Goal: Information Seeking & Learning: Learn about a topic

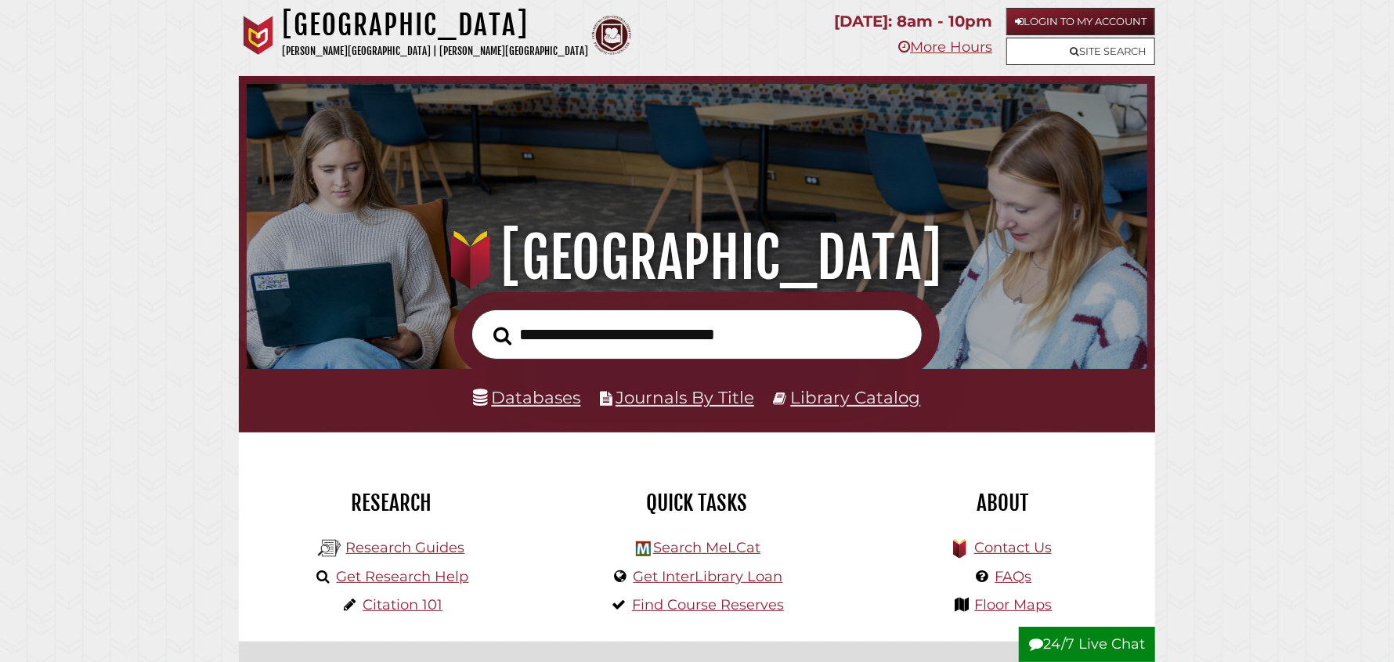
scroll to position [297, 893]
click at [392, 549] on link "Research Guides" at bounding box center [404, 547] width 119 height 17
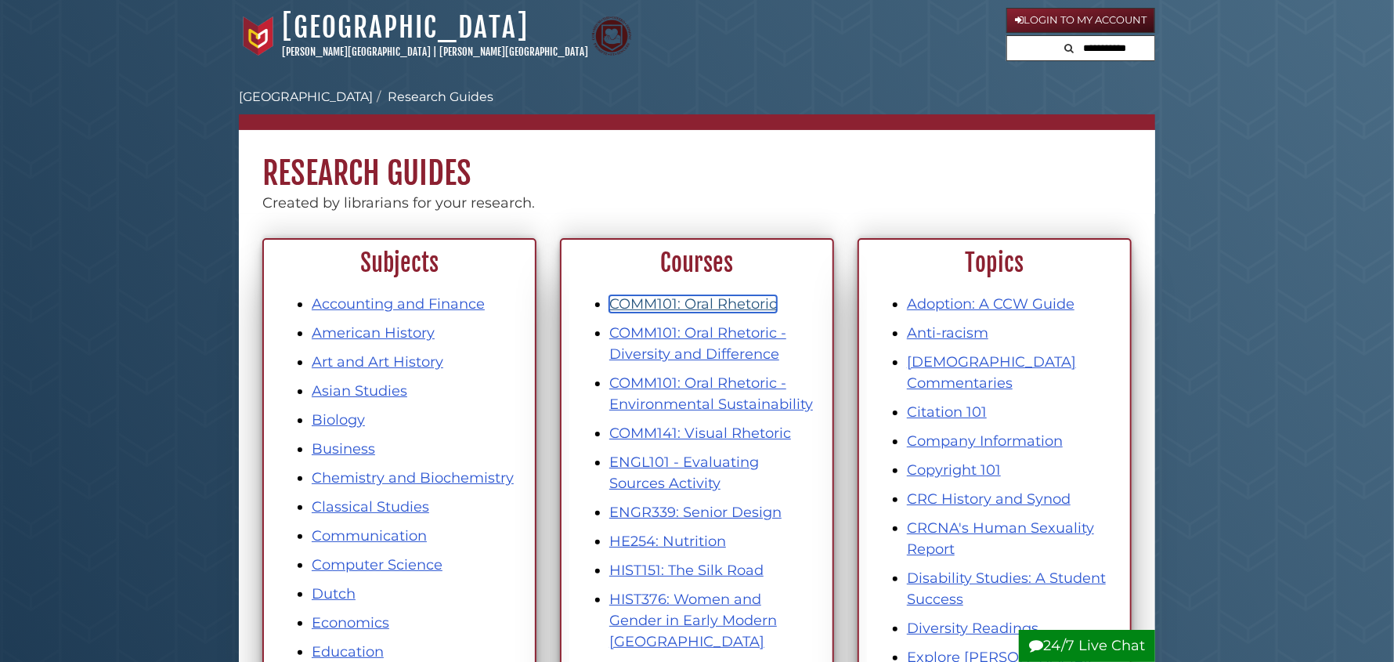
click at [731, 298] on link "COMM101: Oral Rhetoric" at bounding box center [693, 303] width 168 height 17
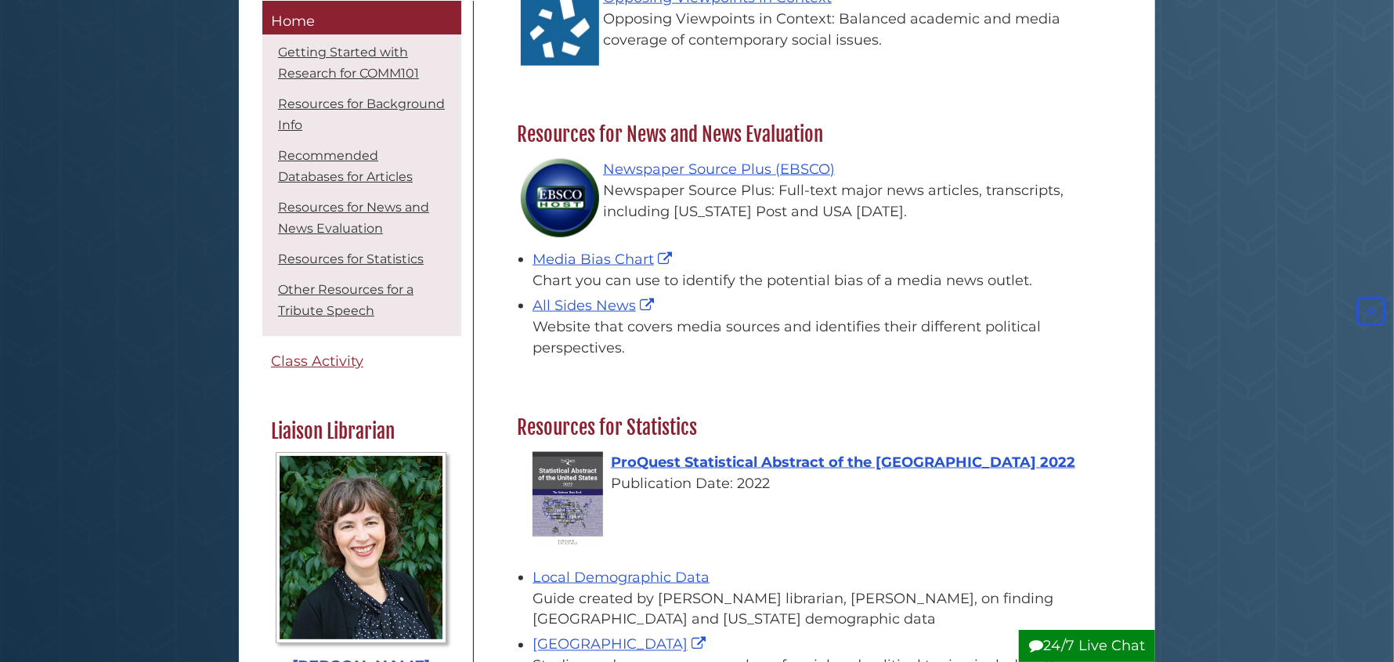
scroll to position [2563, 0]
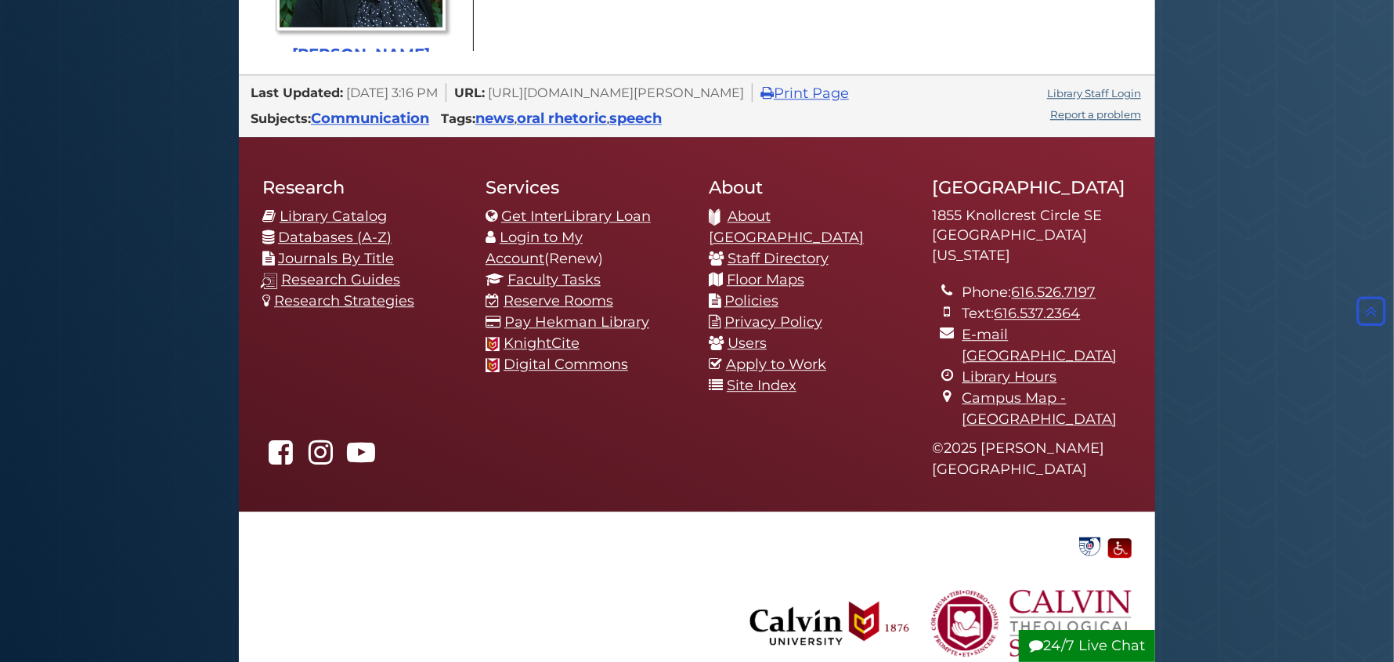
click at [1101, 86] on div "Library Staff Login" at bounding box center [1093, 92] width 99 height 19
click at [1093, 89] on link "Library Staff Login" at bounding box center [1094, 93] width 94 height 13
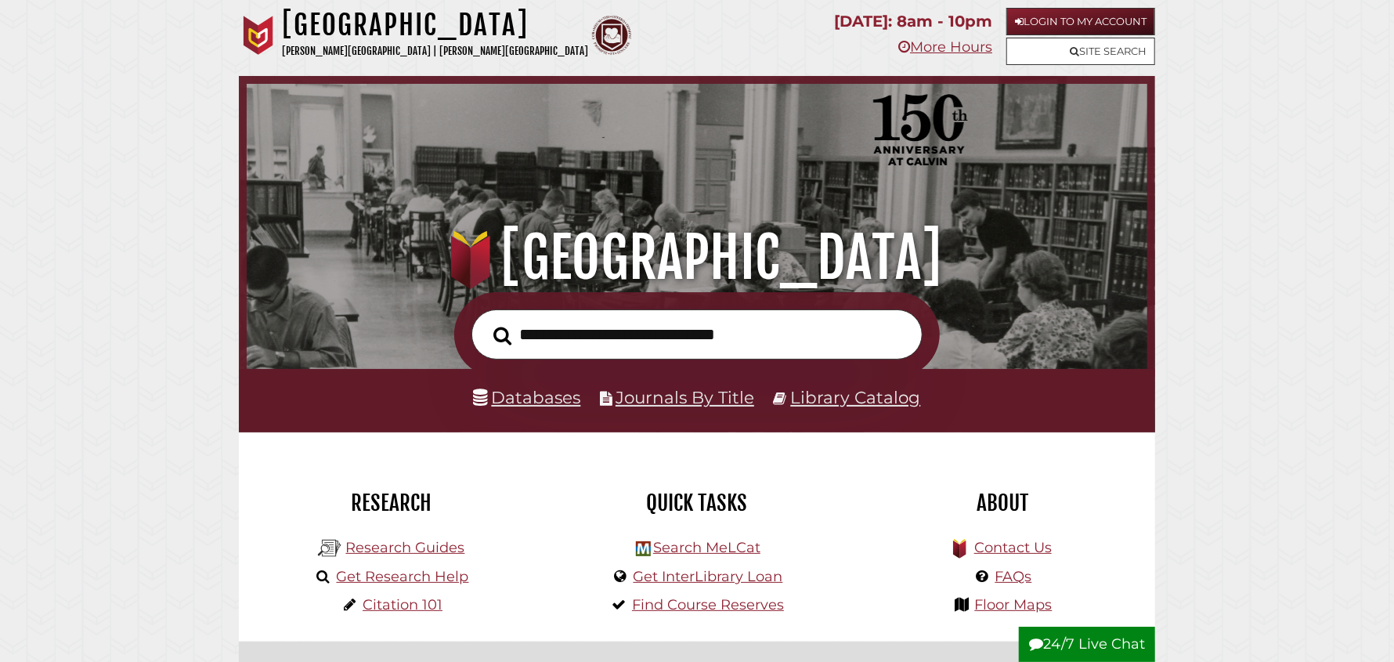
scroll to position [297, 893]
click at [1074, 51] on icon at bounding box center [1073, 51] width 9 height 10
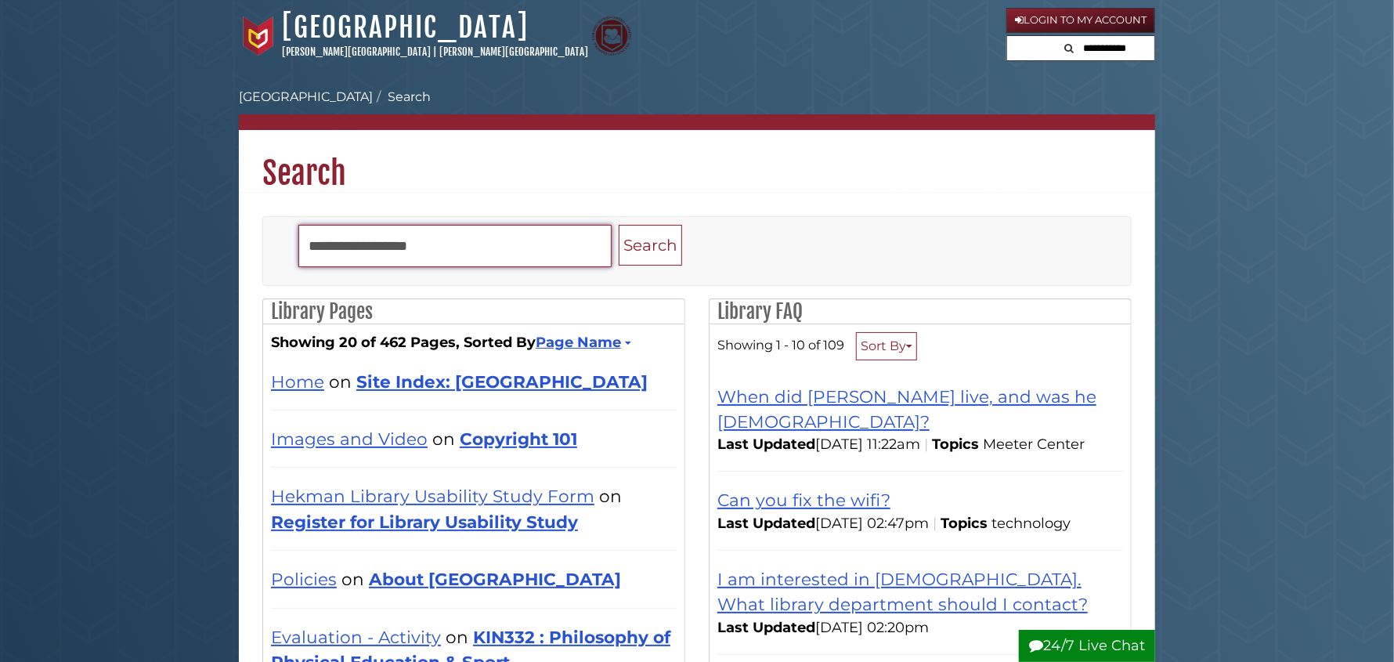
click at [386, 241] on input "Search" at bounding box center [454, 246] width 313 height 42
type input "**********"
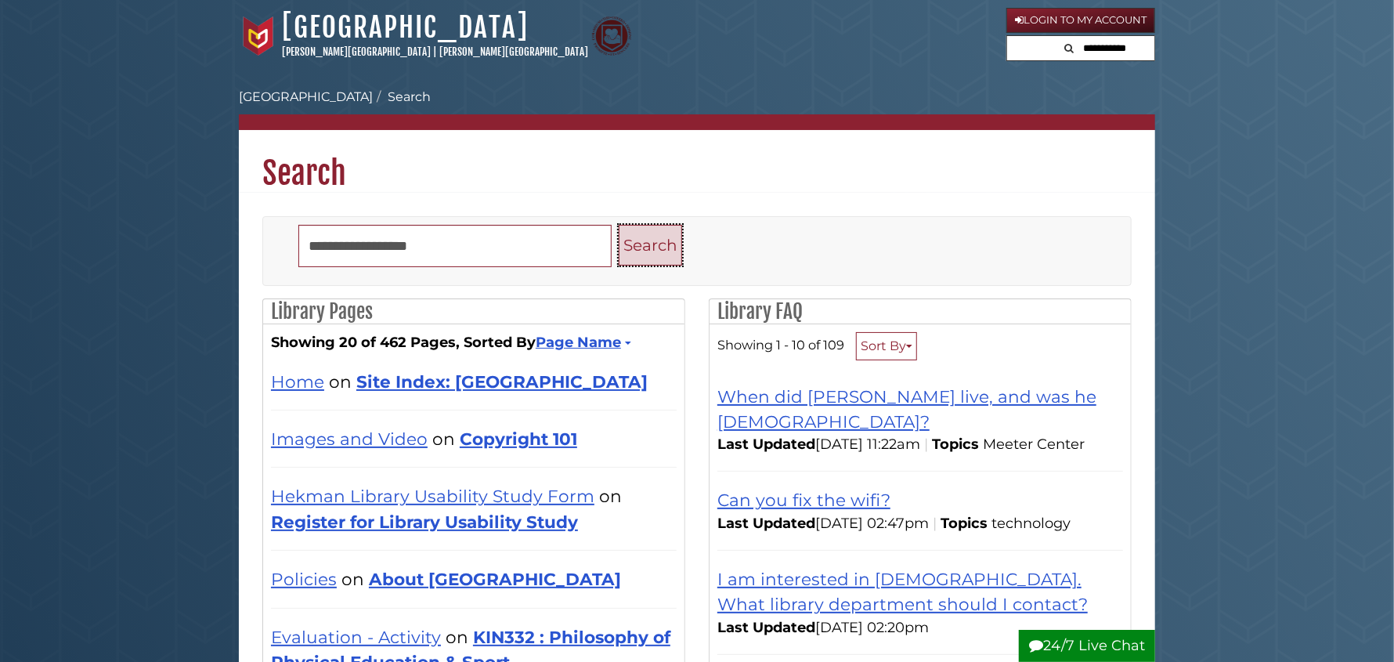
click at [662, 240] on button "Search" at bounding box center [650, 245] width 63 height 41
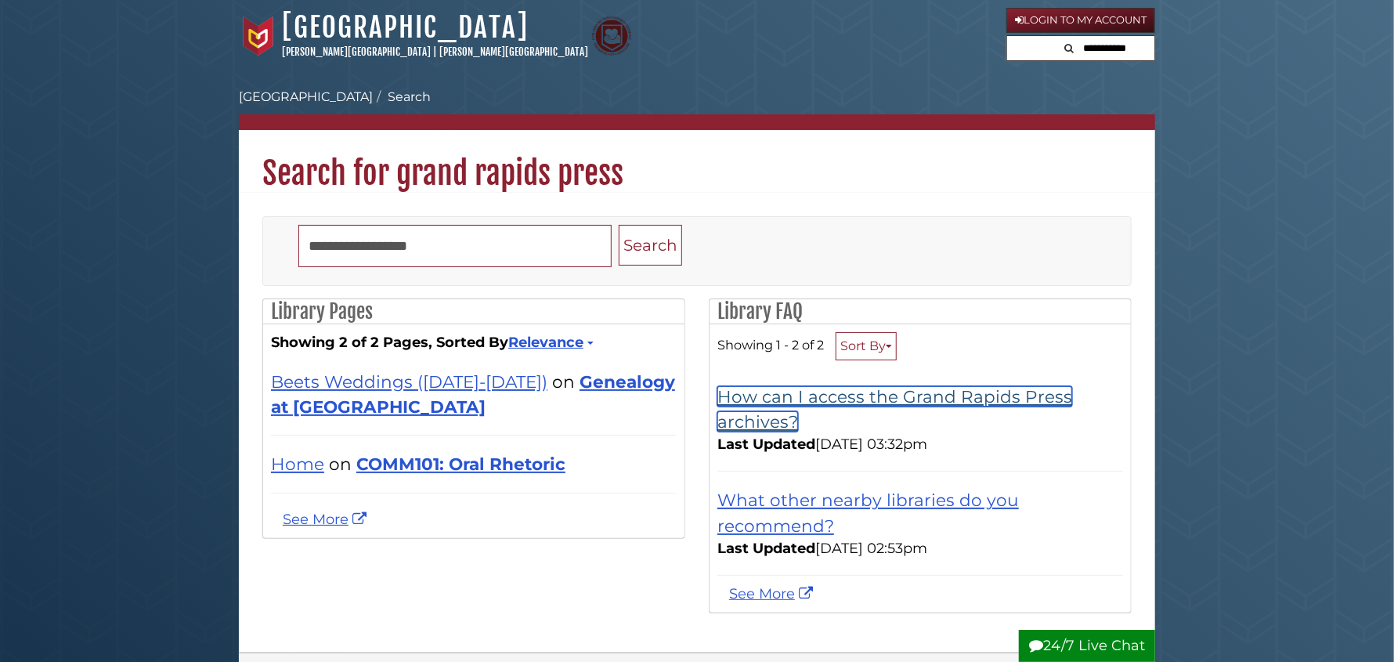
click at [838, 395] on link "How can I access the Grand Rapids Press archives?" at bounding box center [894, 408] width 355 height 45
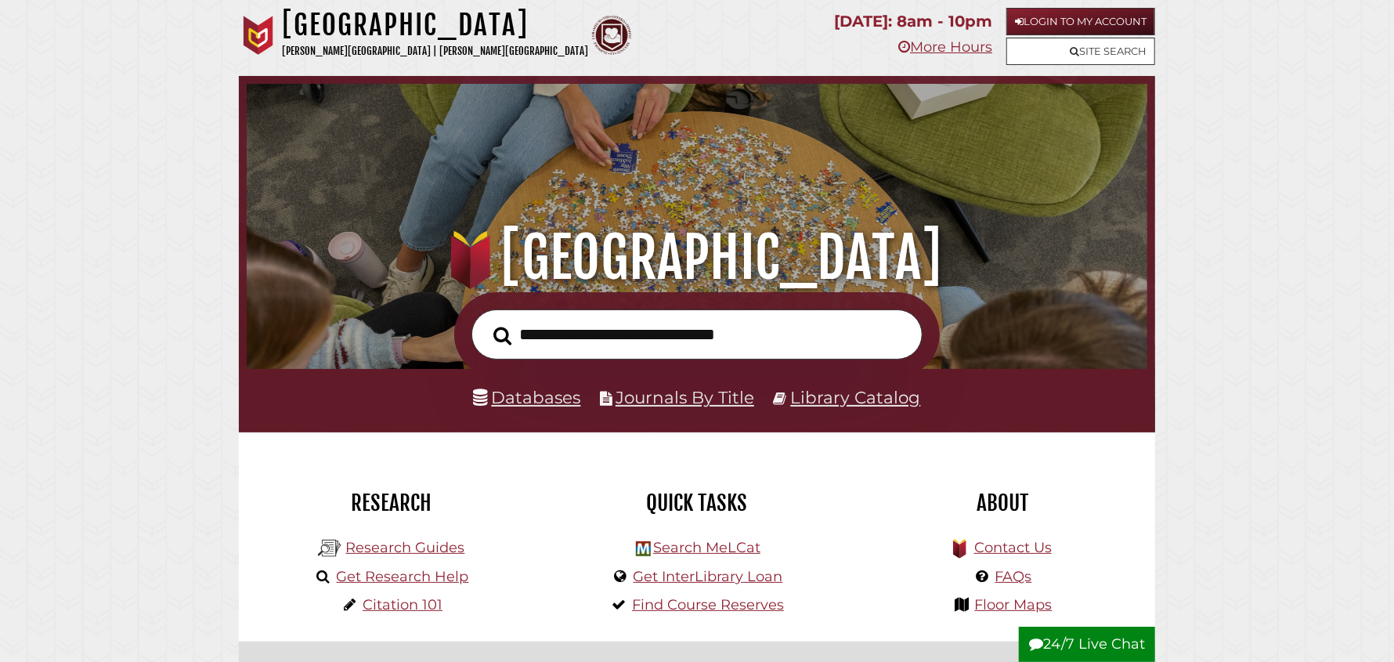
scroll to position [297, 893]
click at [553, 343] on input "text" at bounding box center [696, 334] width 451 height 51
type input "*"
click at [1113, 51] on link "Site Search" at bounding box center [1080, 51] width 149 height 27
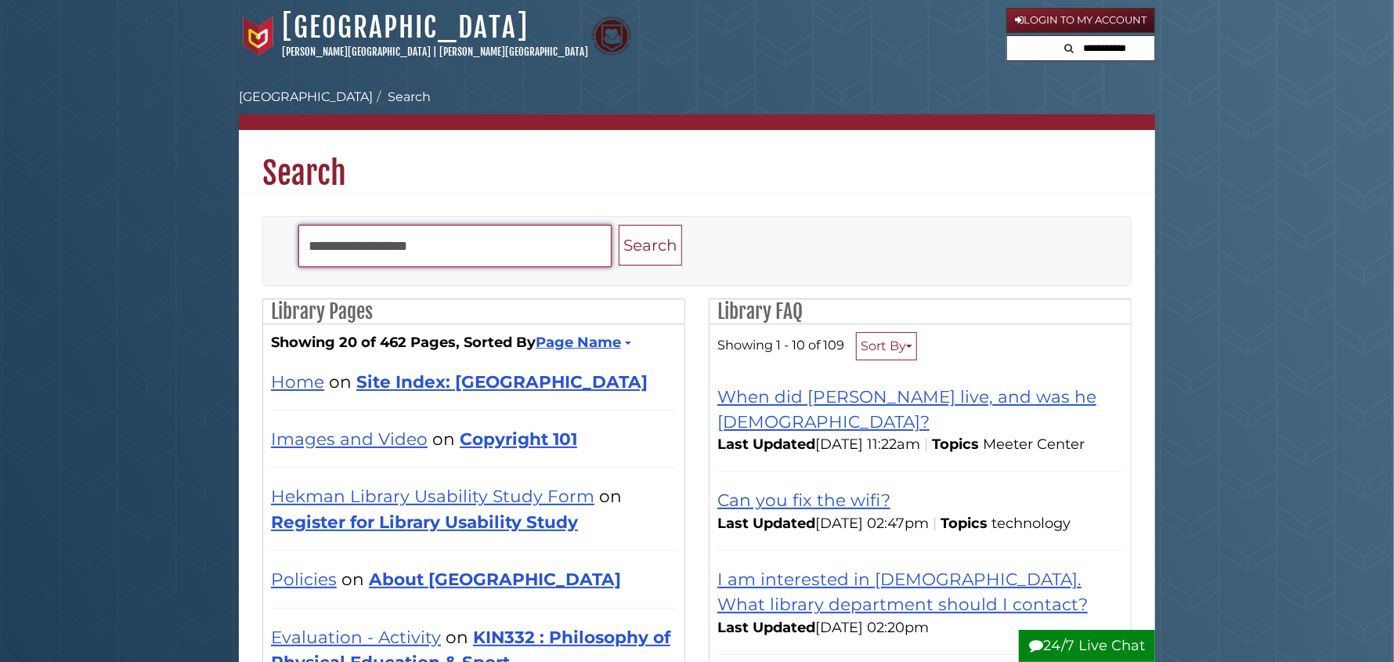
click at [435, 257] on input "Search" at bounding box center [454, 246] width 313 height 42
type input "**********"
click at [619, 225] on button "Search" at bounding box center [650, 245] width 63 height 41
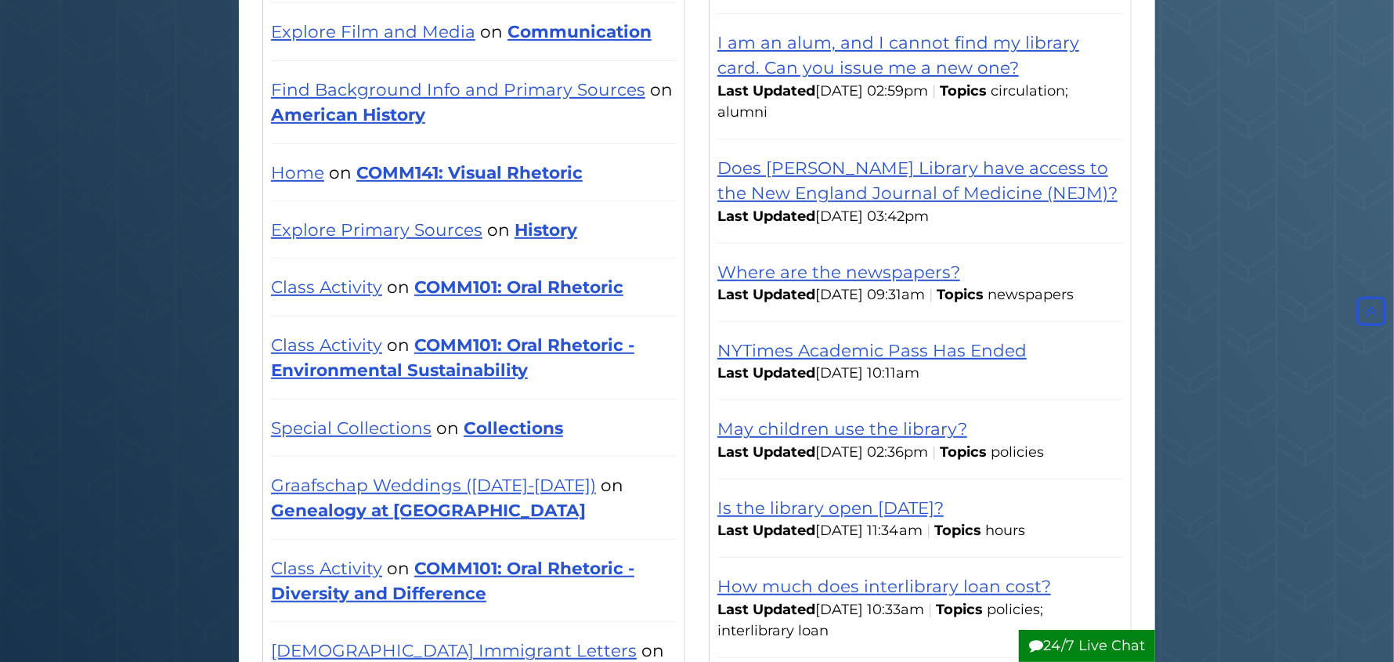
scroll to position [470, 0]
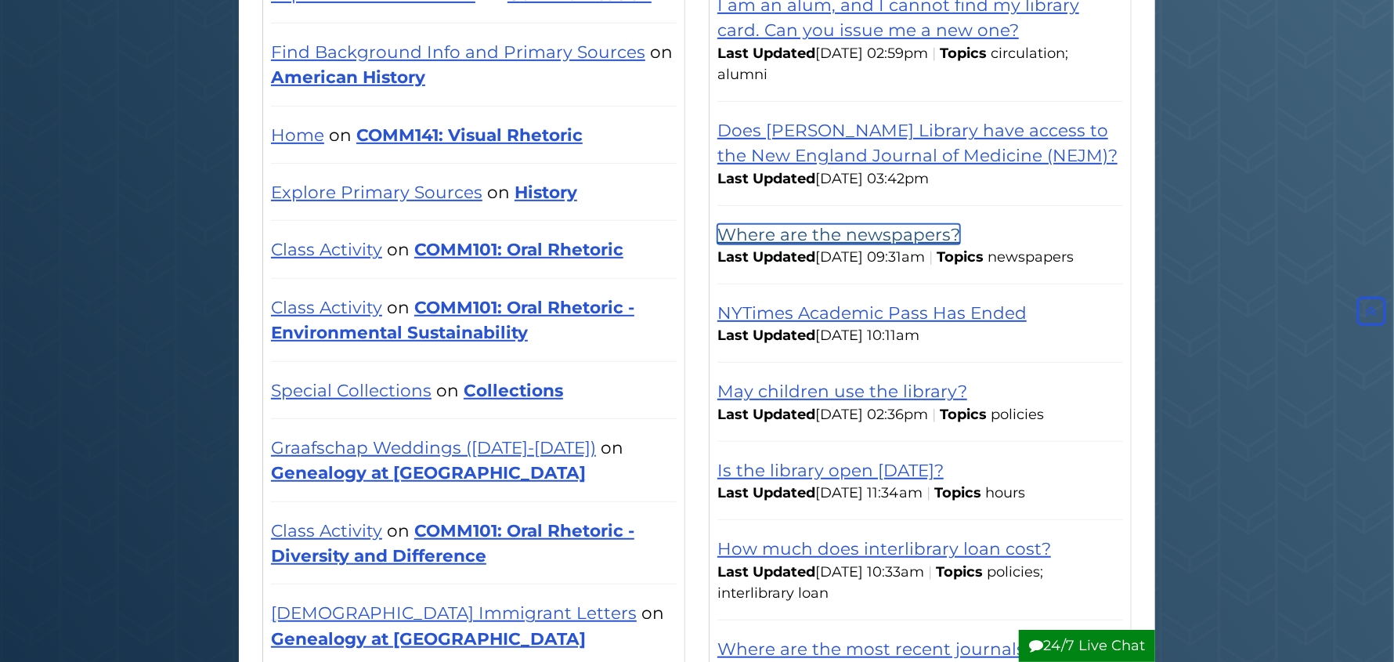
click at [790, 224] on link "Where are the newspapers?" at bounding box center [838, 234] width 243 height 20
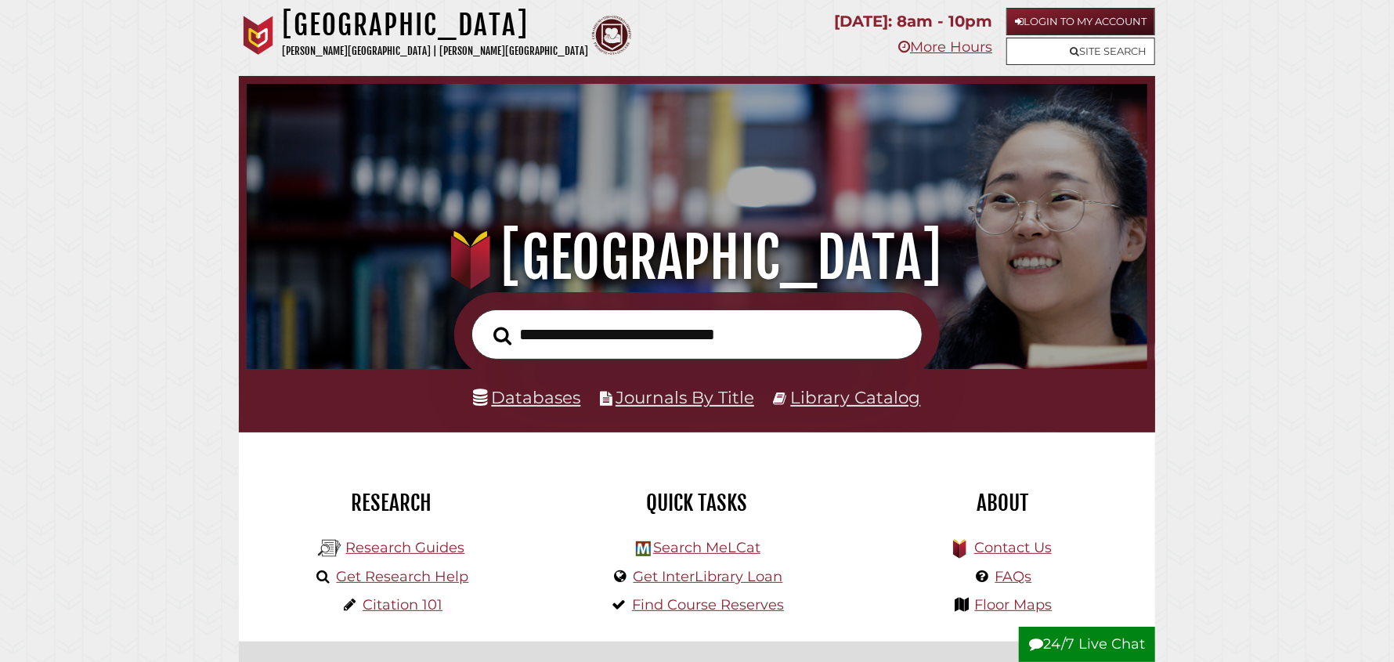
scroll to position [297, 893]
drag, startPoint x: 360, startPoint y: 544, endPoint x: 369, endPoint y: 546, distance: 8.9
click at [361, 544] on link "Research Guides" at bounding box center [404, 547] width 119 height 17
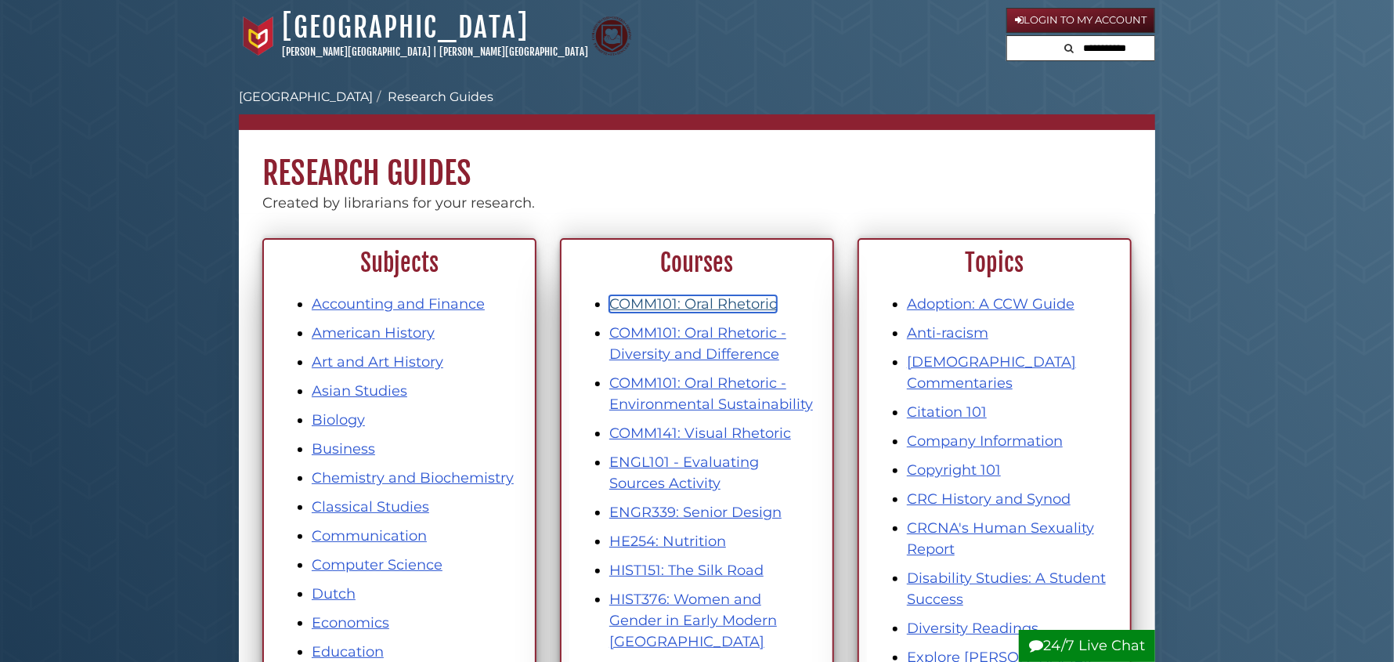
click at [642, 296] on link "COMM101: Oral Rhetoric" at bounding box center [693, 303] width 168 height 17
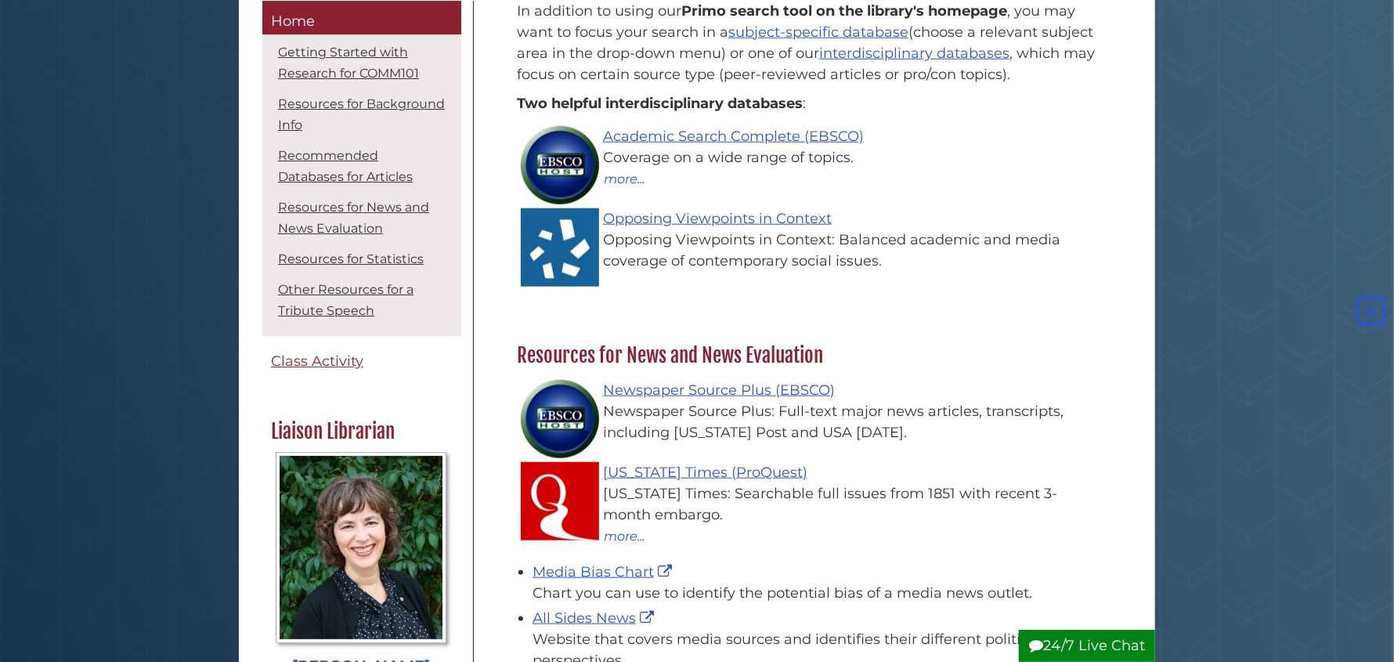
scroll to position [1174, 0]
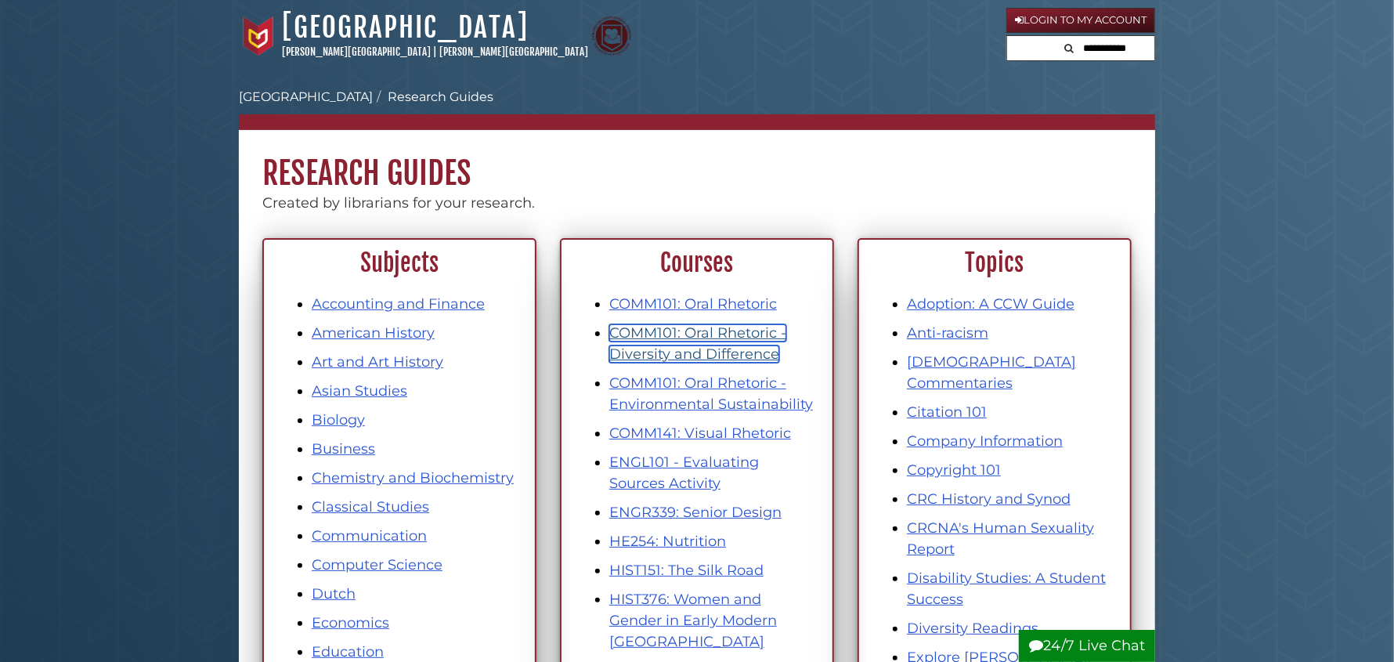
click at [697, 348] on link "COMM101: Oral Rhetoric - Diversity and Difference" at bounding box center [697, 343] width 177 height 38
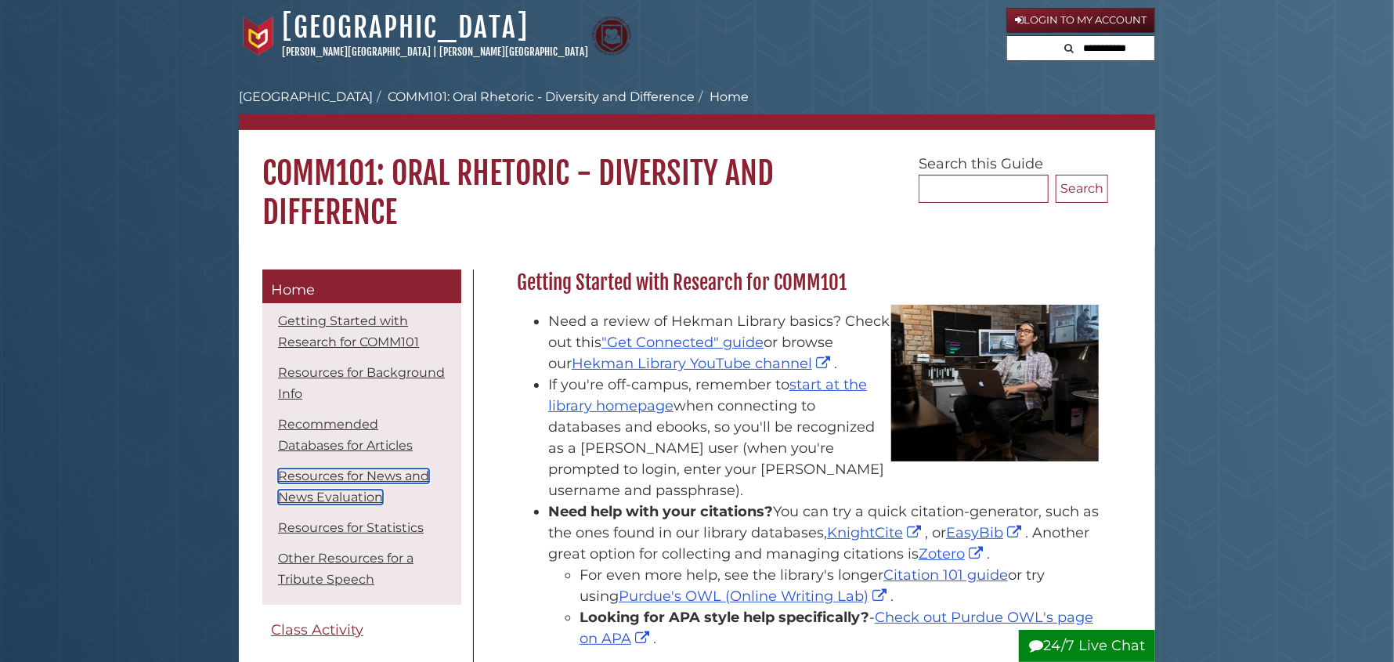
drag, startPoint x: 330, startPoint y: 475, endPoint x: 341, endPoint y: 471, distance: 11.6
click at [331, 475] on link "Resources for News and News Evaluation" at bounding box center [353, 486] width 151 height 36
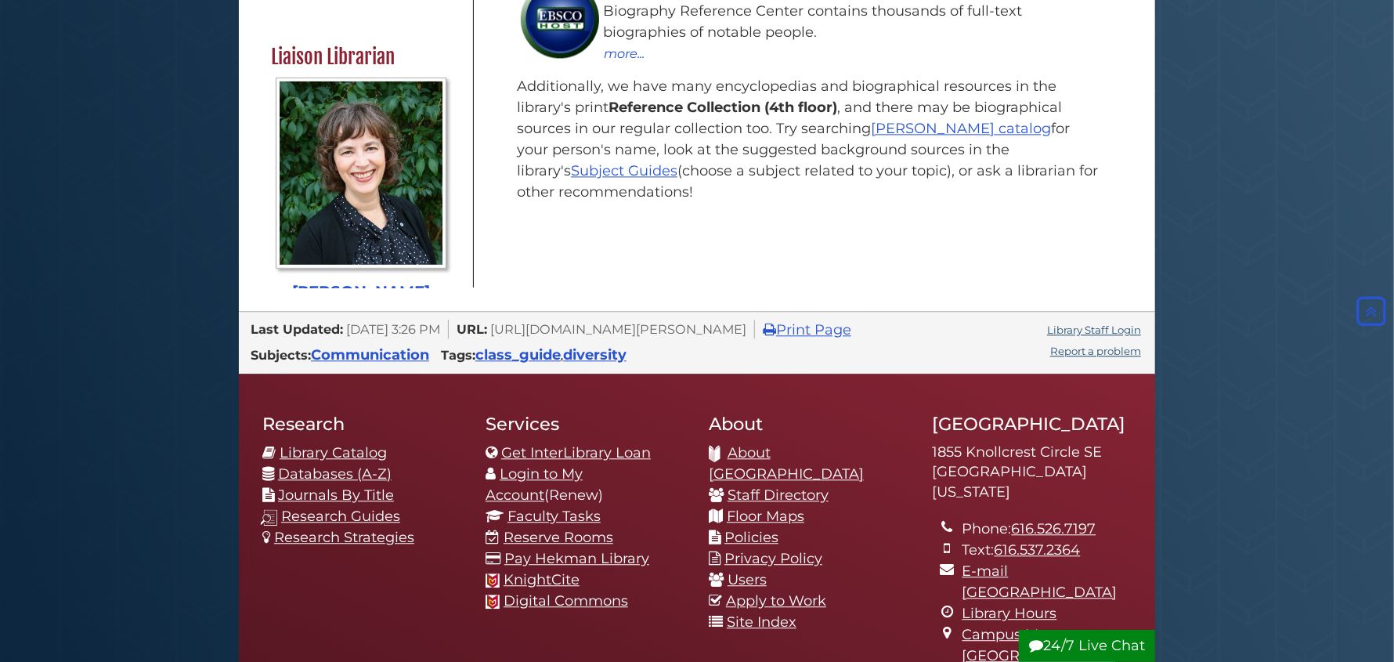
scroll to position [1995, 0]
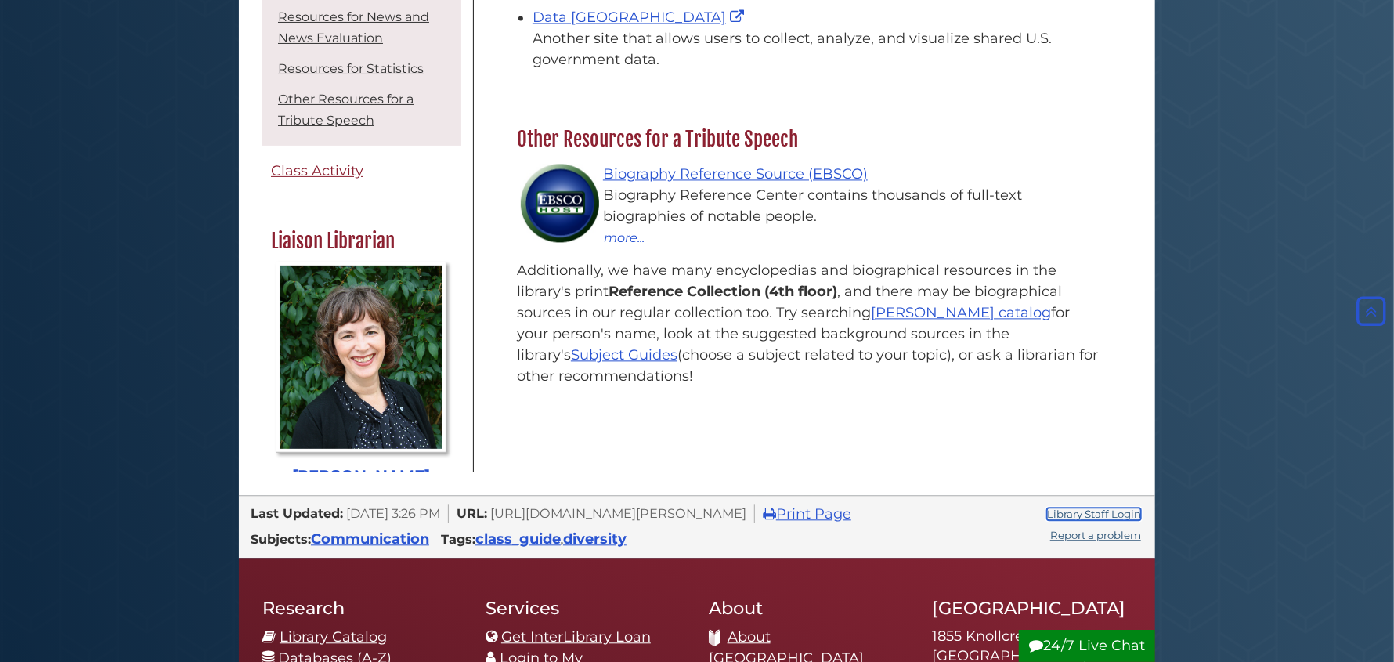
click at [1123, 507] on link "Library Staff Login" at bounding box center [1094, 513] width 94 height 13
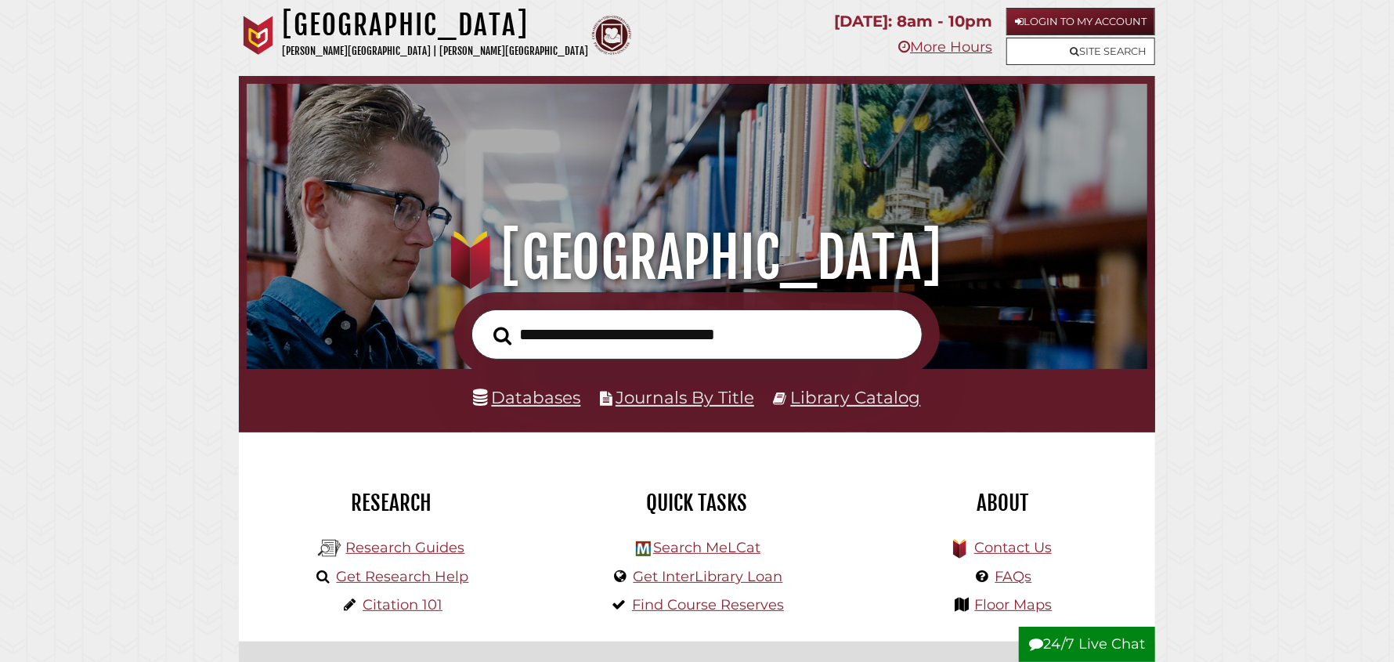
scroll to position [297, 893]
click at [411, 549] on link "Research Guides" at bounding box center [404, 547] width 119 height 17
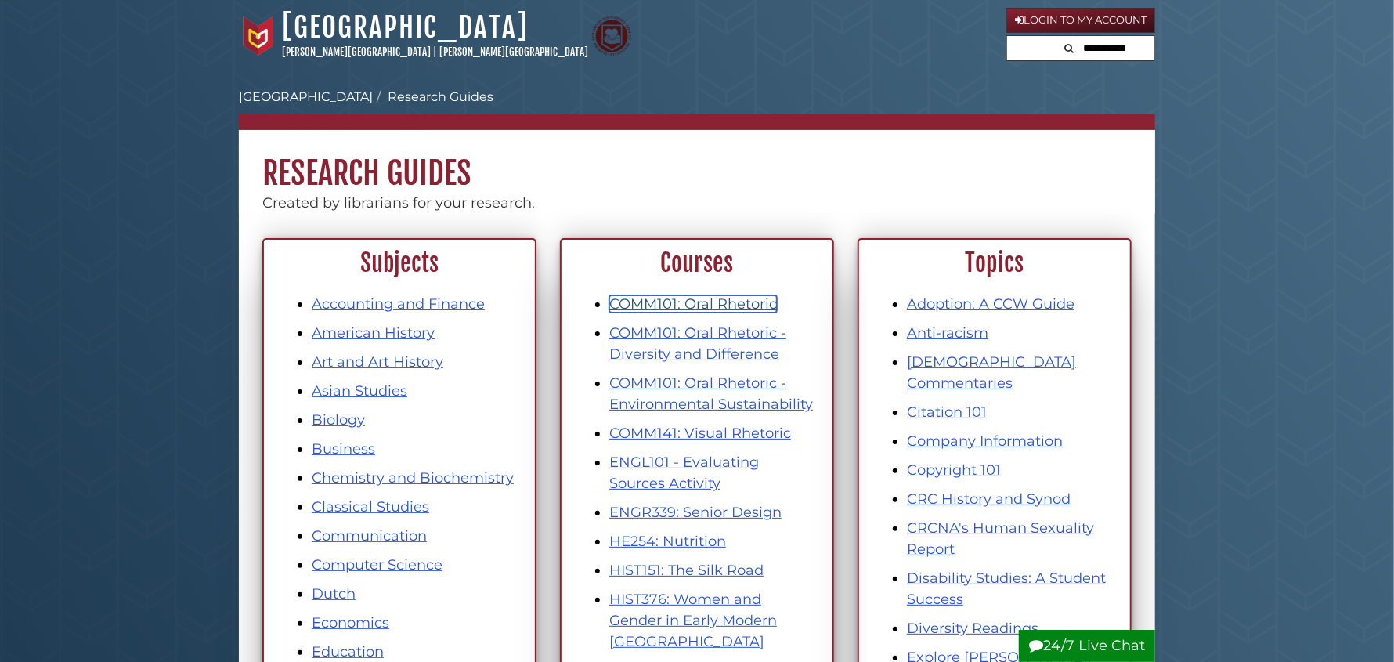
click at [738, 308] on link "COMM101: Oral Rhetoric" at bounding box center [693, 303] width 168 height 17
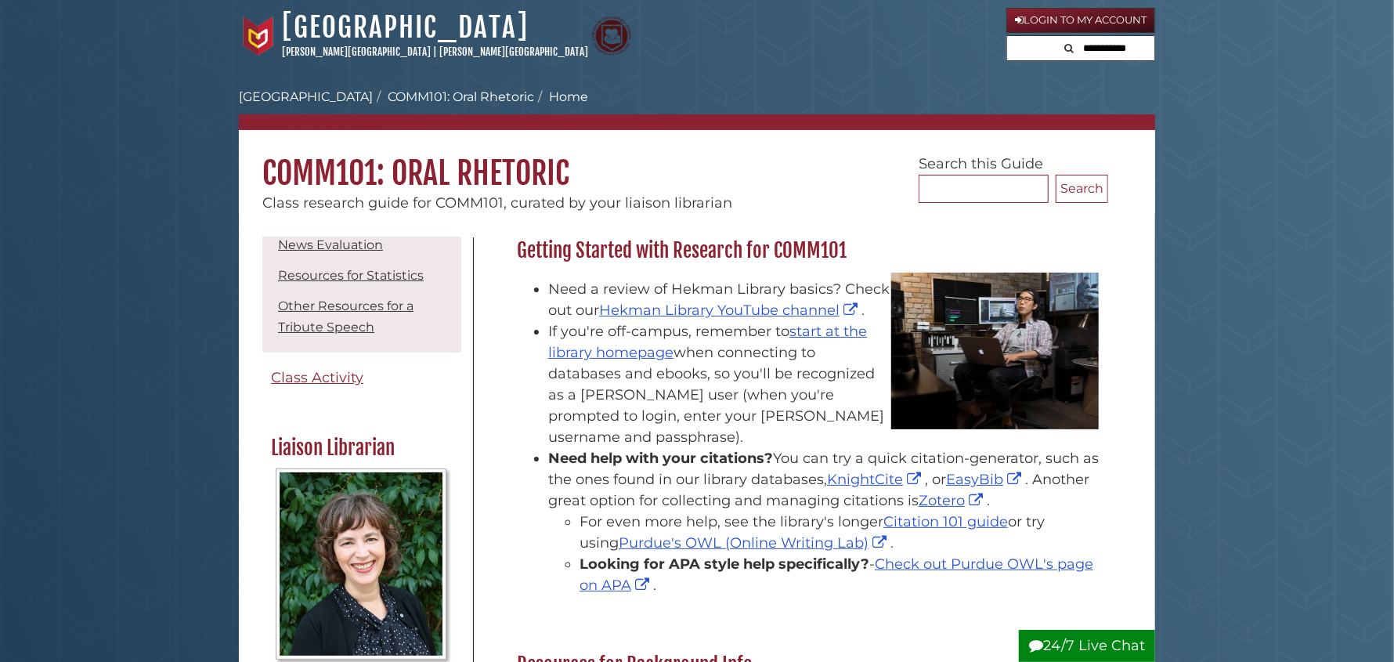
scroll to position [235, 0]
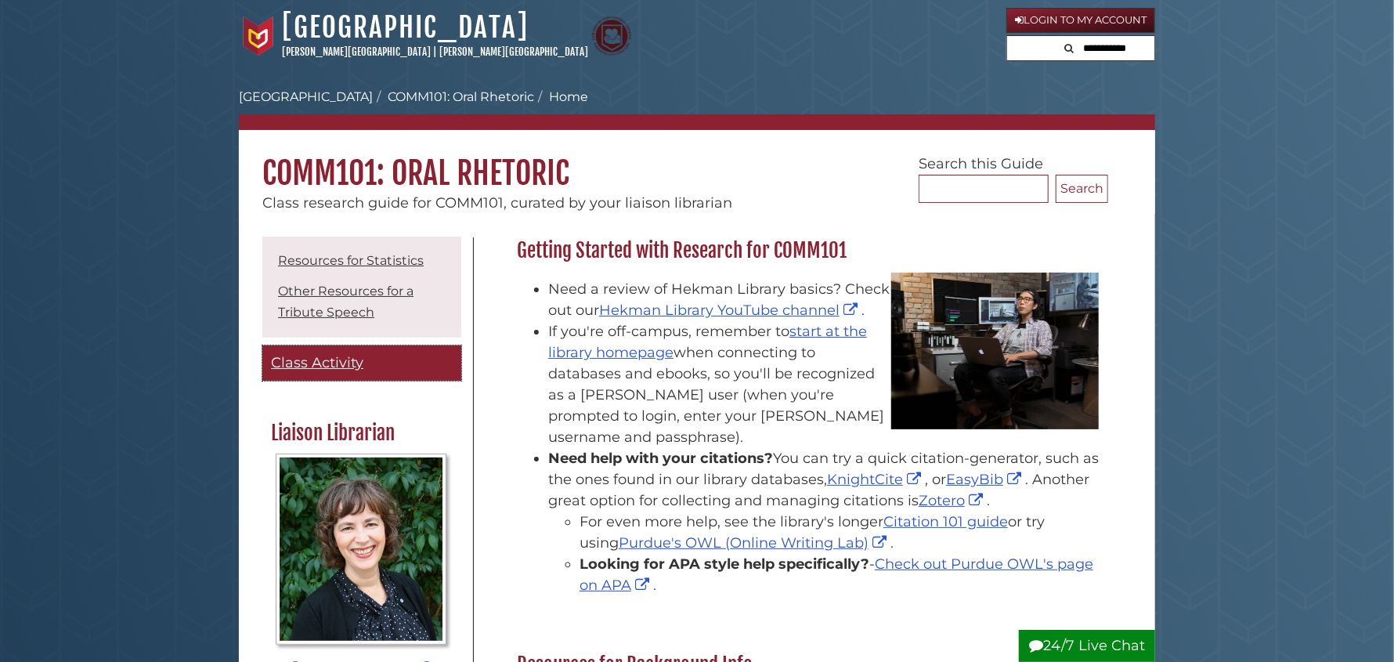
click at [353, 367] on span "Class Activity" at bounding box center [317, 362] width 92 height 17
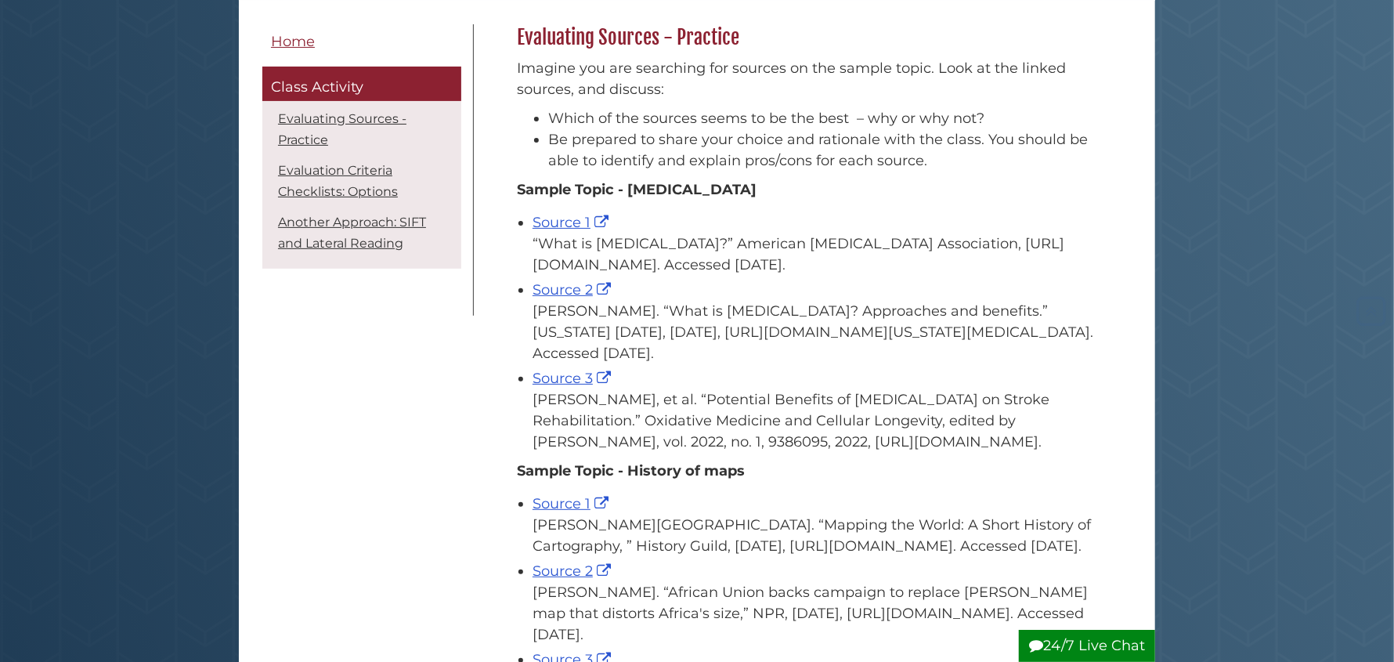
scroll to position [235, 0]
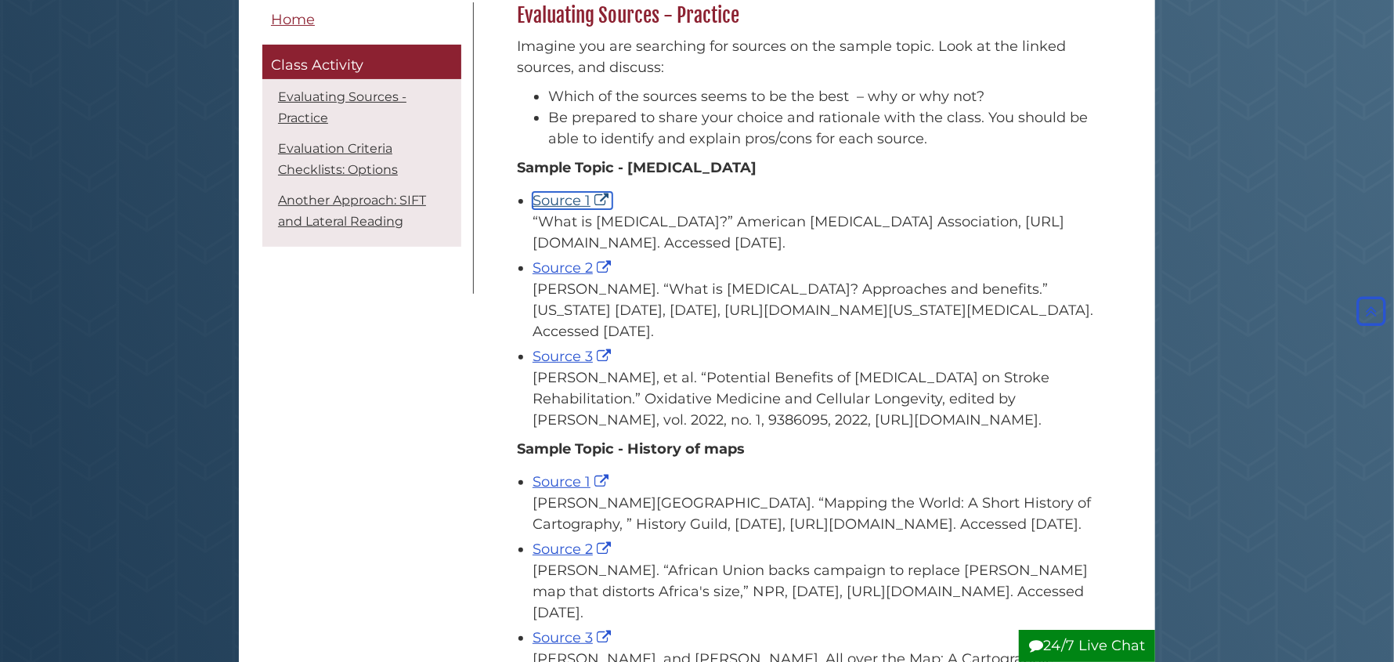
click at [557, 201] on link "Source 1" at bounding box center [572, 200] width 80 height 17
click at [571, 268] on link "Source 2" at bounding box center [573, 267] width 82 height 17
click at [575, 353] on link "Source 3" at bounding box center [573, 356] width 82 height 17
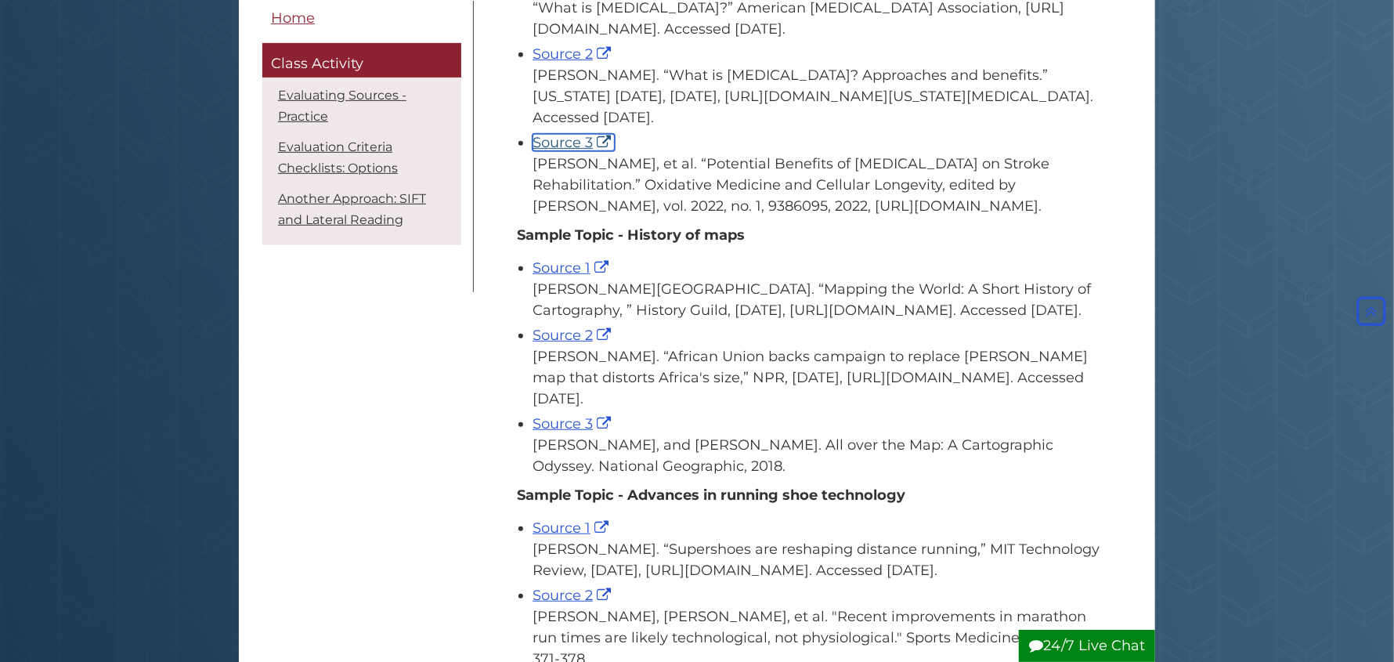
scroll to position [470, 0]
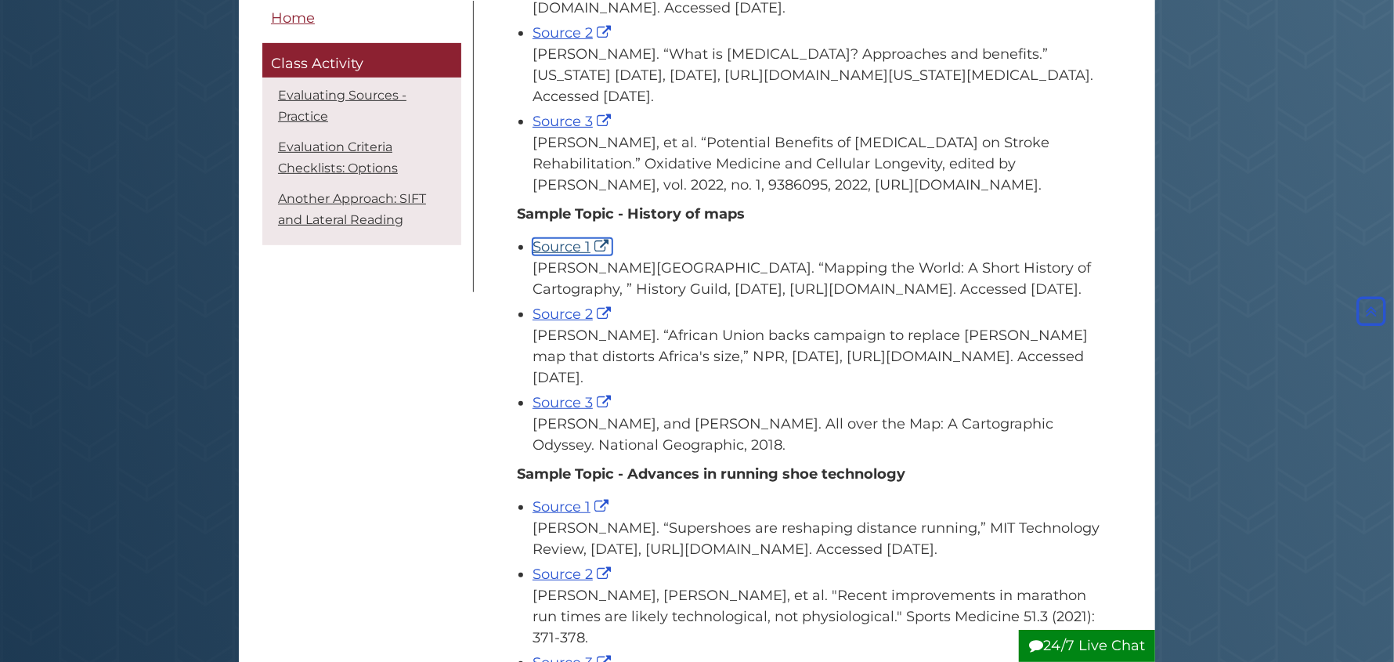
click at [572, 246] on link "Source 1" at bounding box center [572, 246] width 80 height 17
click at [558, 323] on link "Source 2" at bounding box center [573, 313] width 82 height 17
click at [579, 411] on link "Source 3" at bounding box center [573, 402] width 82 height 17
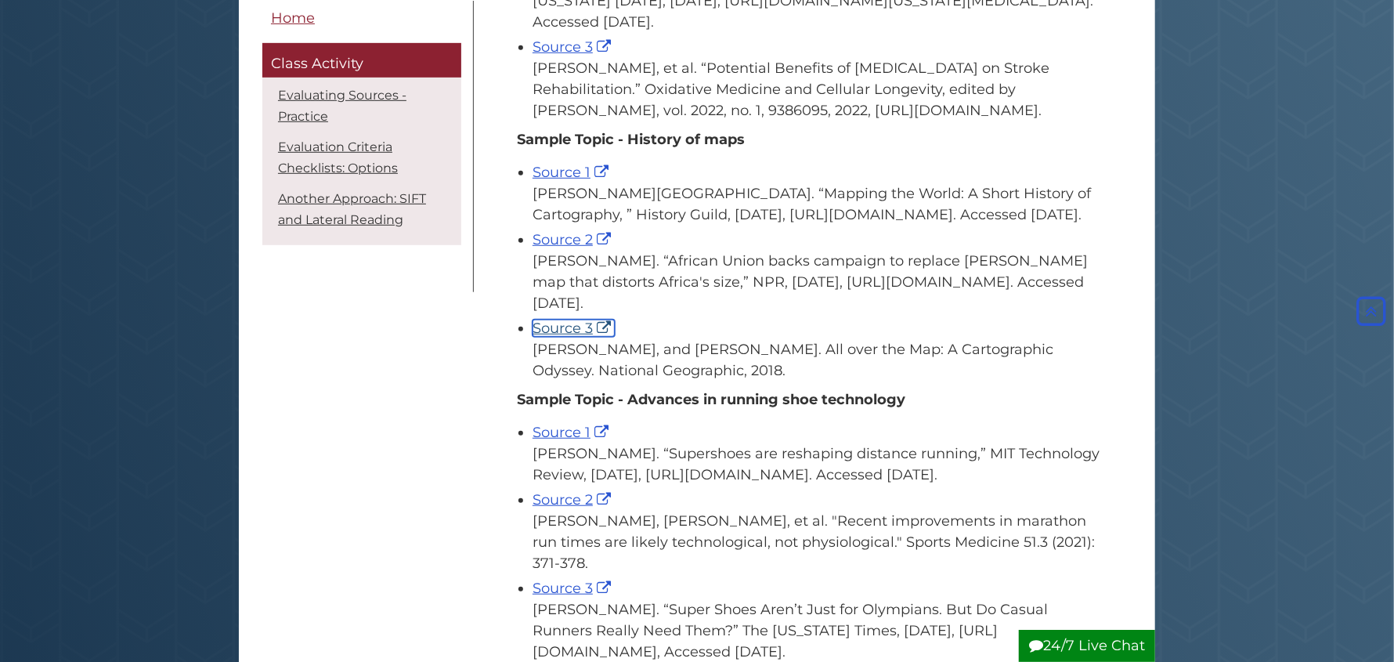
scroll to position [626, 0]
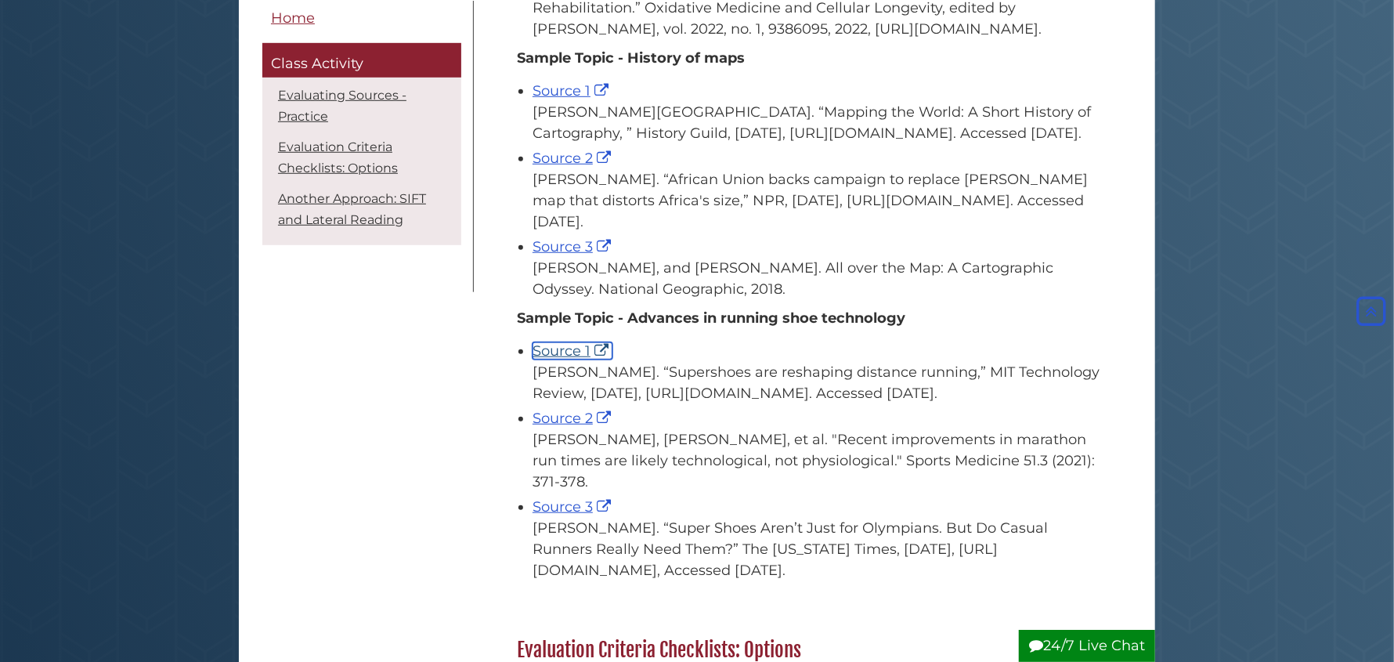
click at [552, 359] on link "Source 1" at bounding box center [572, 350] width 80 height 17
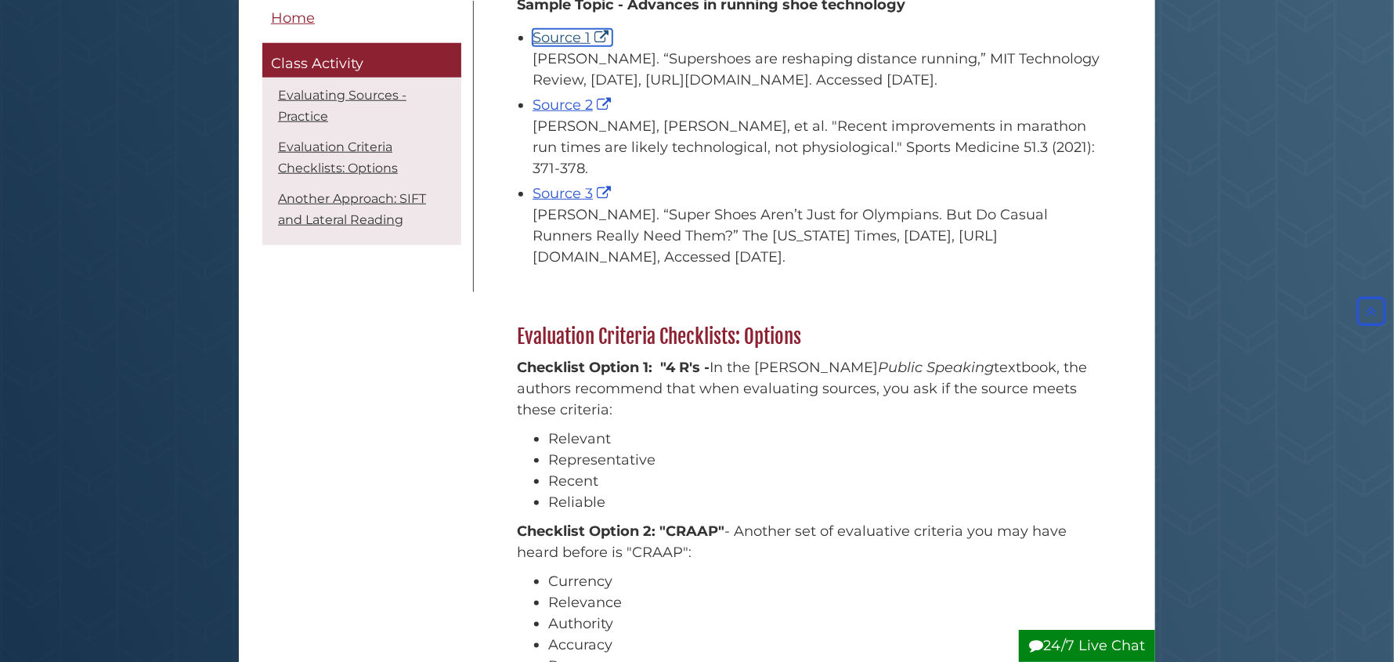
scroll to position [0, 0]
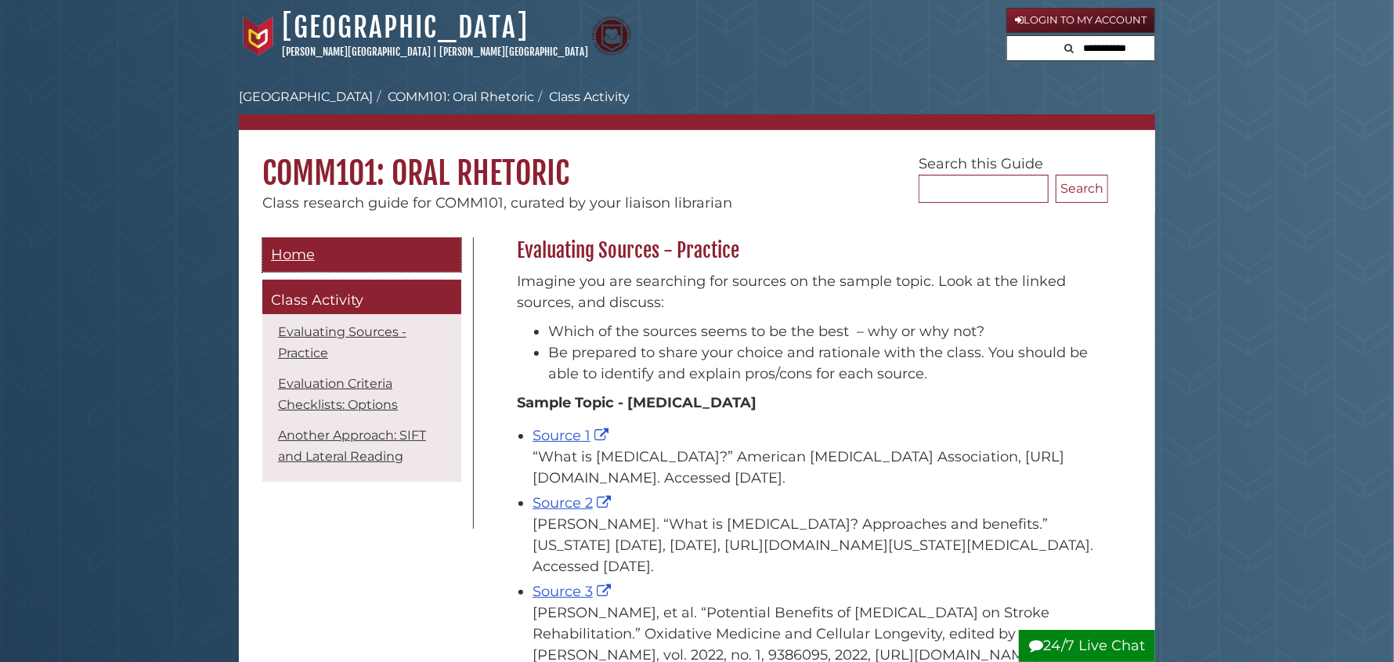
click at [312, 254] on span "Home" at bounding box center [293, 254] width 44 height 17
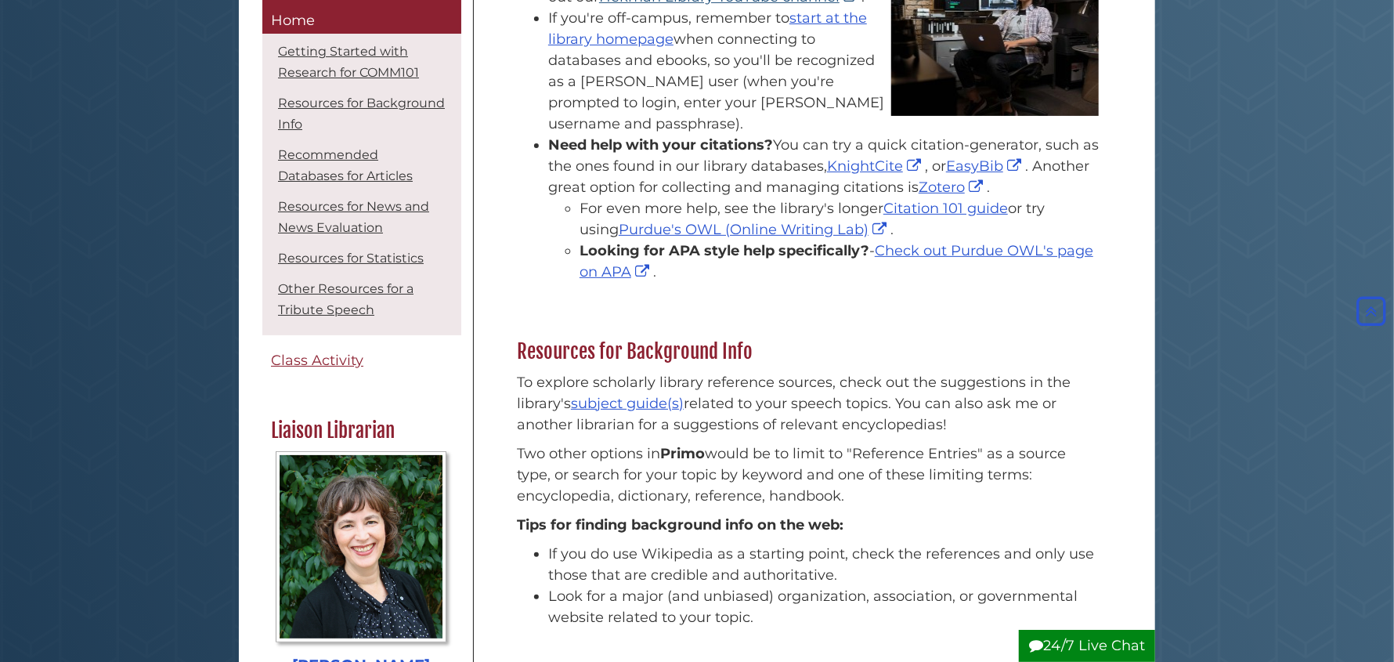
scroll to position [312, 0]
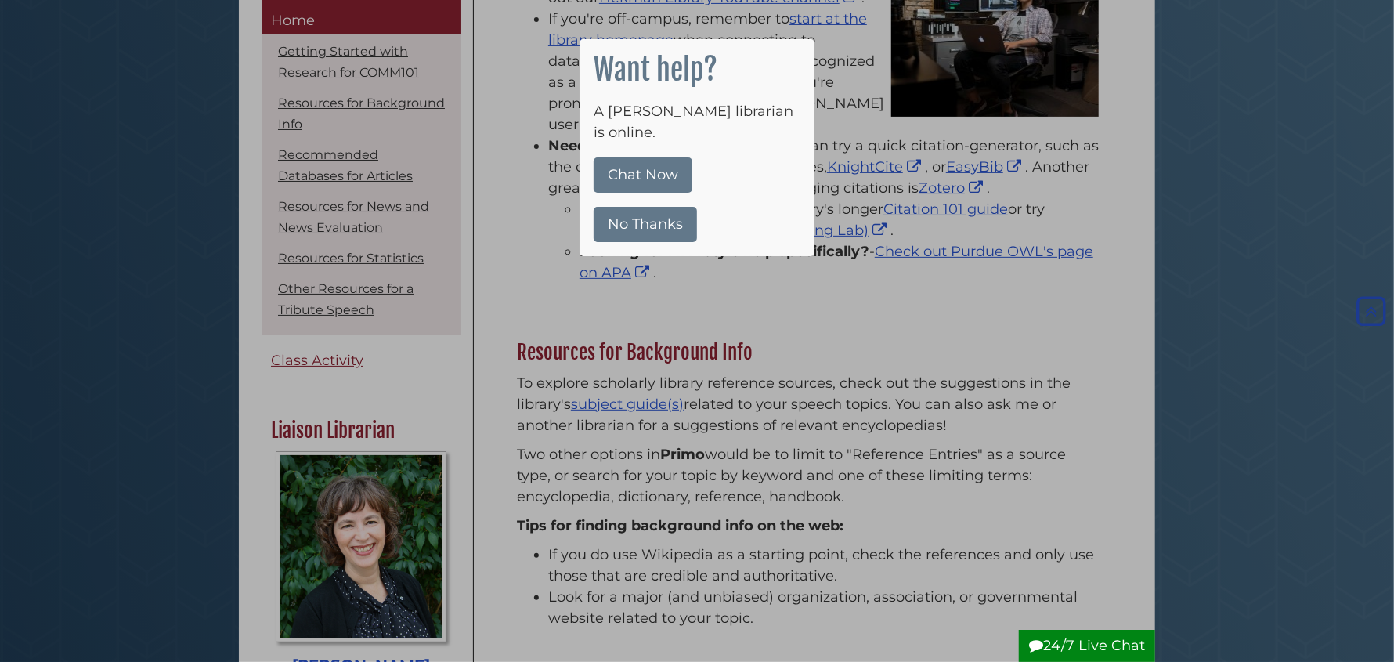
click at [662, 207] on button "No Thanks" at bounding box center [644, 224] width 103 height 35
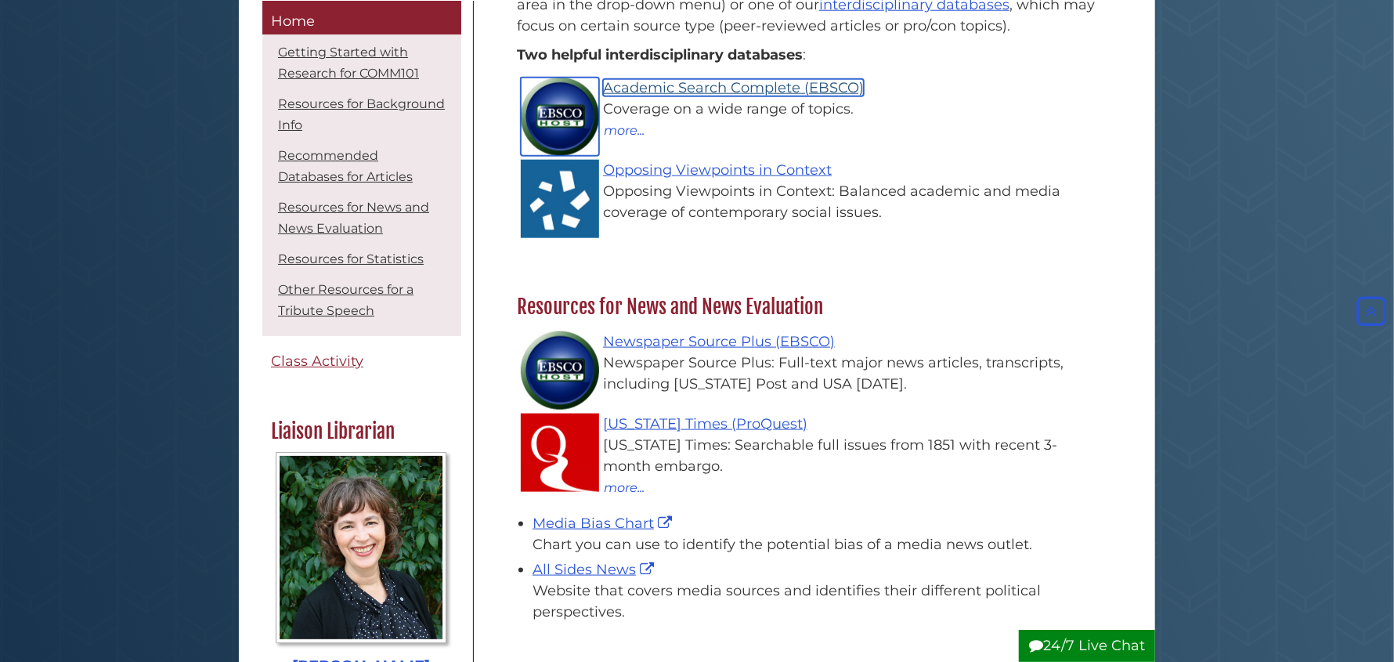
scroll to position [1099, 0]
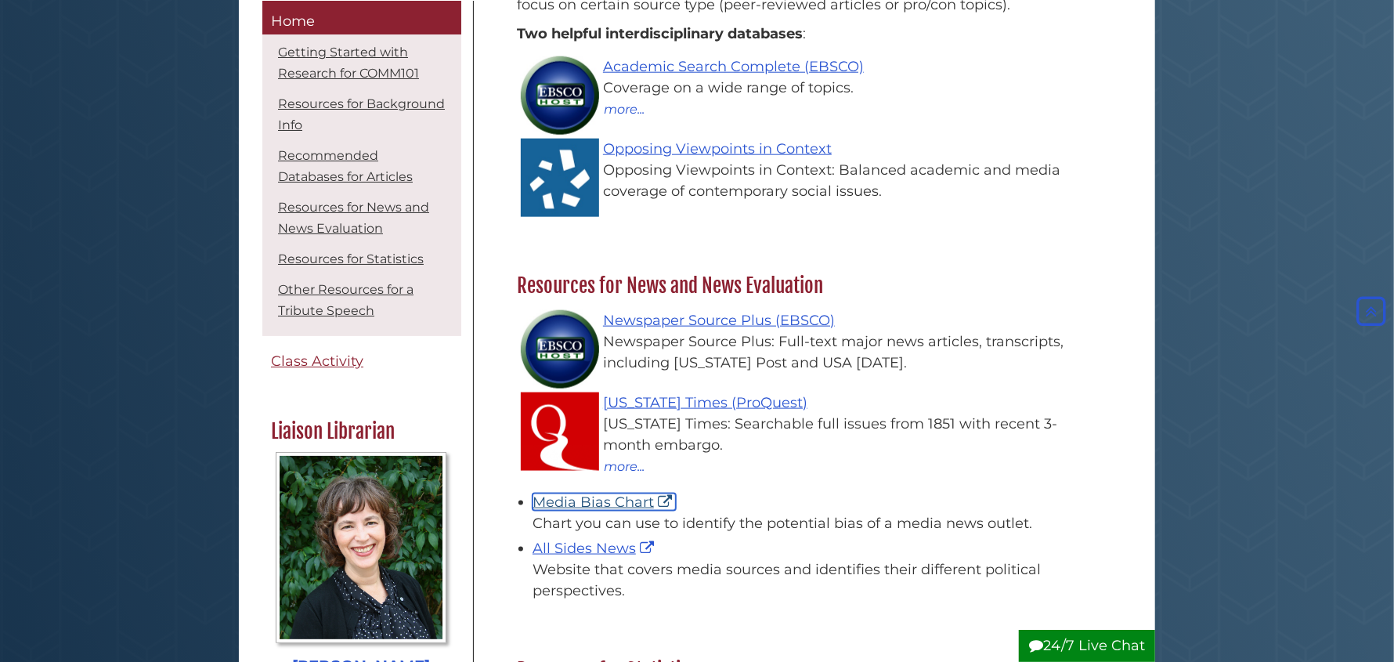
click at [581, 502] on link "Media Bias Chart" at bounding box center [603, 501] width 143 height 17
click at [604, 550] on link "All Sides News" at bounding box center [594, 547] width 125 height 17
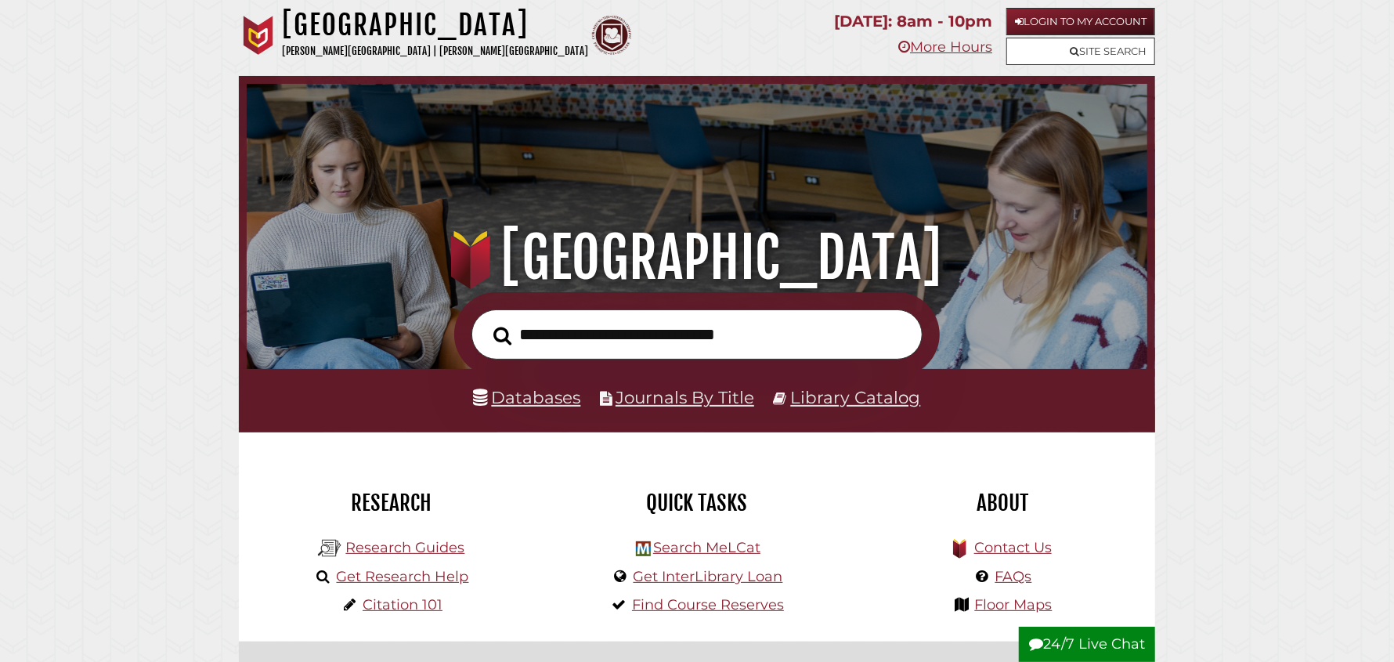
scroll to position [297, 893]
type input "**********"
click at [485, 322] on button "Search" at bounding box center [502, 336] width 34 height 28
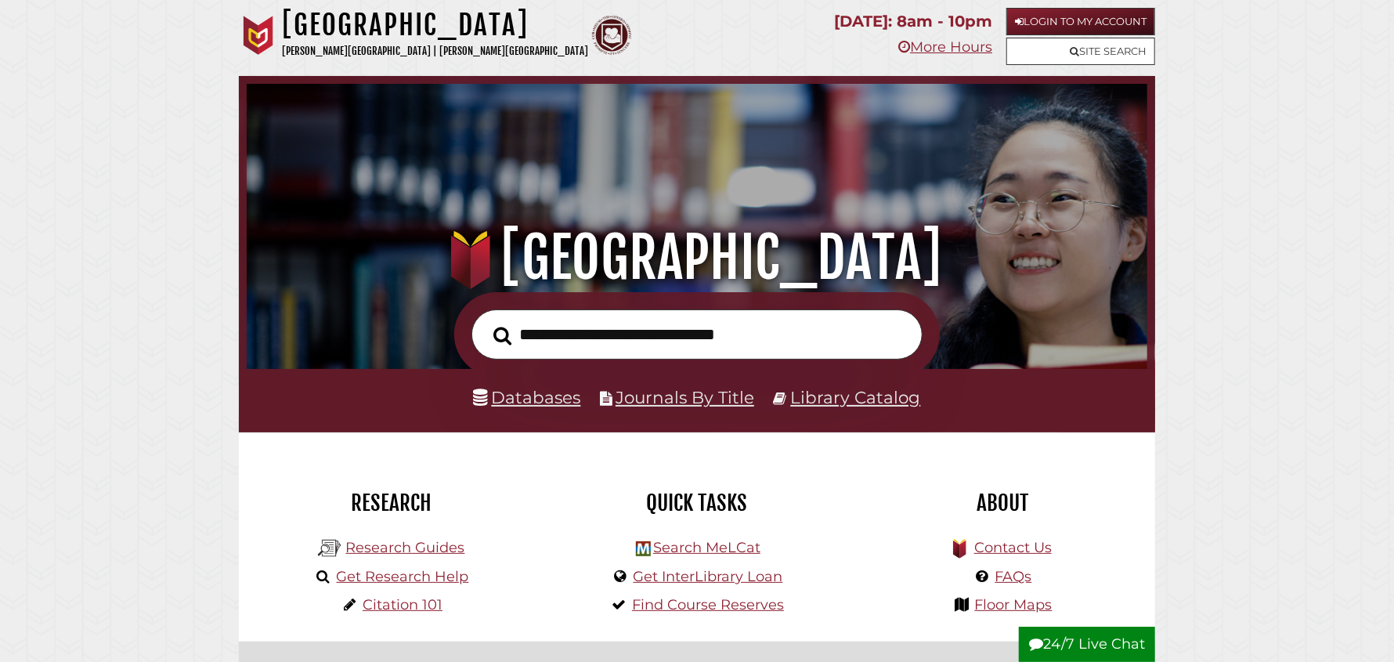
scroll to position [297, 893]
click at [538, 403] on link "Databases" at bounding box center [527, 397] width 107 height 20
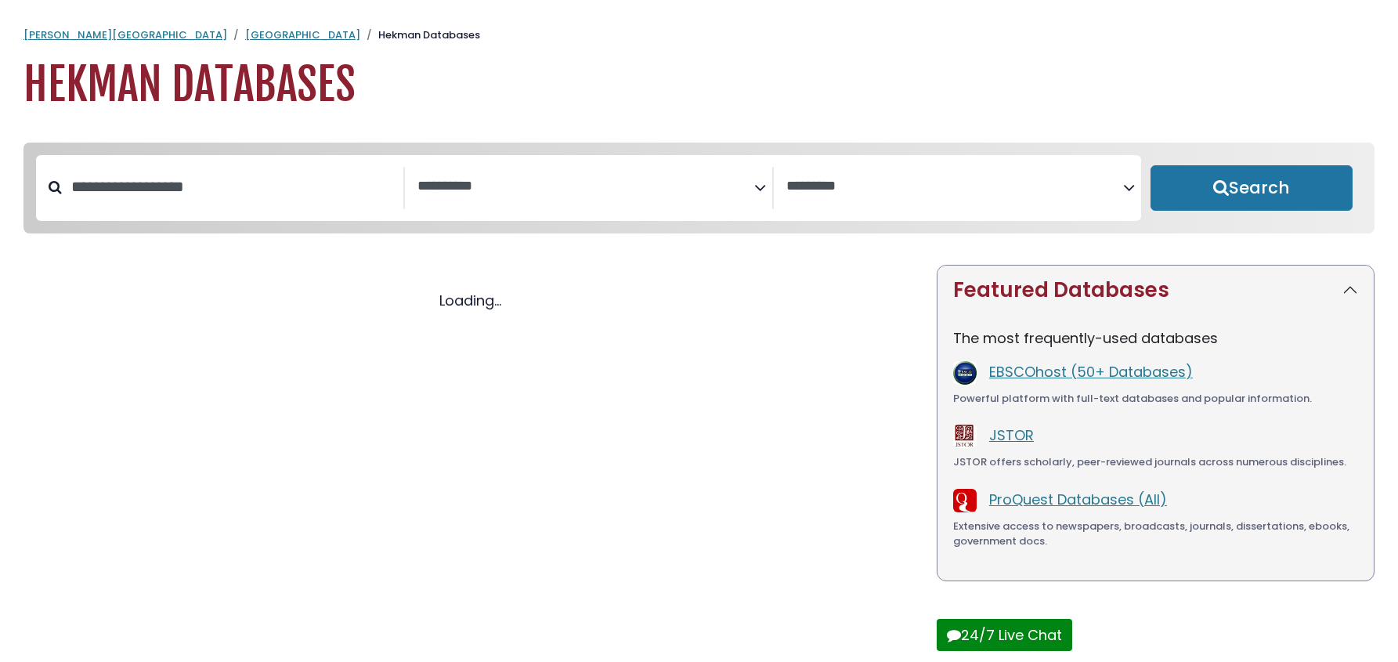
select select "Database Subject Filter"
select select "Database Vendors Filter"
select select "Database Subject Filter"
select select "Database Vendors Filter"
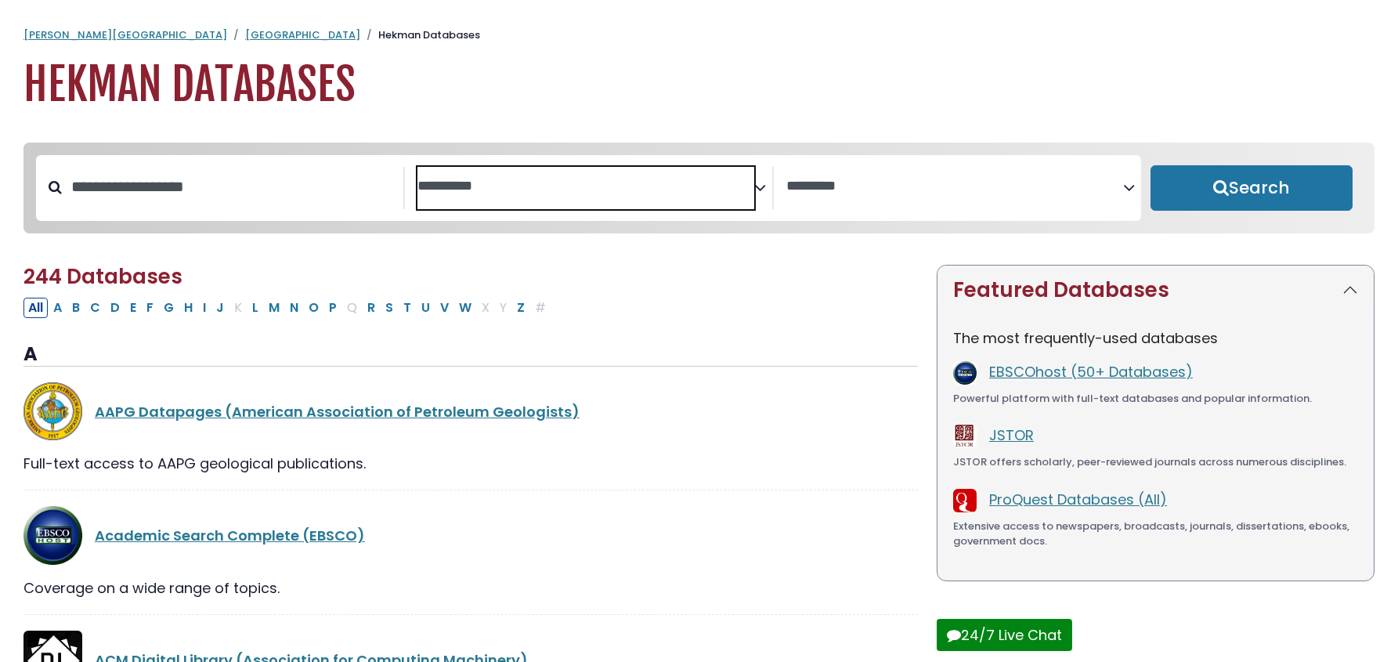
click at [546, 182] on textarea "Search" at bounding box center [585, 187] width 337 height 16
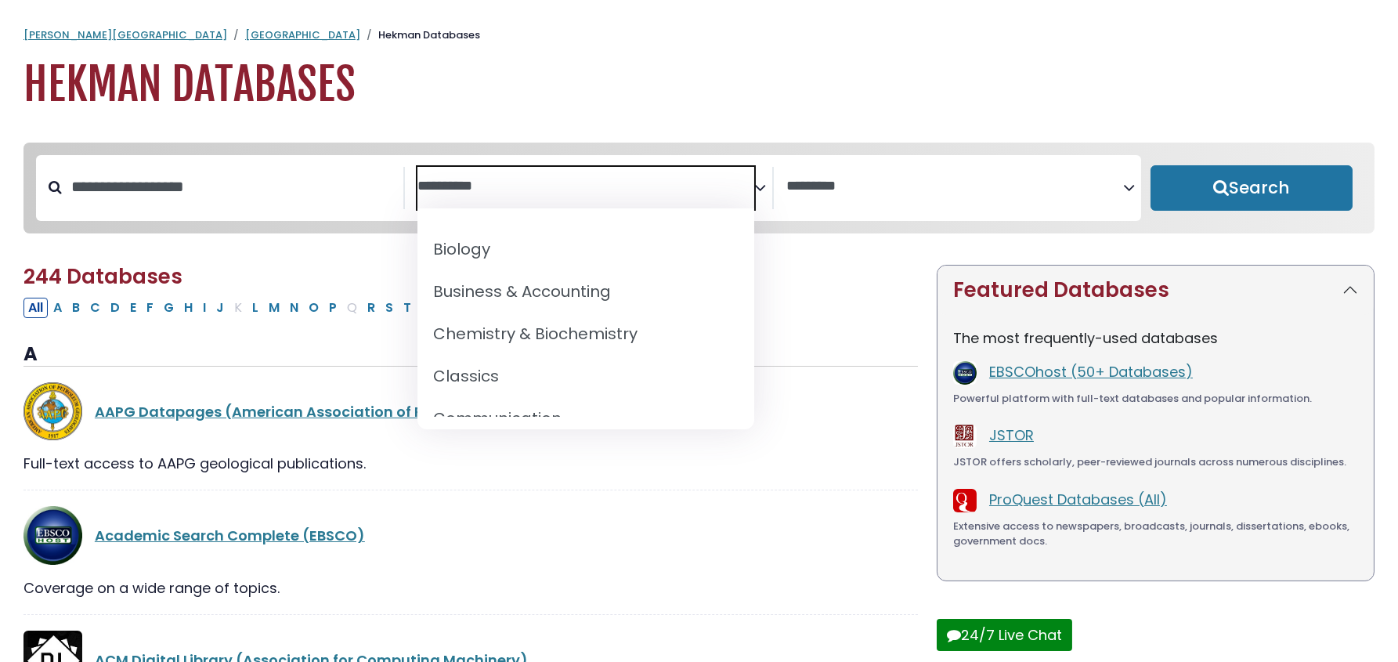
scroll to position [235, 0]
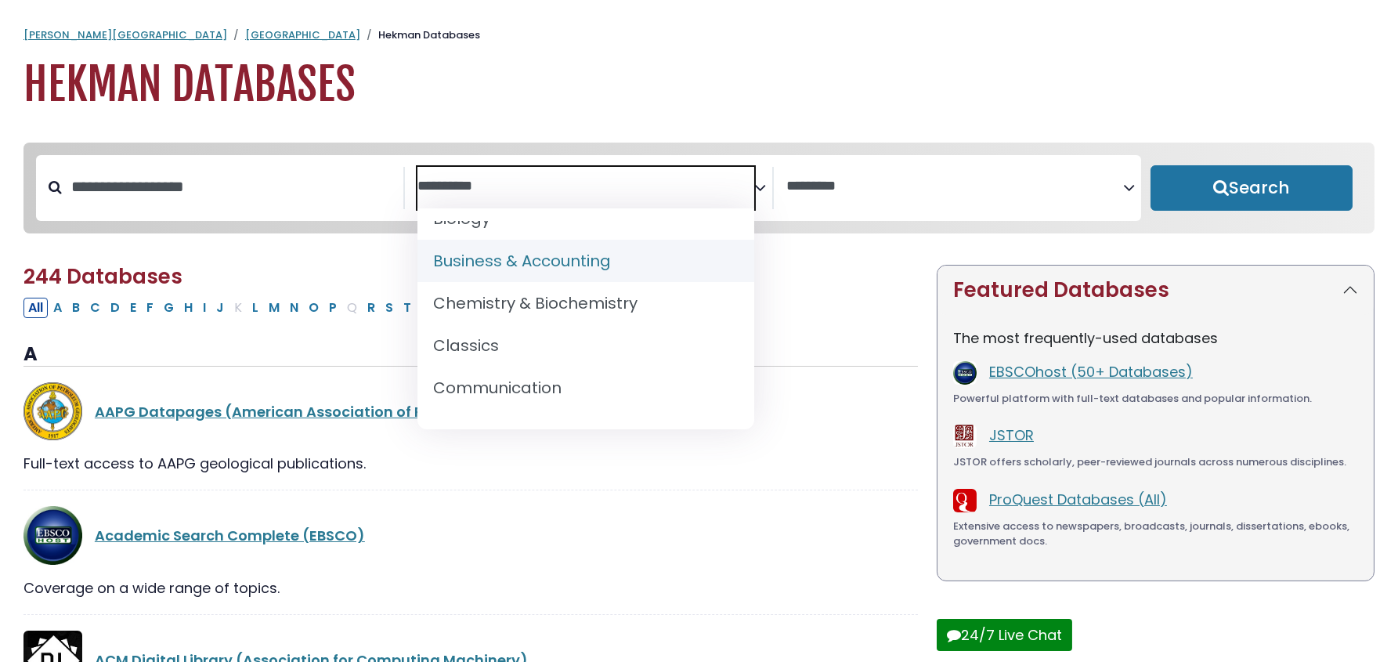
select select "*****"
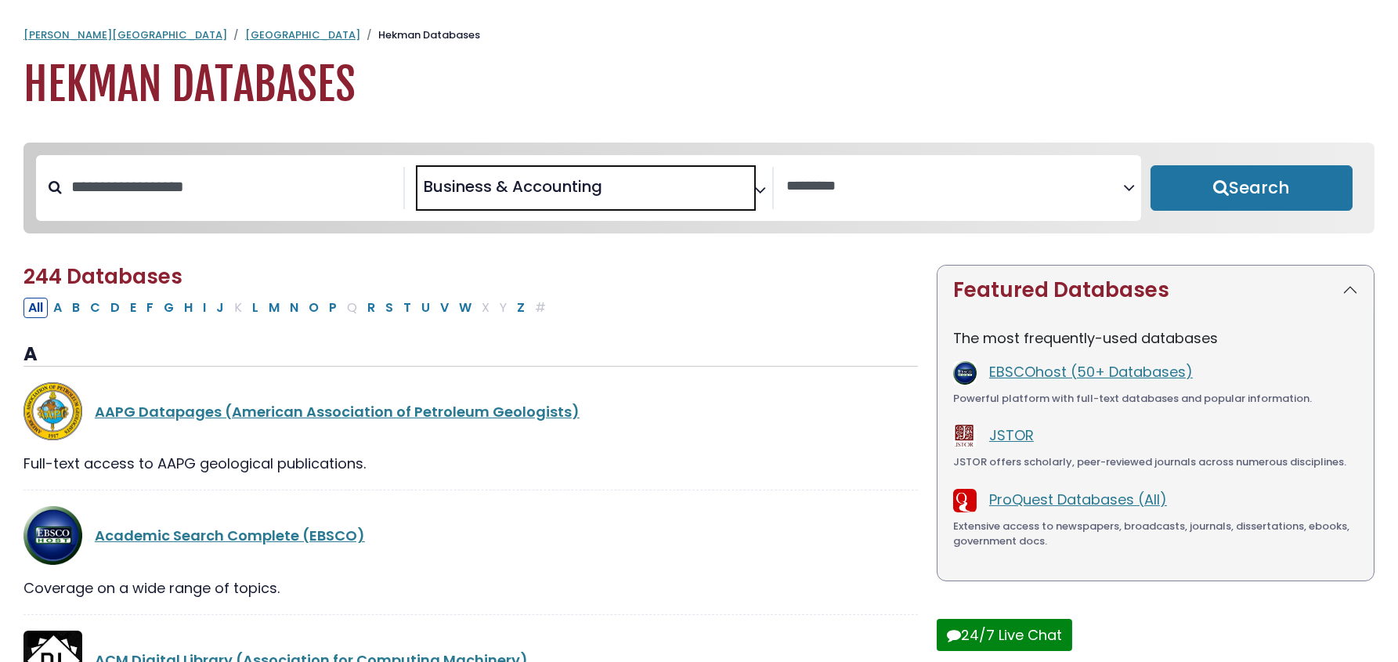
scroll to position [118, 0]
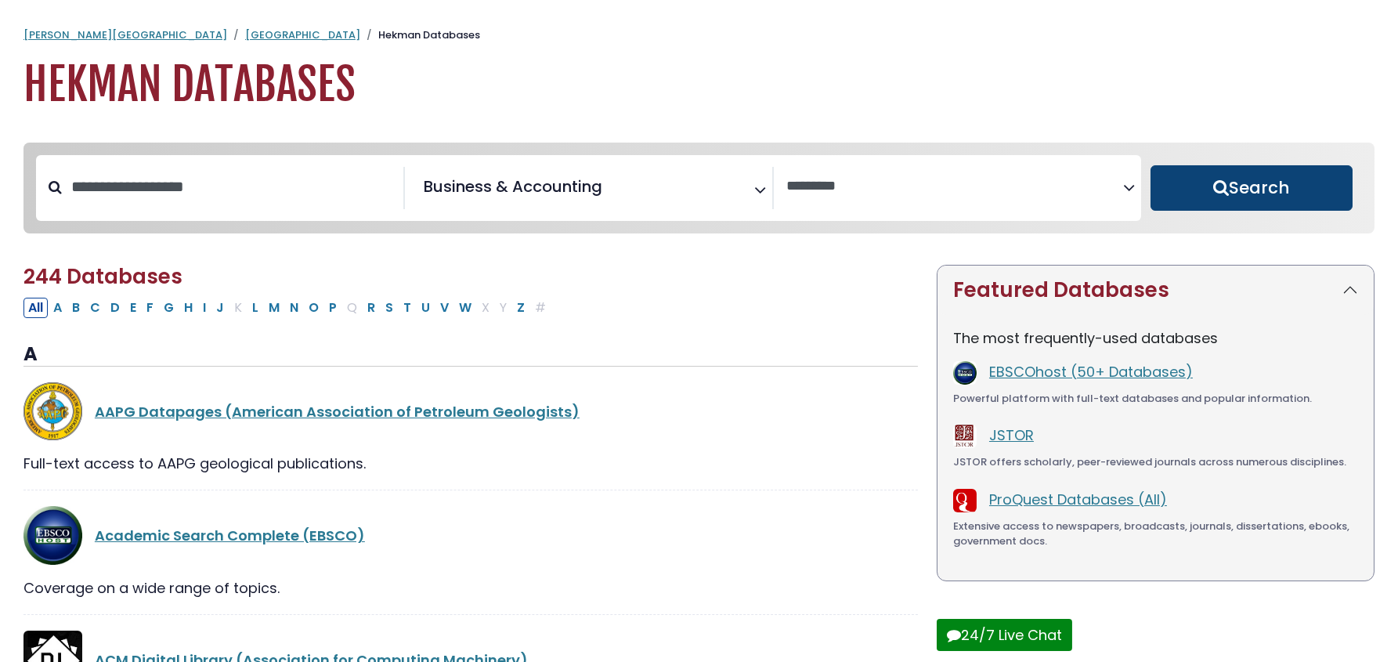
click at [1270, 188] on button "Search" at bounding box center [1251, 187] width 202 height 45
select select "Database Vendors Filter"
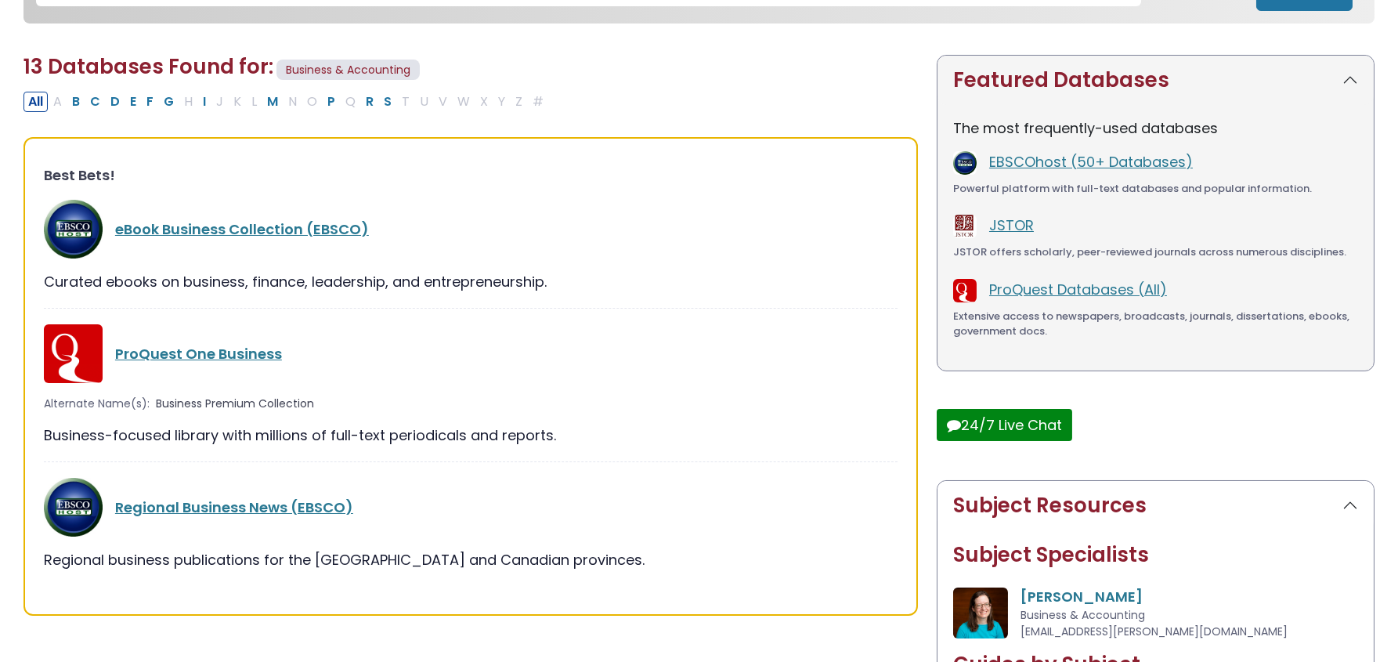
scroll to position [235, 0]
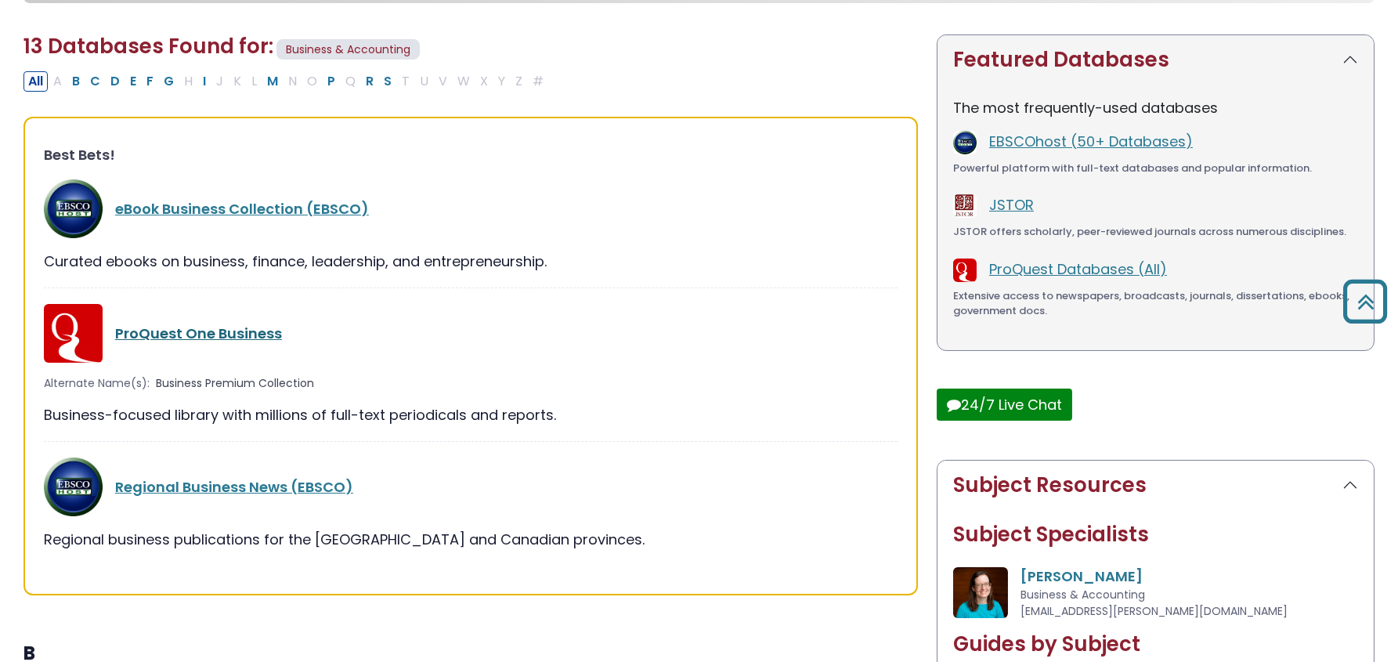
click at [197, 327] on link "ProQuest One Business" at bounding box center [198, 333] width 167 height 20
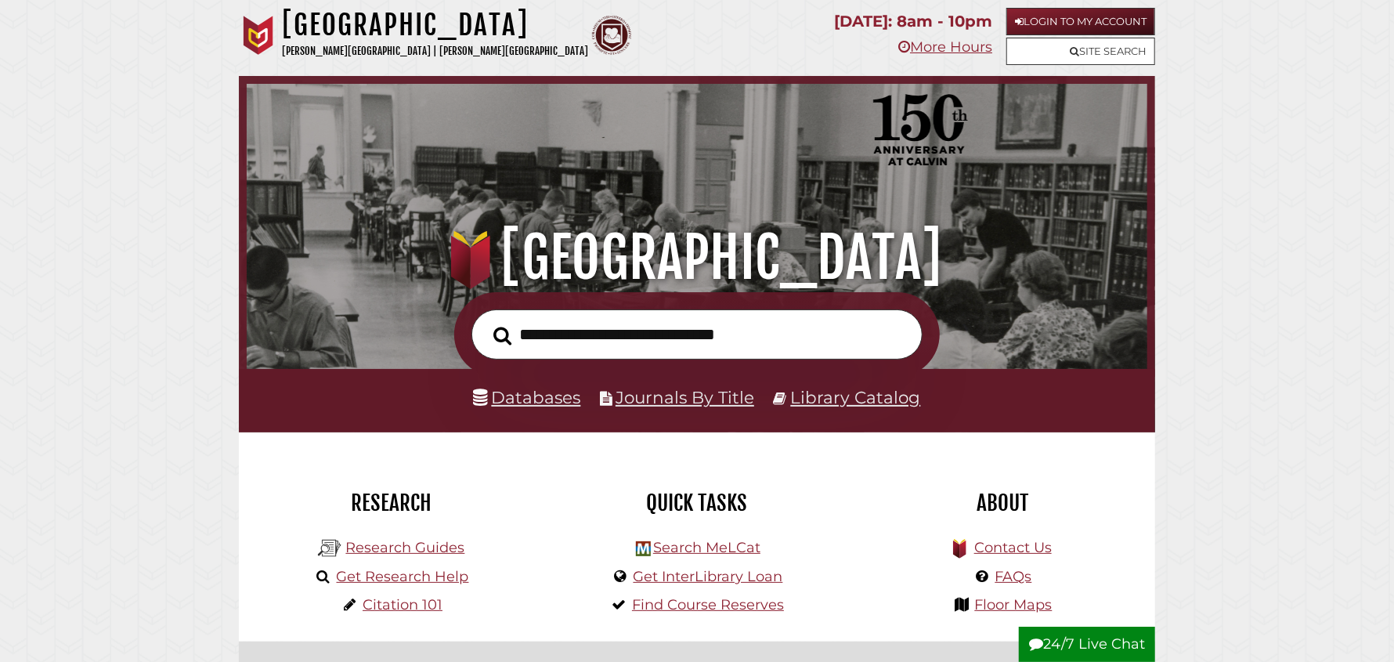
scroll to position [297, 893]
click at [541, 399] on link "Databases" at bounding box center [527, 397] width 107 height 20
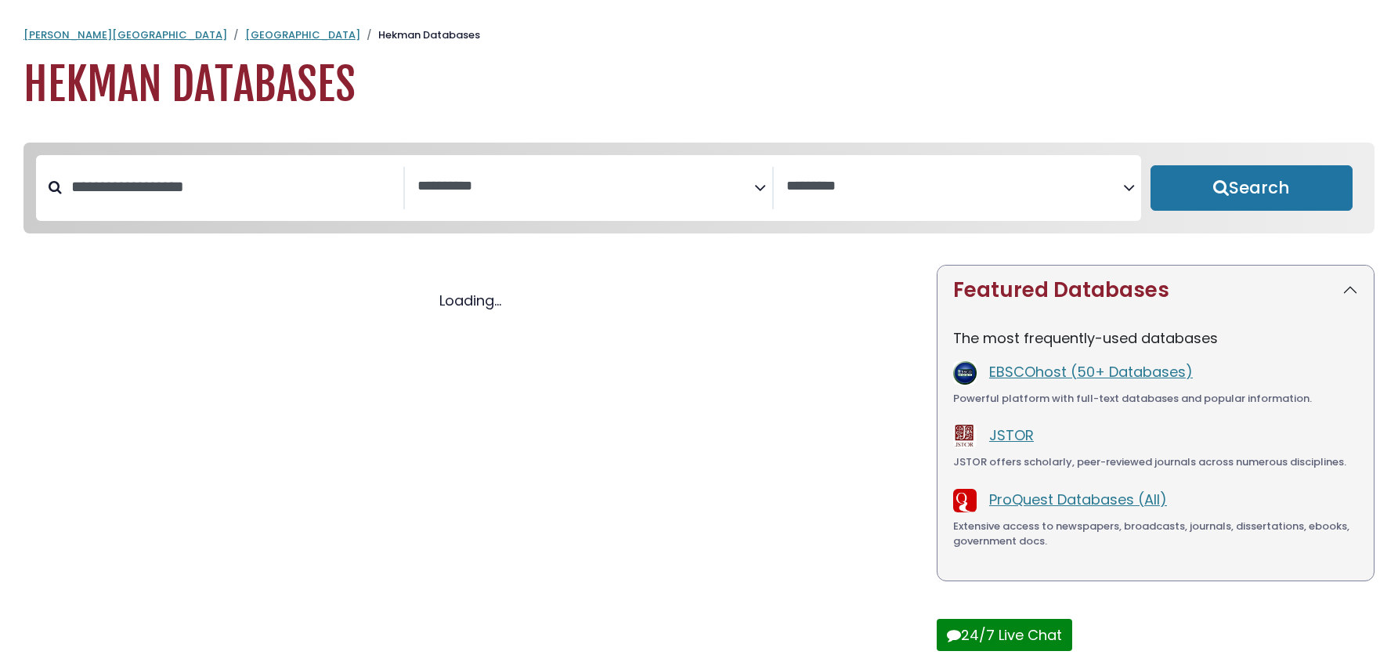
select select "Database Subject Filter"
select select "Database Vendors Filter"
select select "Database Subject Filter"
select select "Database Vendors Filter"
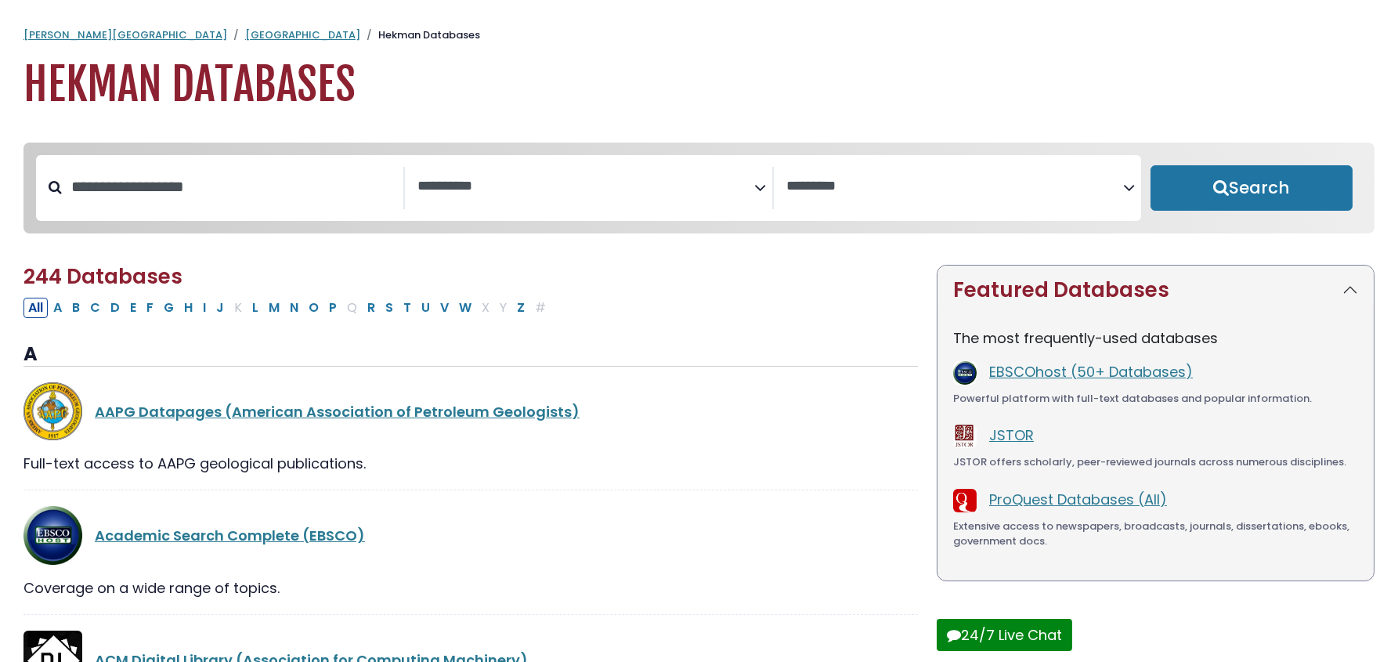
click at [445, 182] on textarea "Search" at bounding box center [585, 187] width 337 height 16
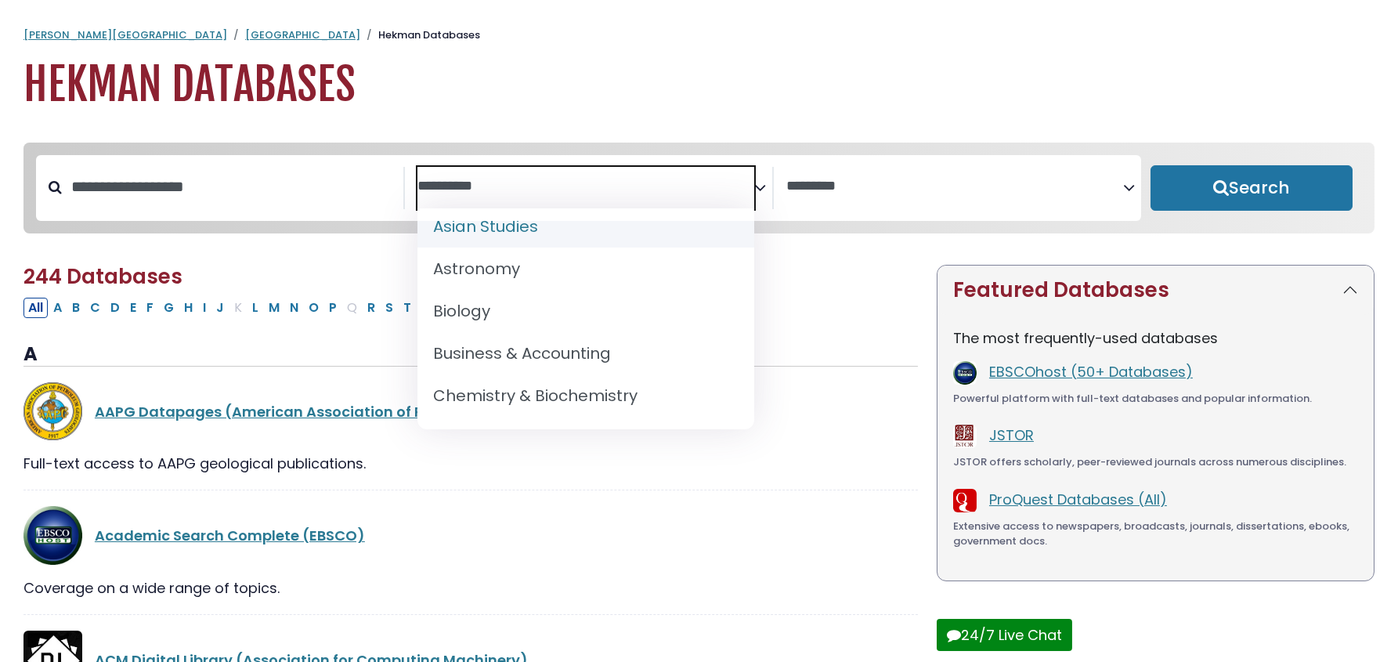
scroll to position [156, 0]
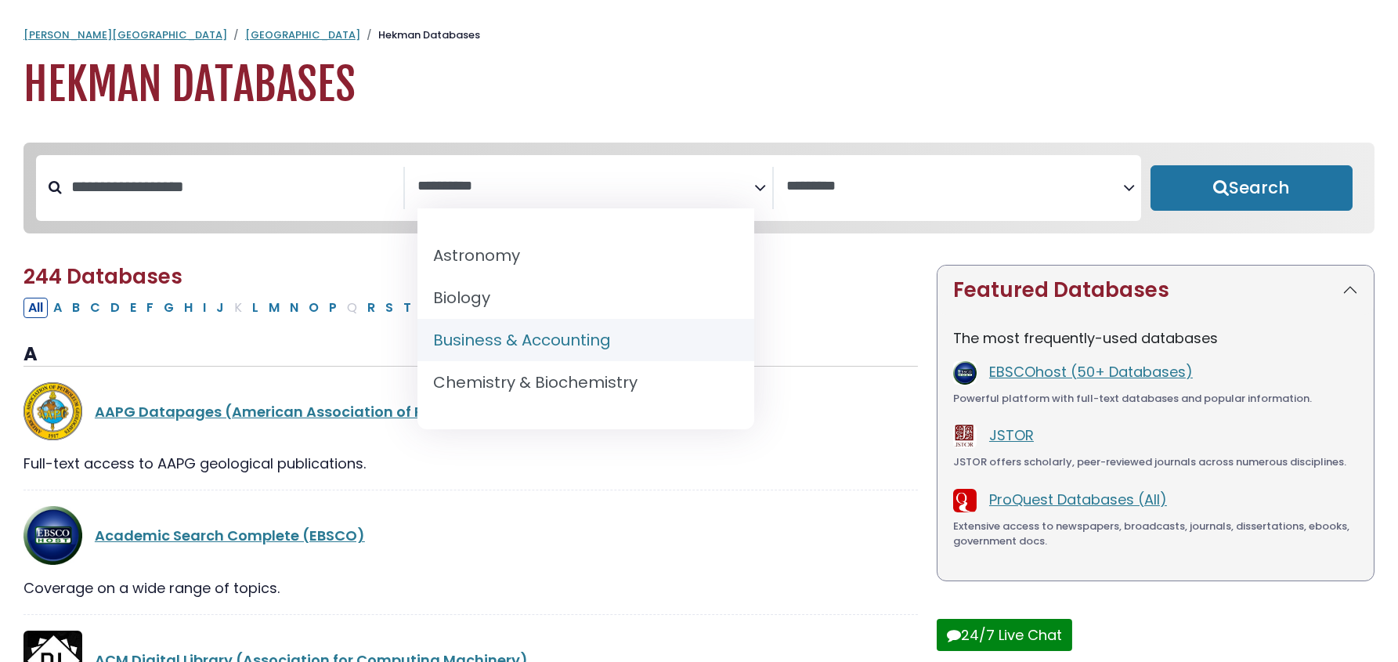
select select "*****"
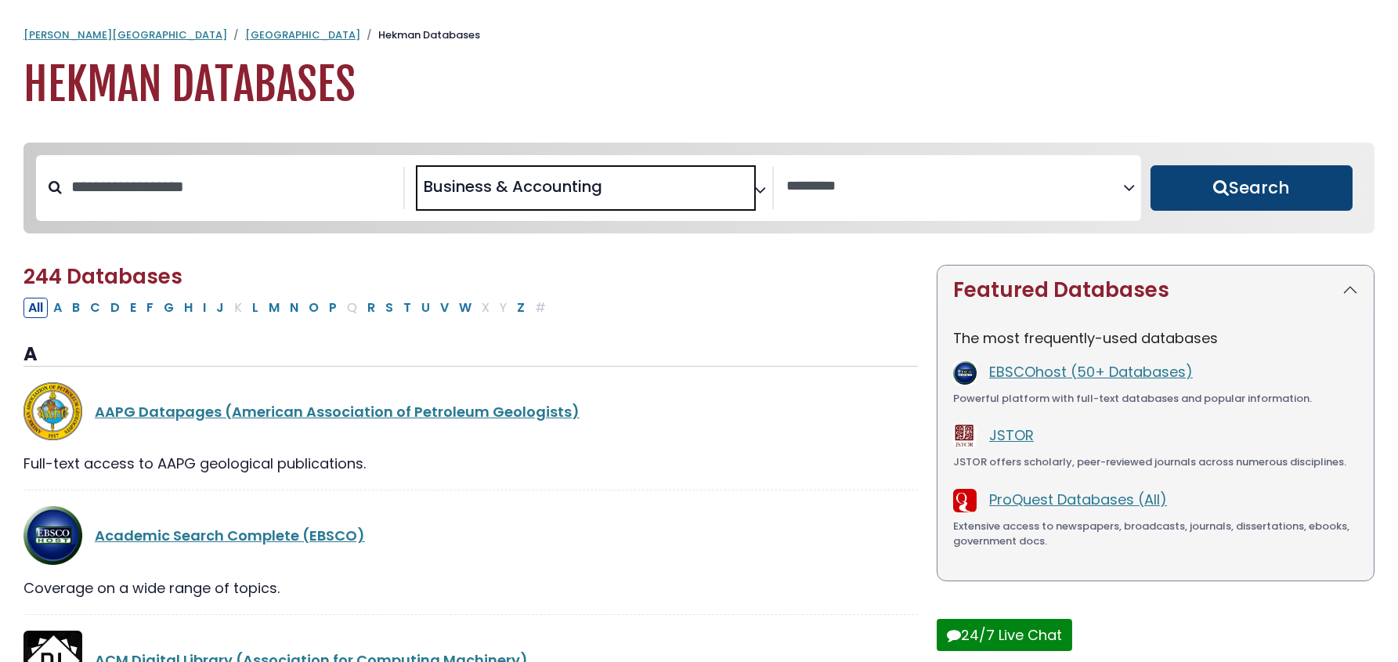
click at [1280, 192] on button "Search" at bounding box center [1251, 187] width 202 height 45
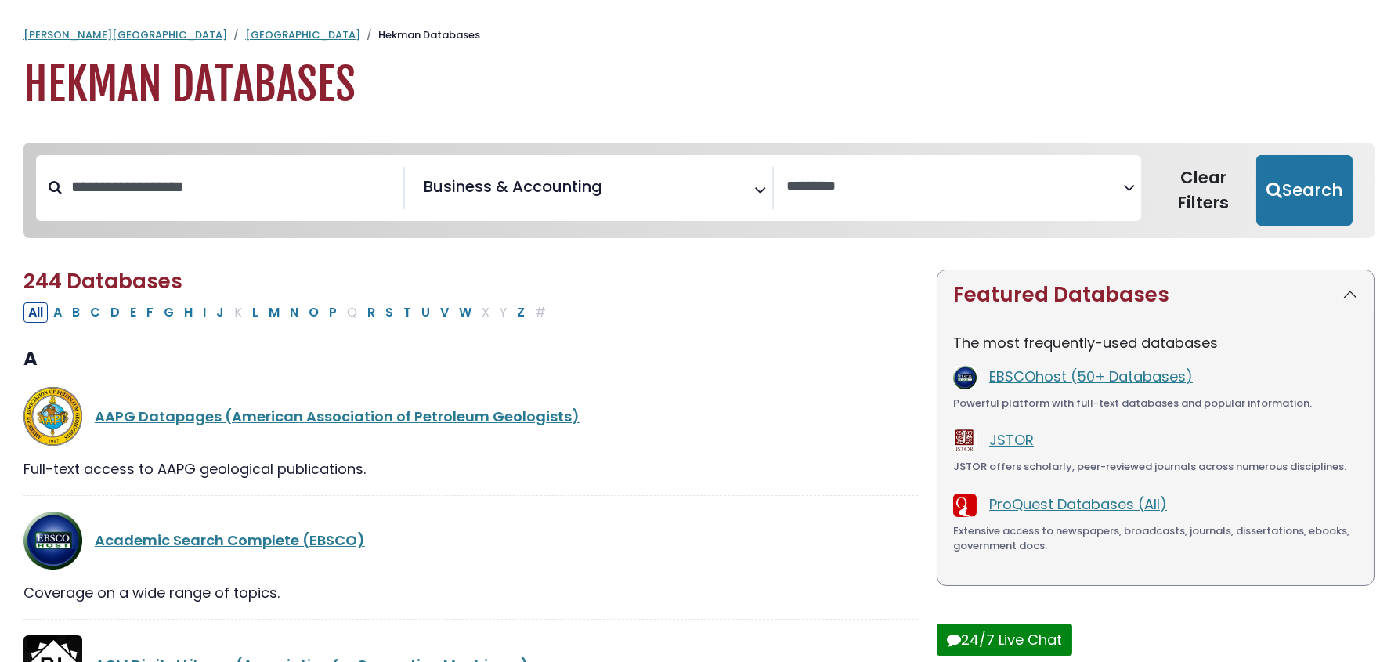
select select "Database Vendors Filter"
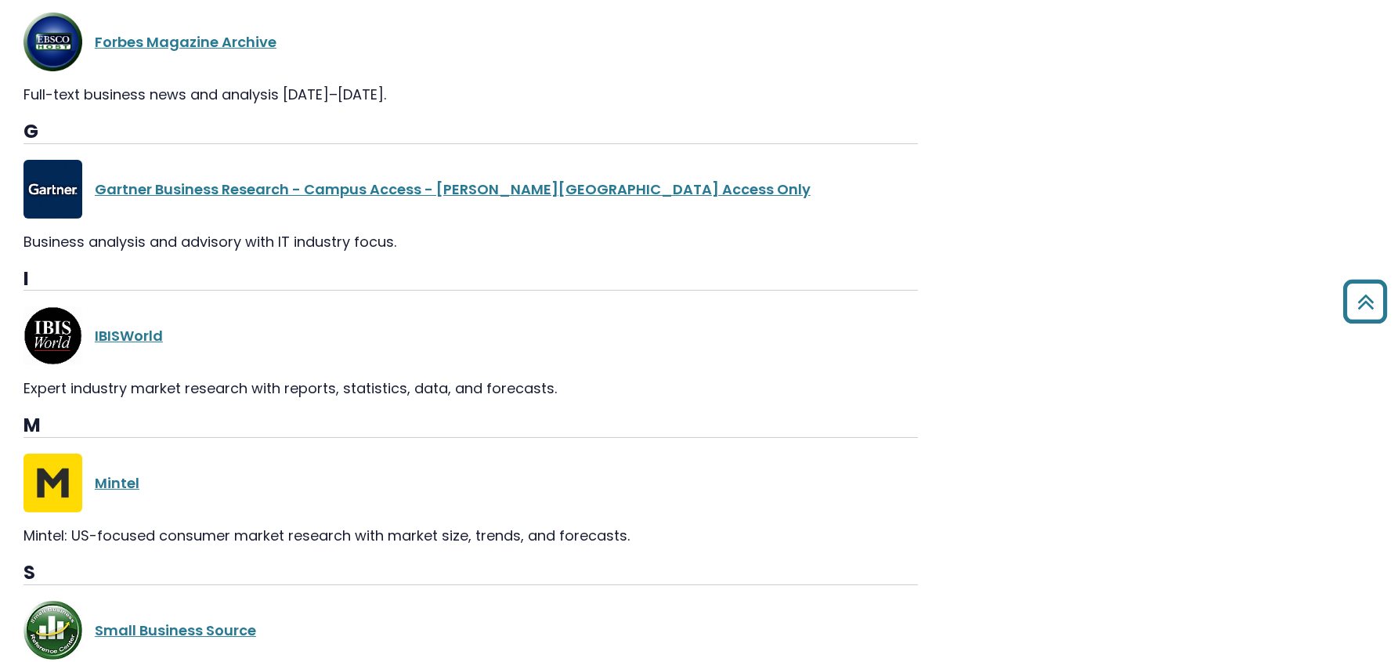
scroll to position [1644, 0]
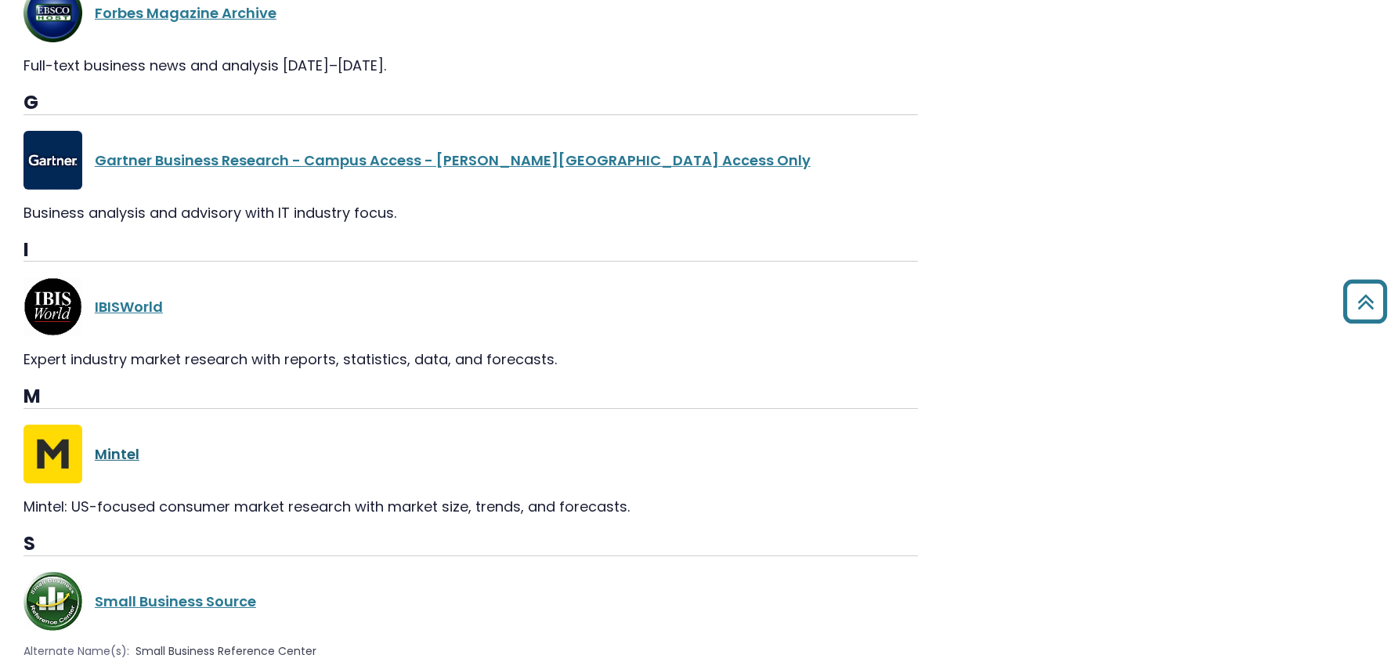
click at [110, 446] on link "Mintel" at bounding box center [117, 454] width 45 height 20
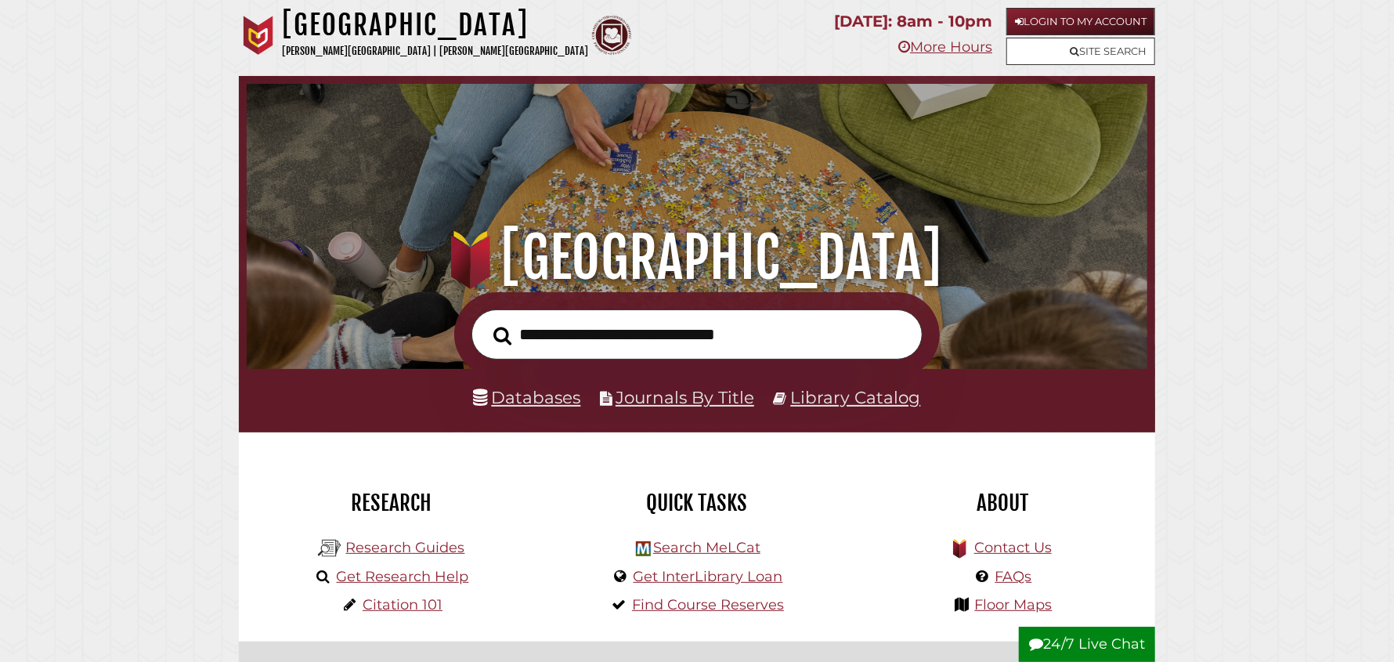
scroll to position [297, 893]
type input "**********"
click at [485, 322] on button "Search" at bounding box center [502, 336] width 34 height 28
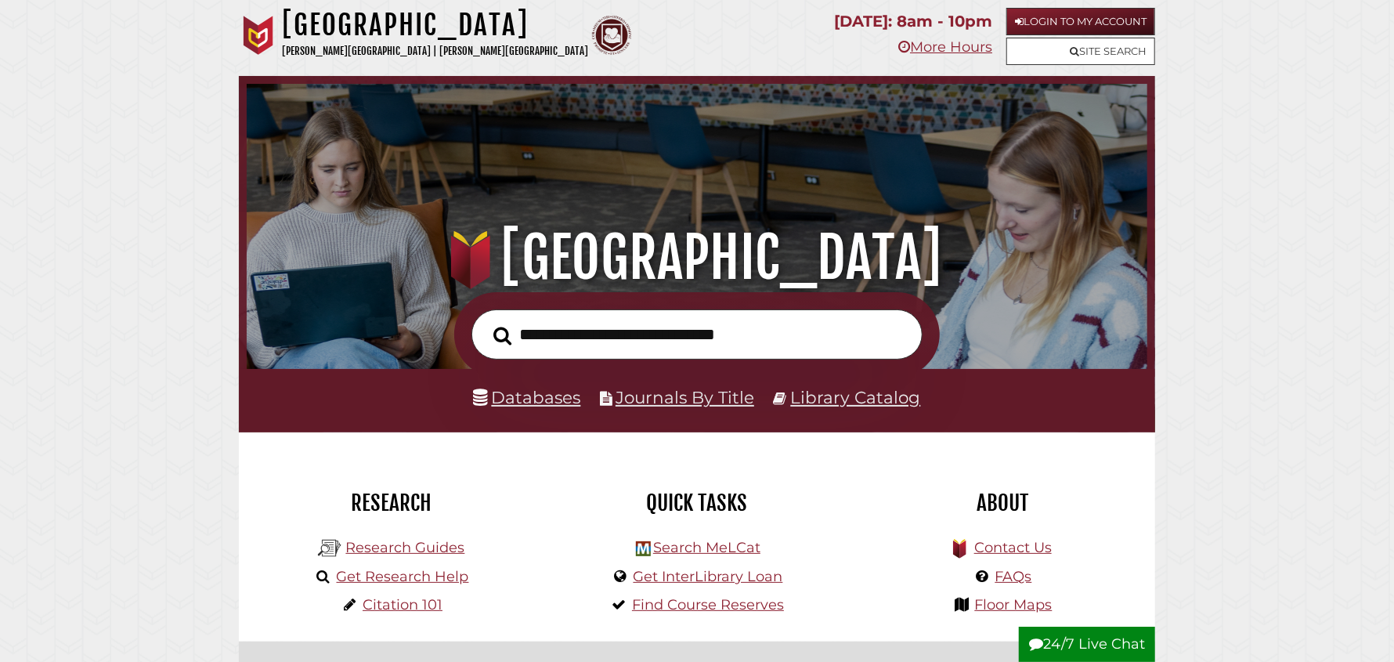
scroll to position [297, 893]
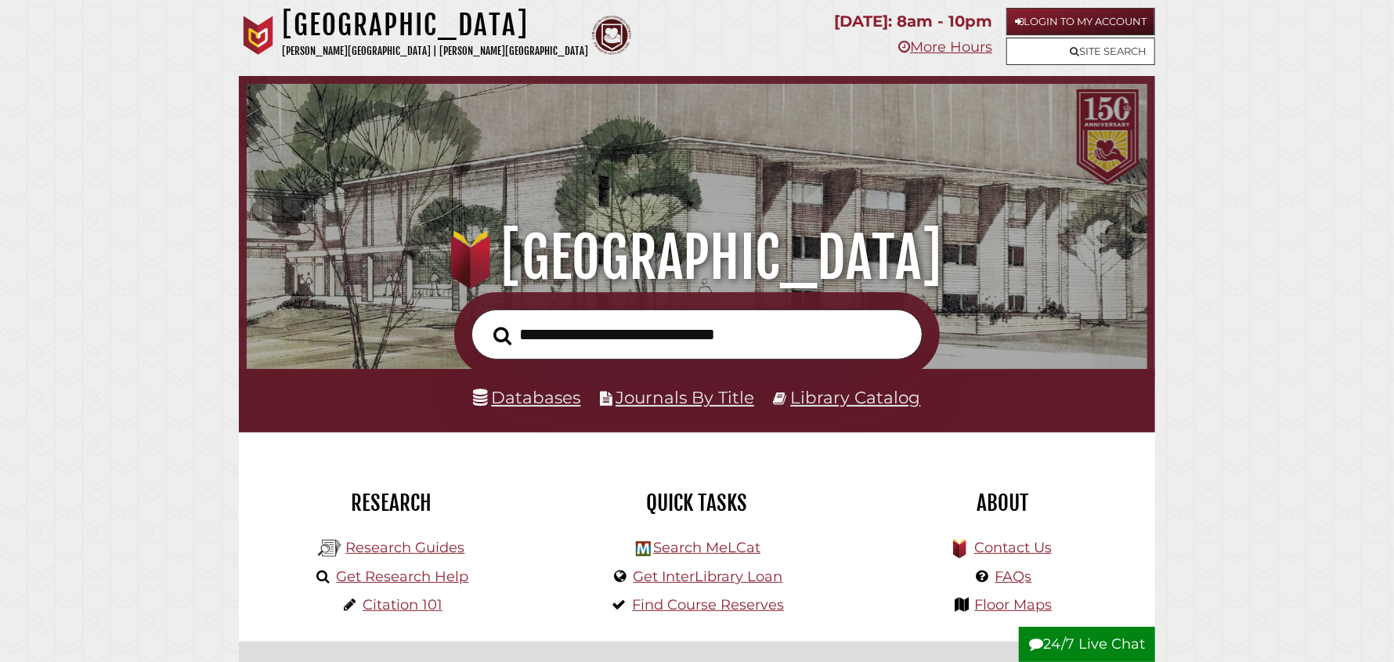
scroll to position [297, 893]
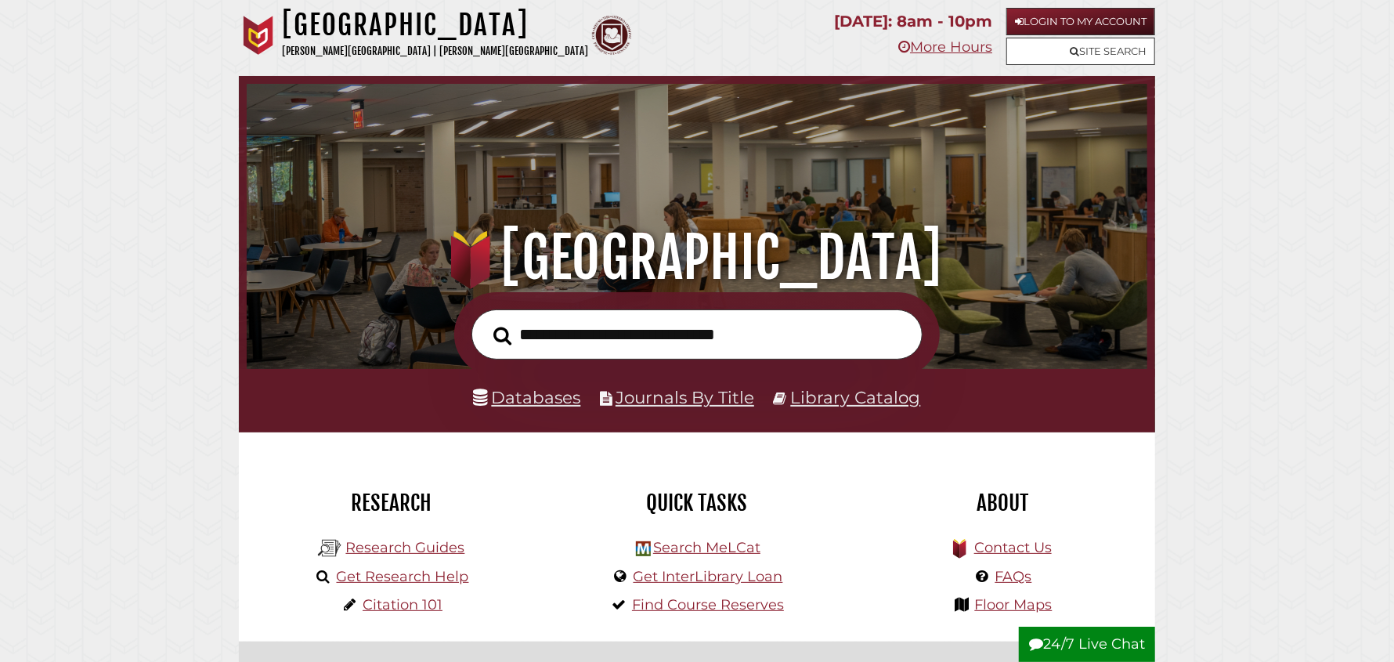
scroll to position [297, 893]
click at [429, 544] on link "Research Guides" at bounding box center [404, 547] width 119 height 17
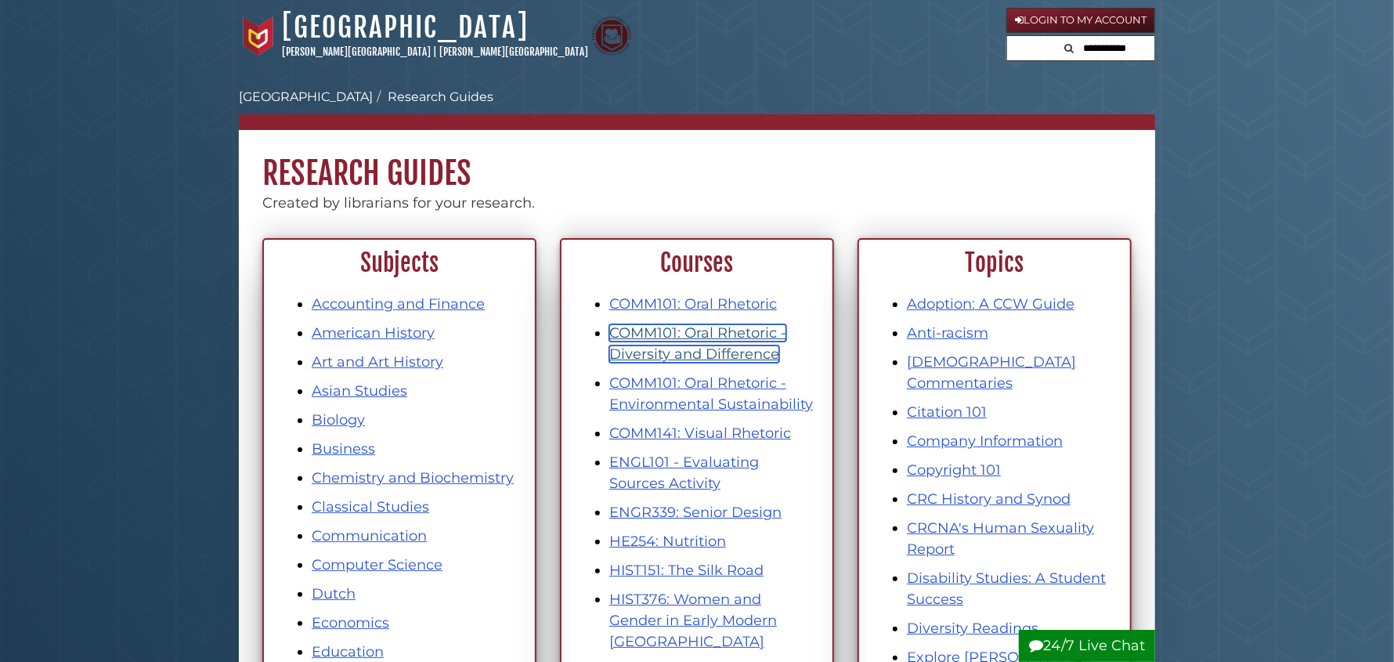
click at [694, 353] on link "COMM101: Oral Rhetoric - Diversity and Difference" at bounding box center [697, 343] width 177 height 38
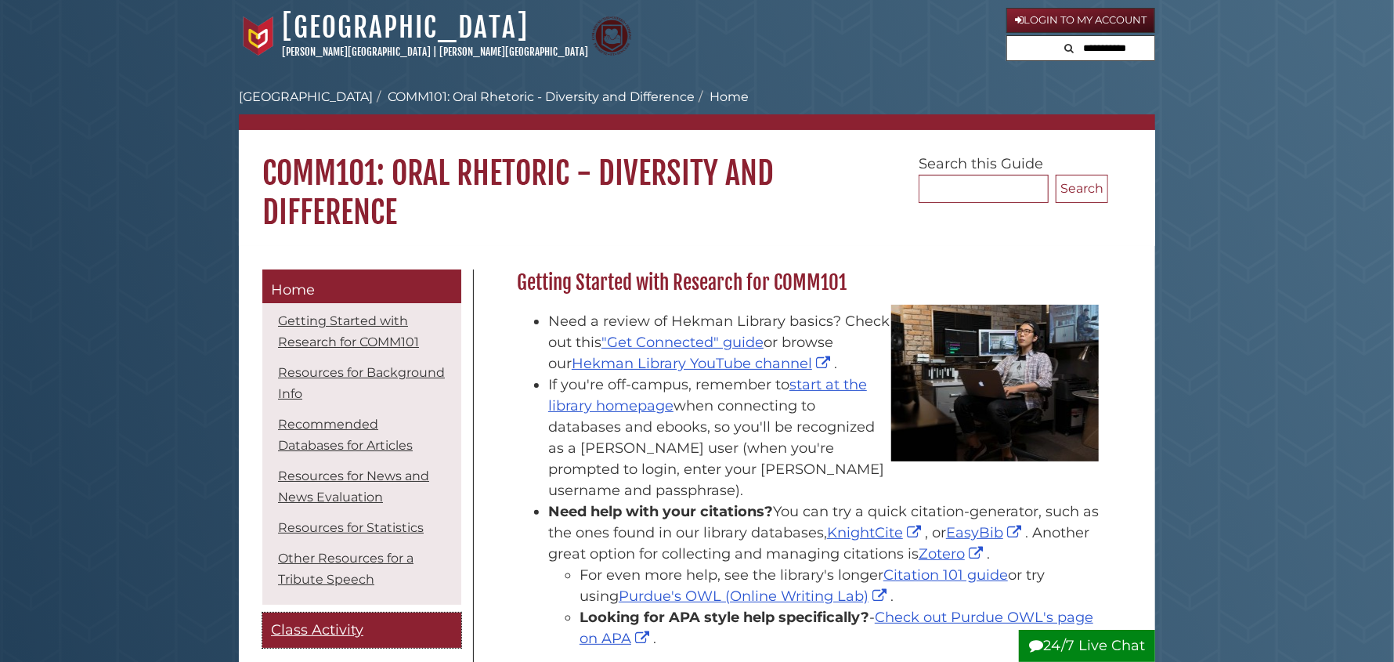
click at [323, 632] on span "Class Activity" at bounding box center [317, 629] width 92 height 17
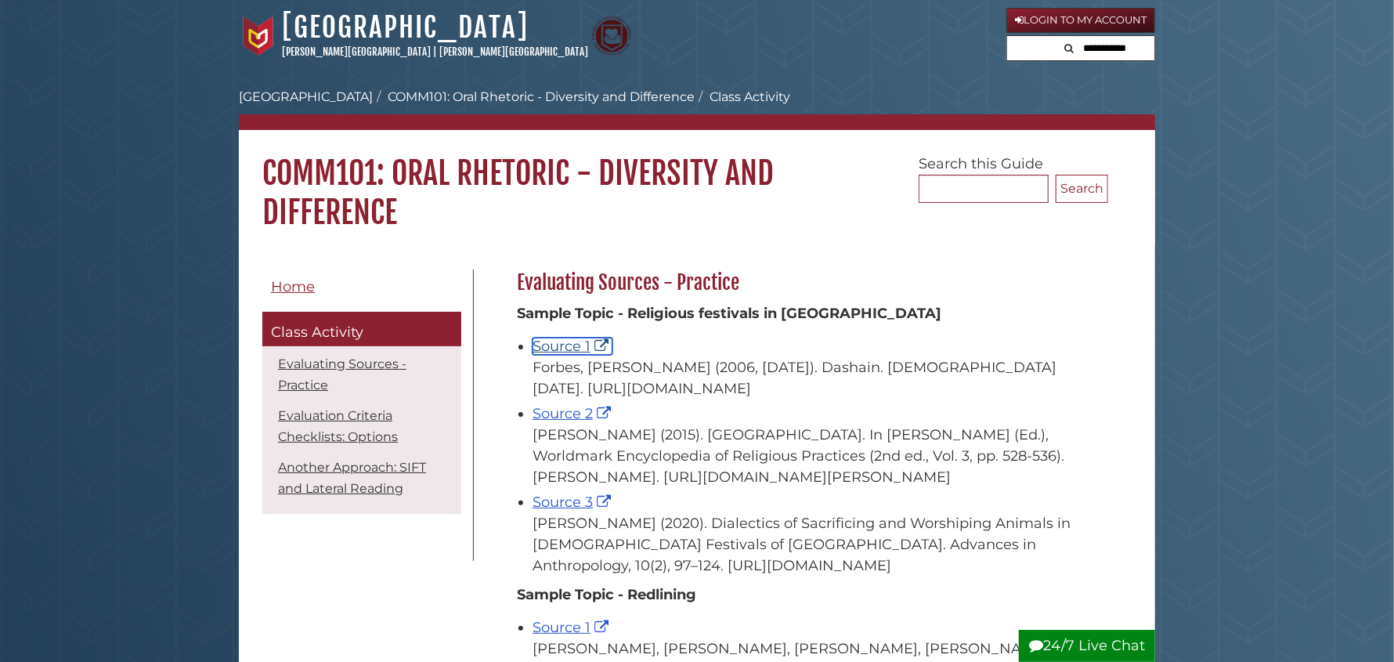
click at [557, 346] on link "Source 1" at bounding box center [572, 345] width 80 height 17
click at [570, 422] on link "Source 2" at bounding box center [573, 413] width 82 height 17
click at [577, 510] on link "Source 3" at bounding box center [573, 501] width 82 height 17
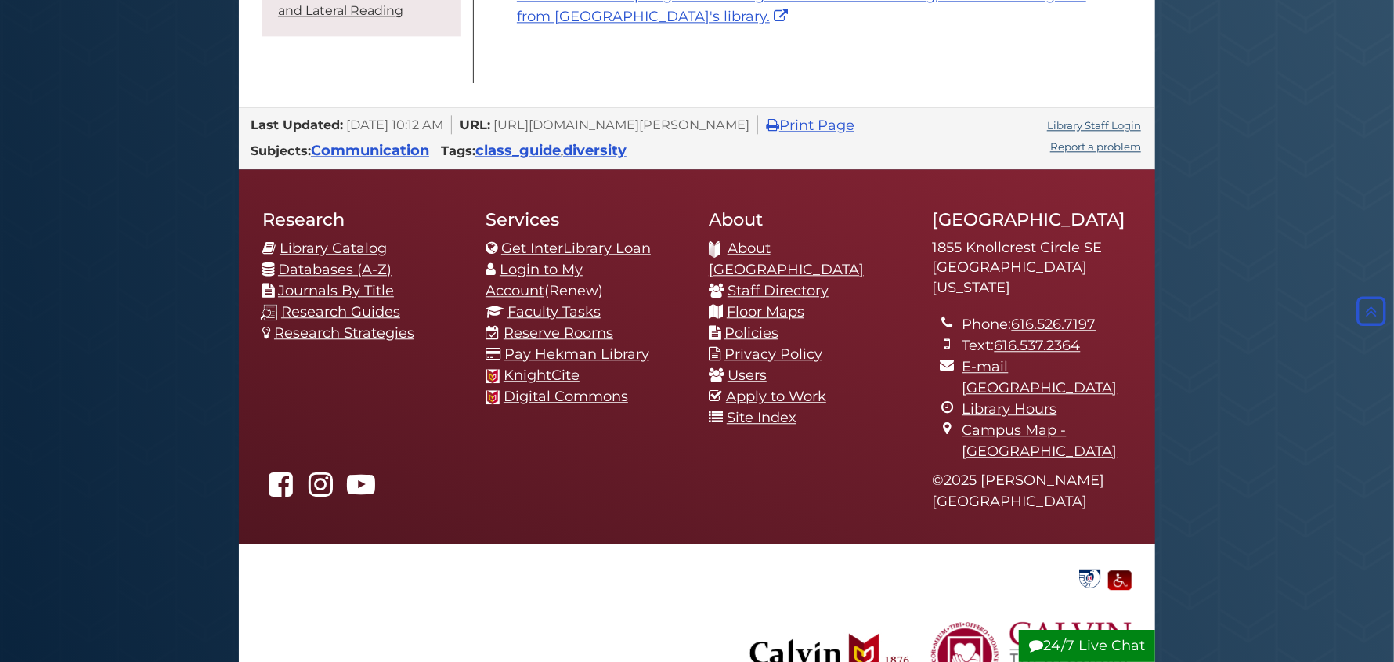
scroll to position [2375, 0]
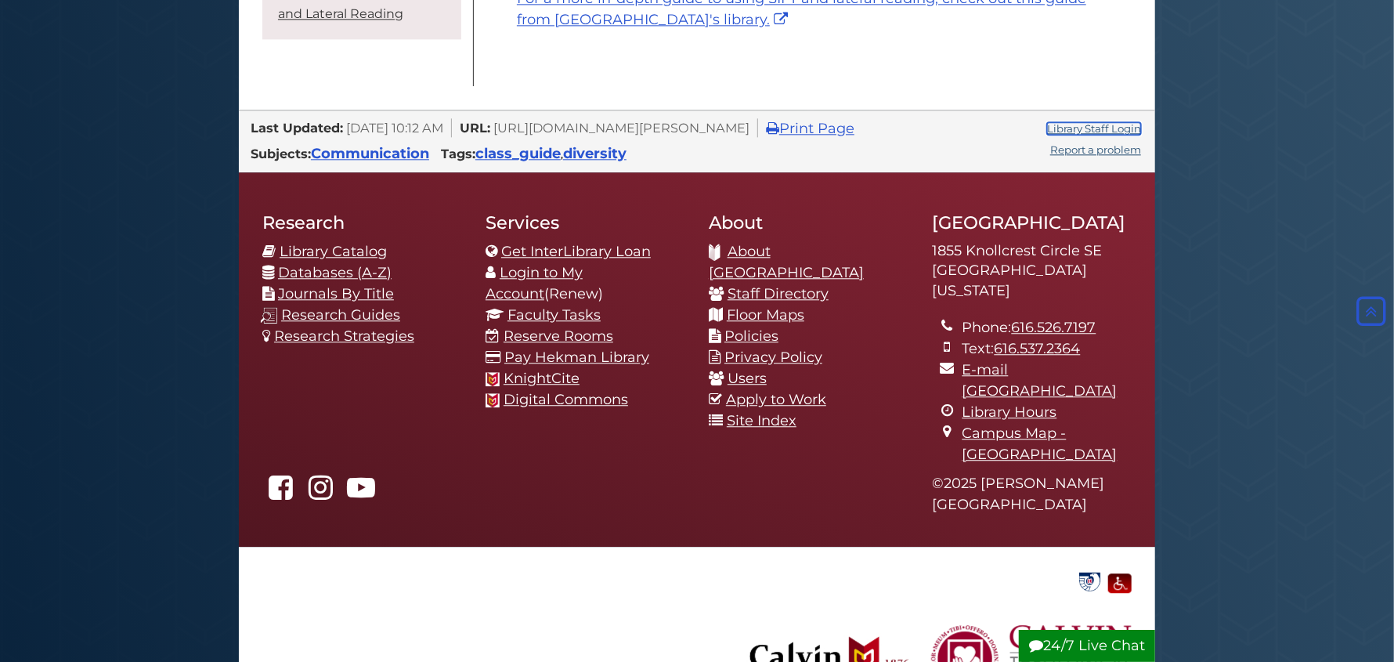
click at [1055, 135] on link "Library Staff Login" at bounding box center [1094, 128] width 94 height 13
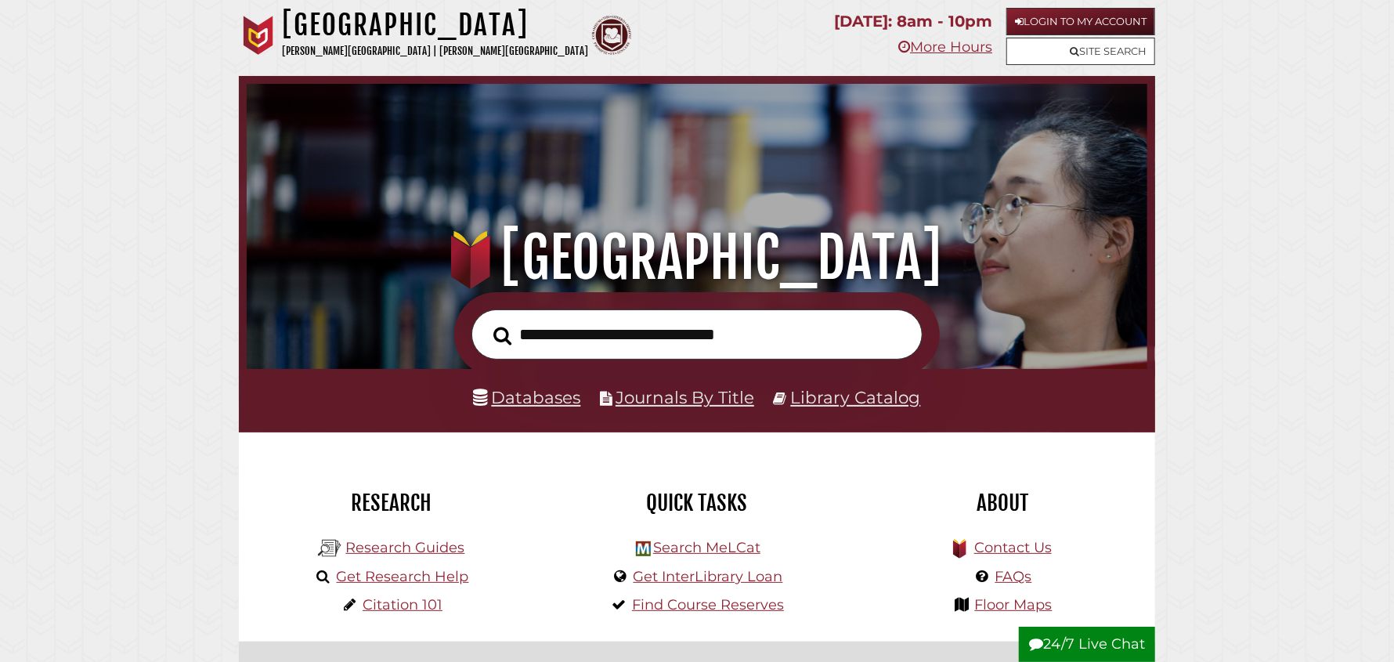
scroll to position [297, 893]
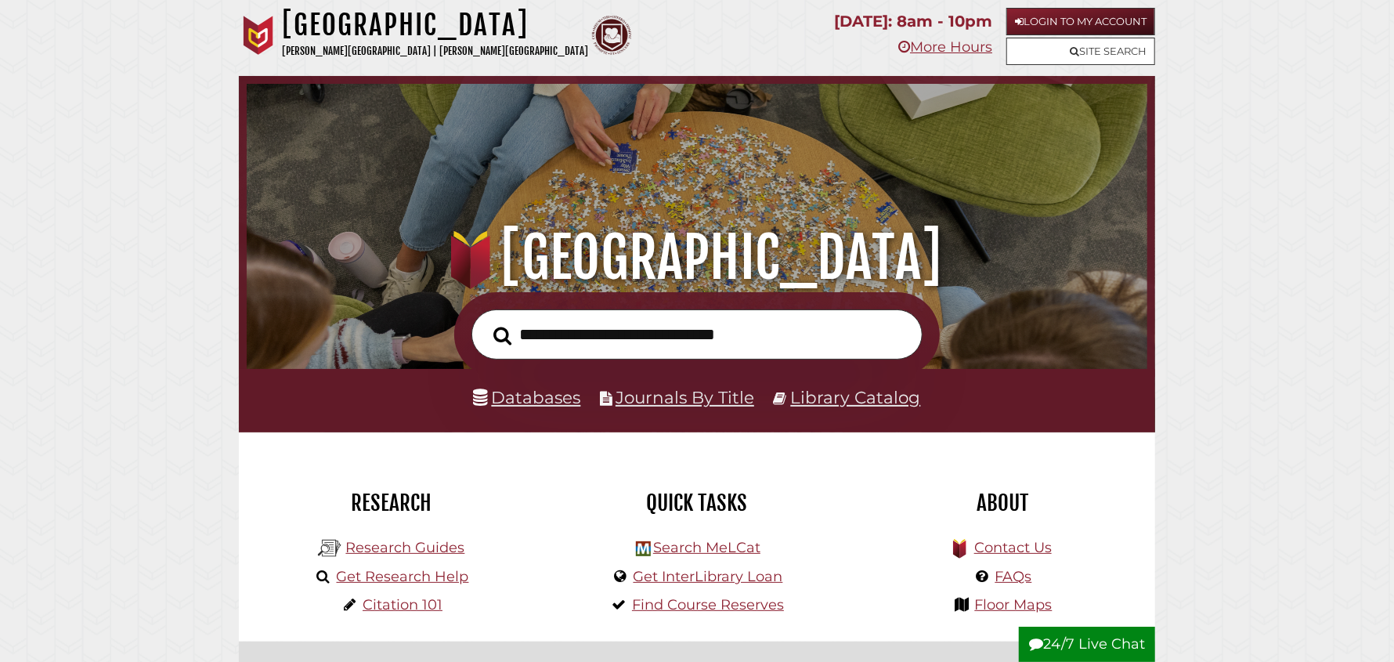
scroll to position [297, 893]
click at [447, 542] on link "Research Guides" at bounding box center [404, 547] width 119 height 17
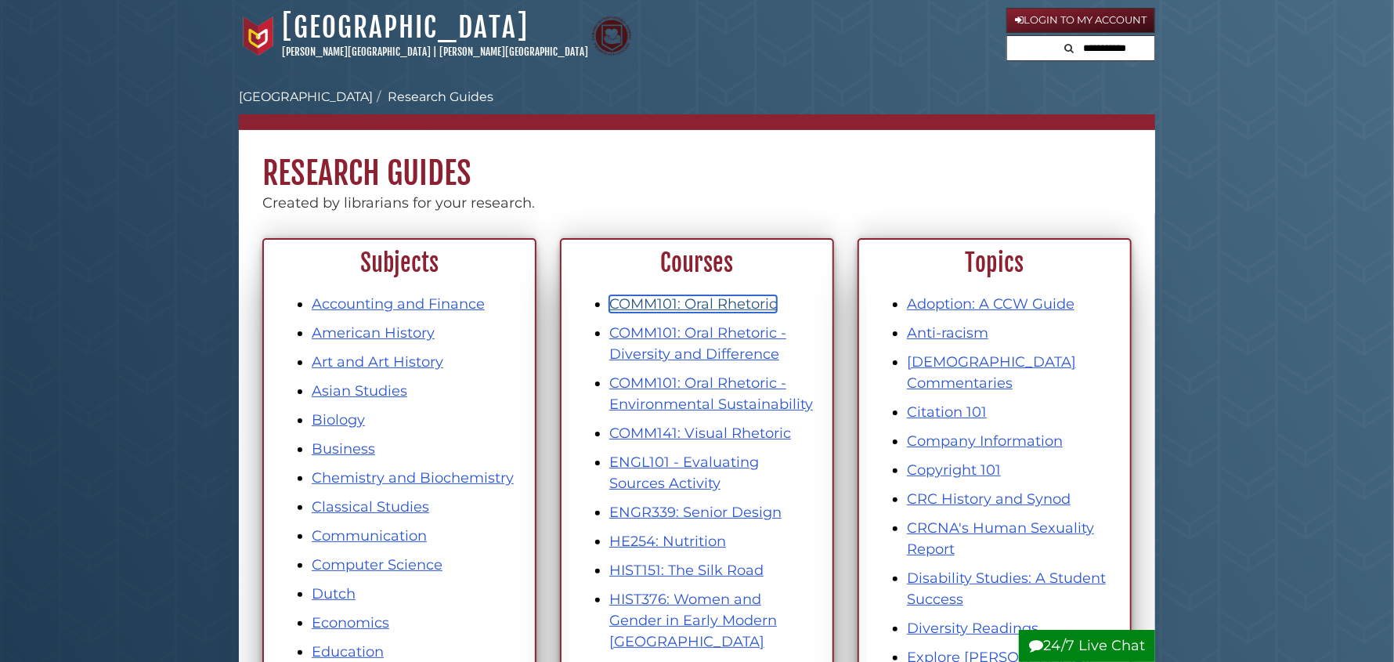
click at [704, 298] on link "COMM101: Oral Rhetoric" at bounding box center [693, 303] width 168 height 17
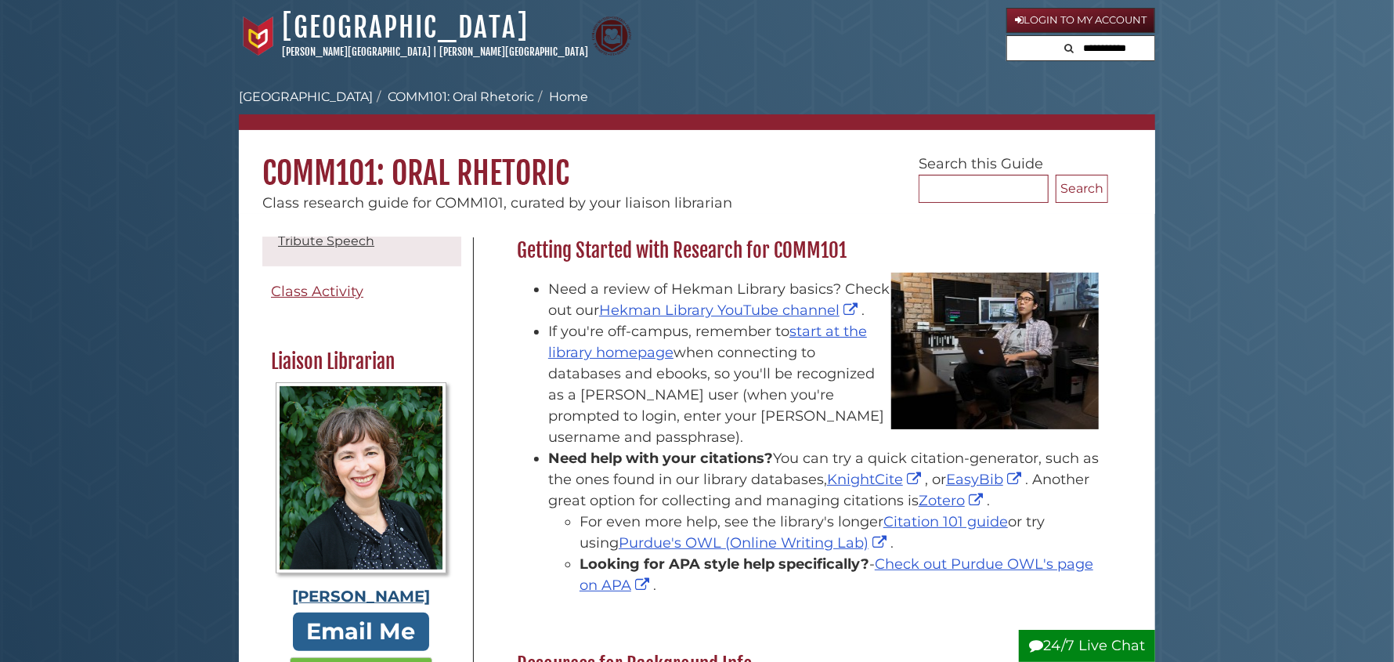
scroll to position [335, 0]
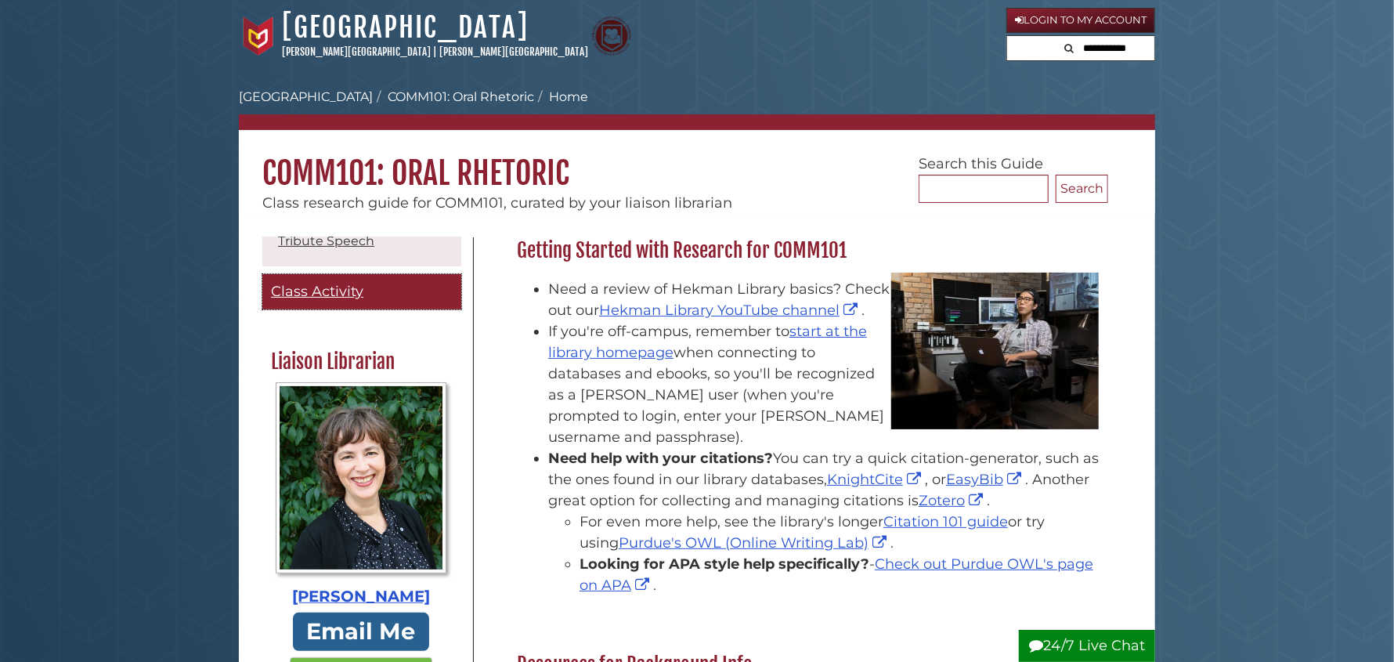
click at [330, 283] on span "Class Activity" at bounding box center [317, 291] width 92 height 17
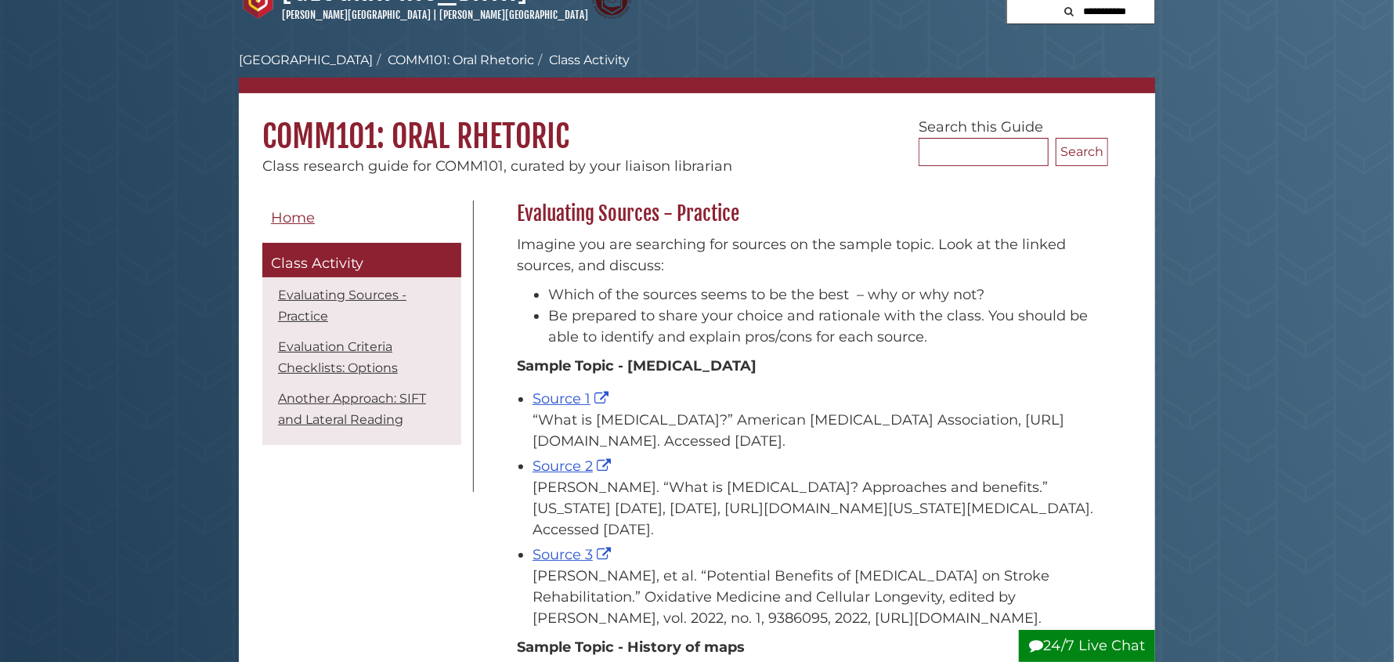
scroll to position [45, 0]
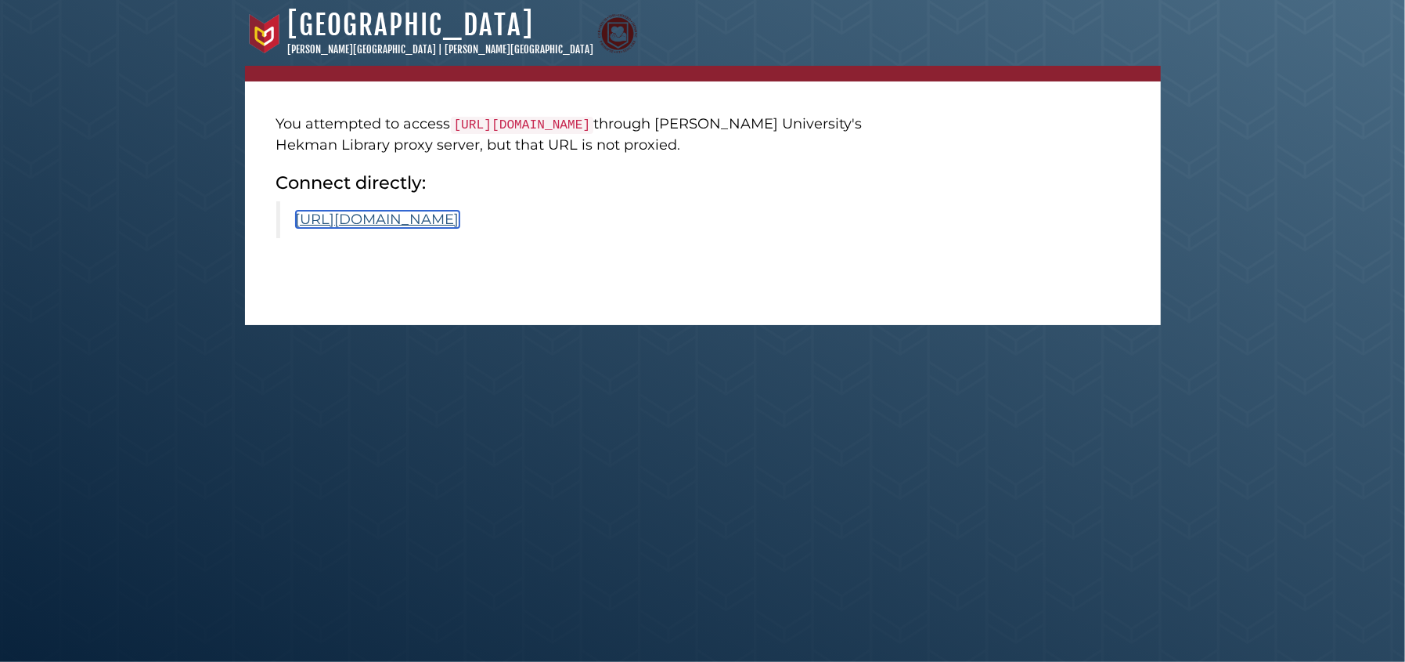
click at [460, 218] on link "https://www.scirp.org/journal/paperinformation?paperid=99935" at bounding box center [378, 219] width 164 height 17
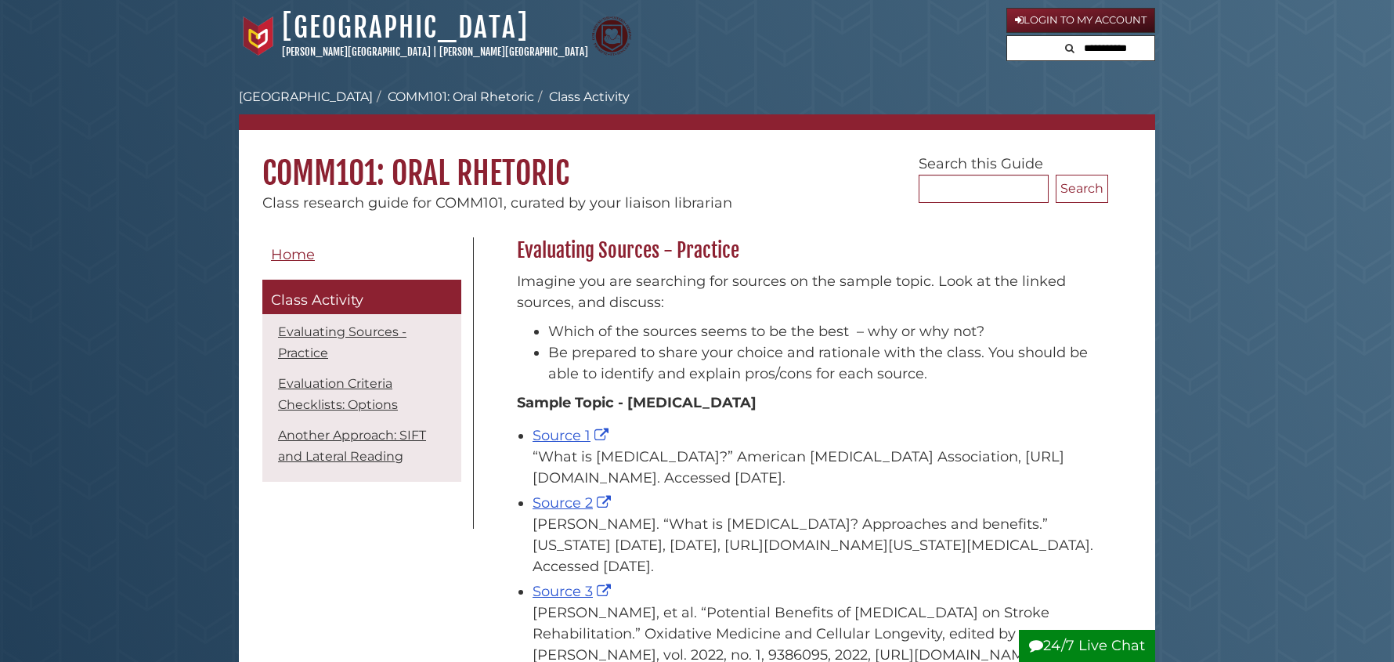
scroll to position [45, 0]
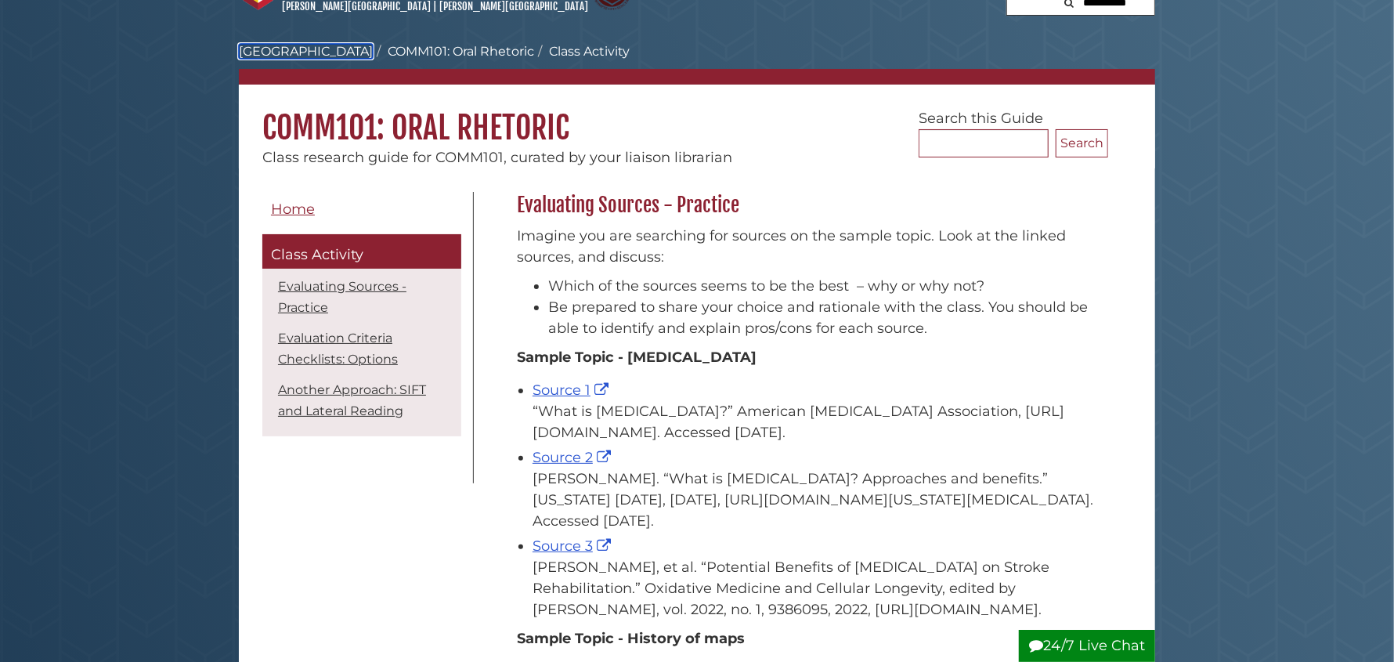
click at [329, 50] on link "[GEOGRAPHIC_DATA]" at bounding box center [306, 51] width 134 height 15
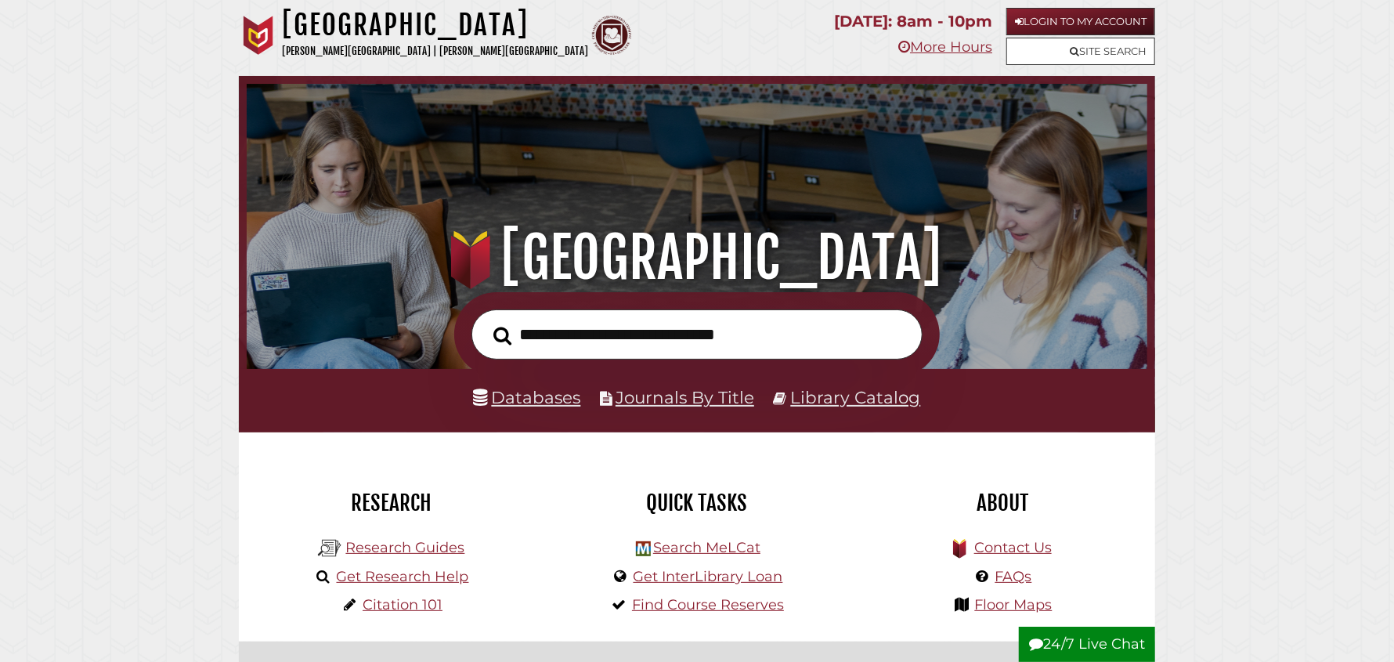
scroll to position [297, 893]
click at [401, 554] on link "Research Guides" at bounding box center [404, 547] width 119 height 17
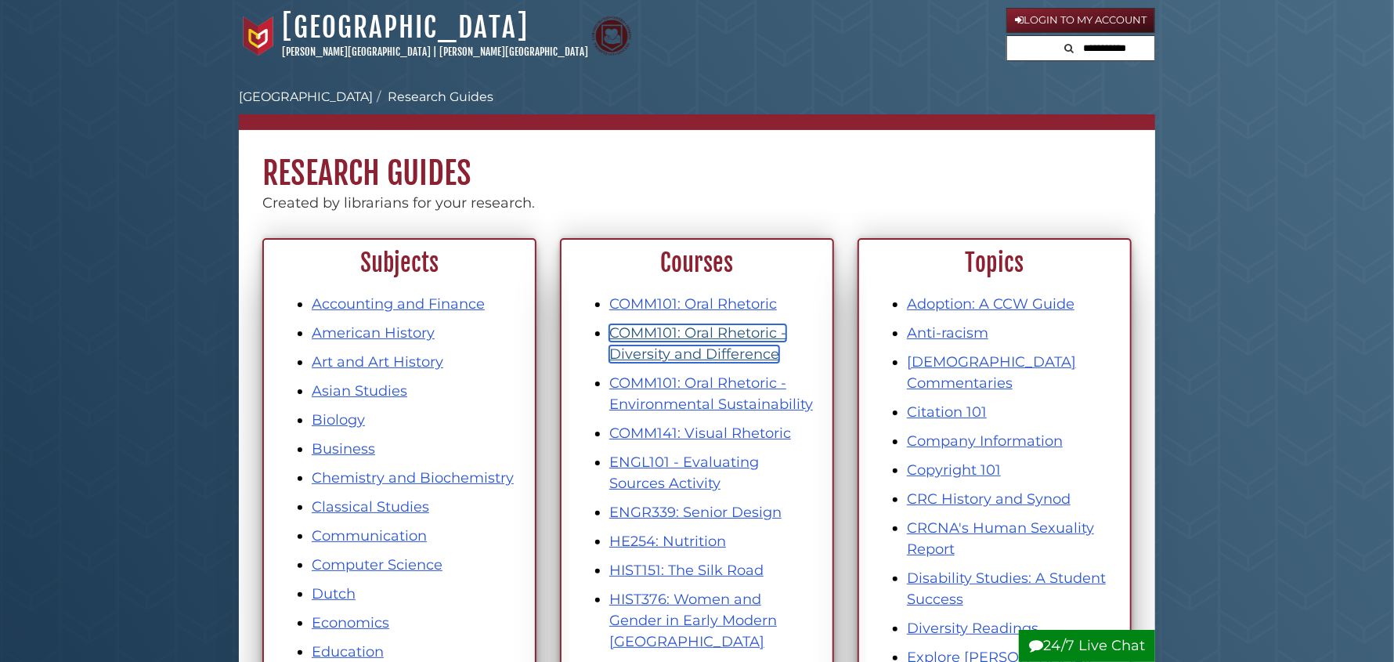
drag, startPoint x: 707, startPoint y: 349, endPoint x: 738, endPoint y: 296, distance: 61.8
click at [709, 349] on link "COMM101: Oral Rhetoric - Diversity and Difference" at bounding box center [697, 343] width 177 height 38
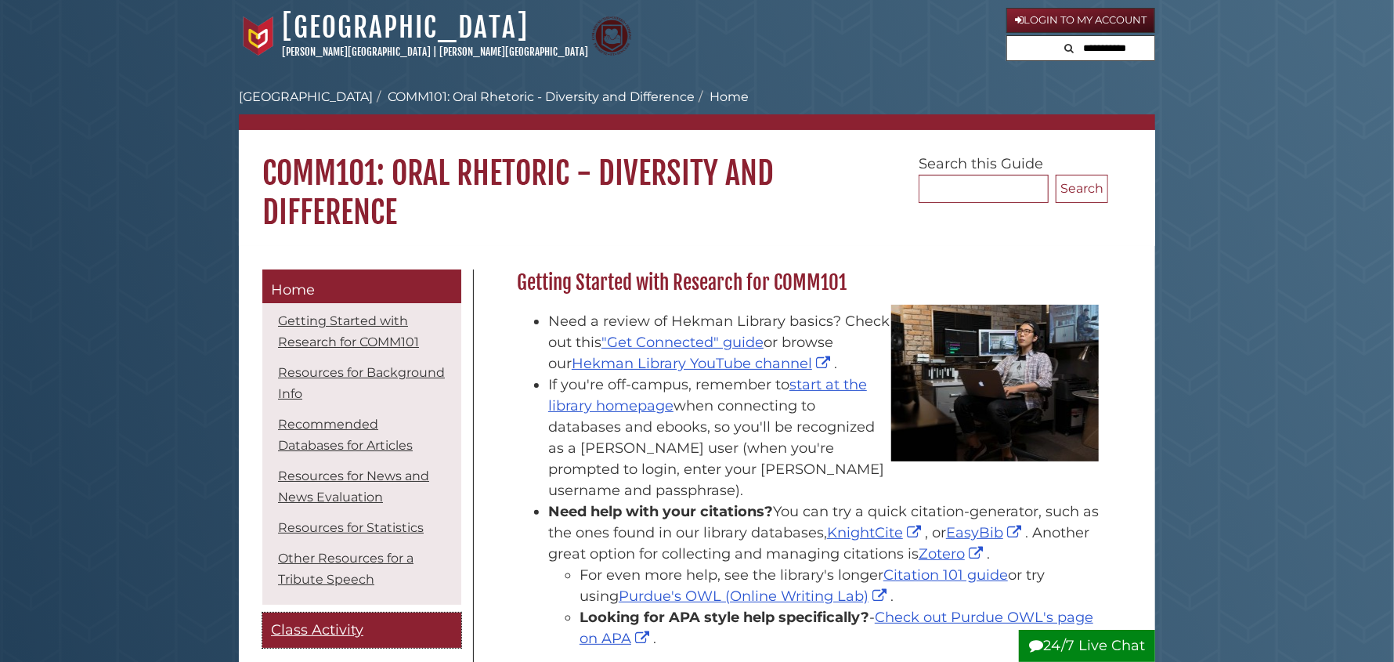
click at [325, 629] on span "Class Activity" at bounding box center [317, 629] width 92 height 17
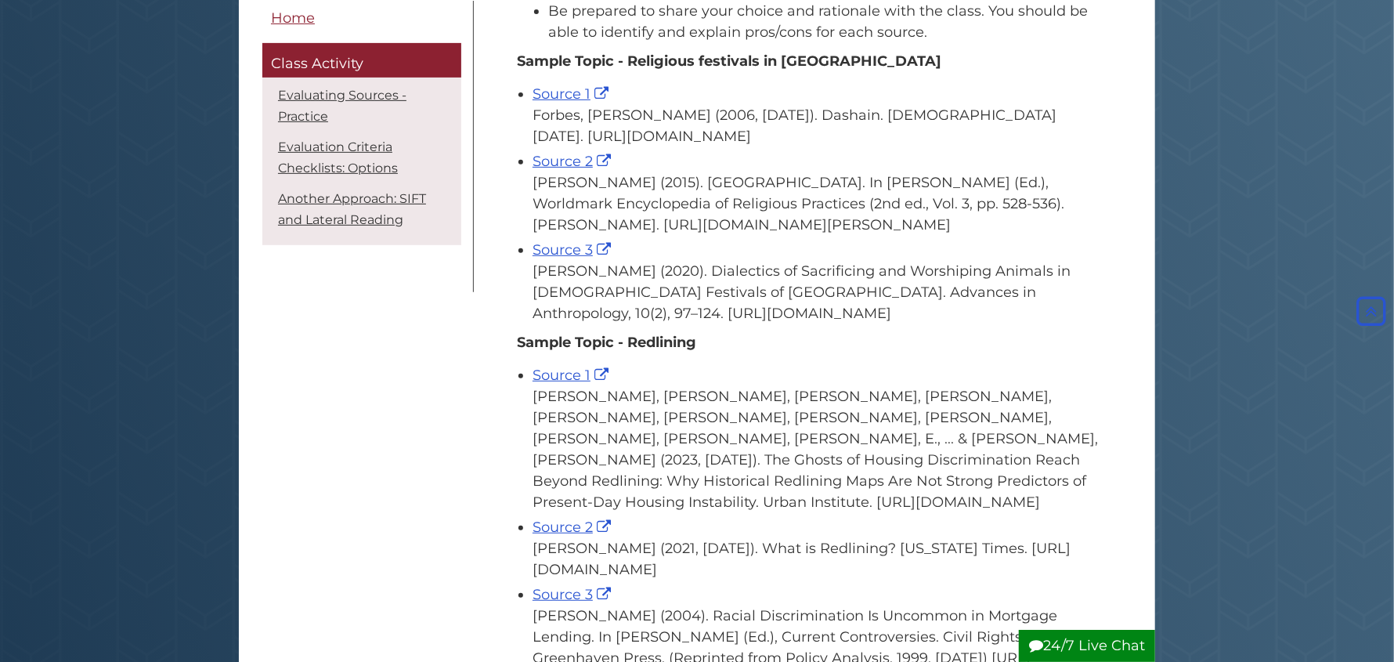
scroll to position [547, 0]
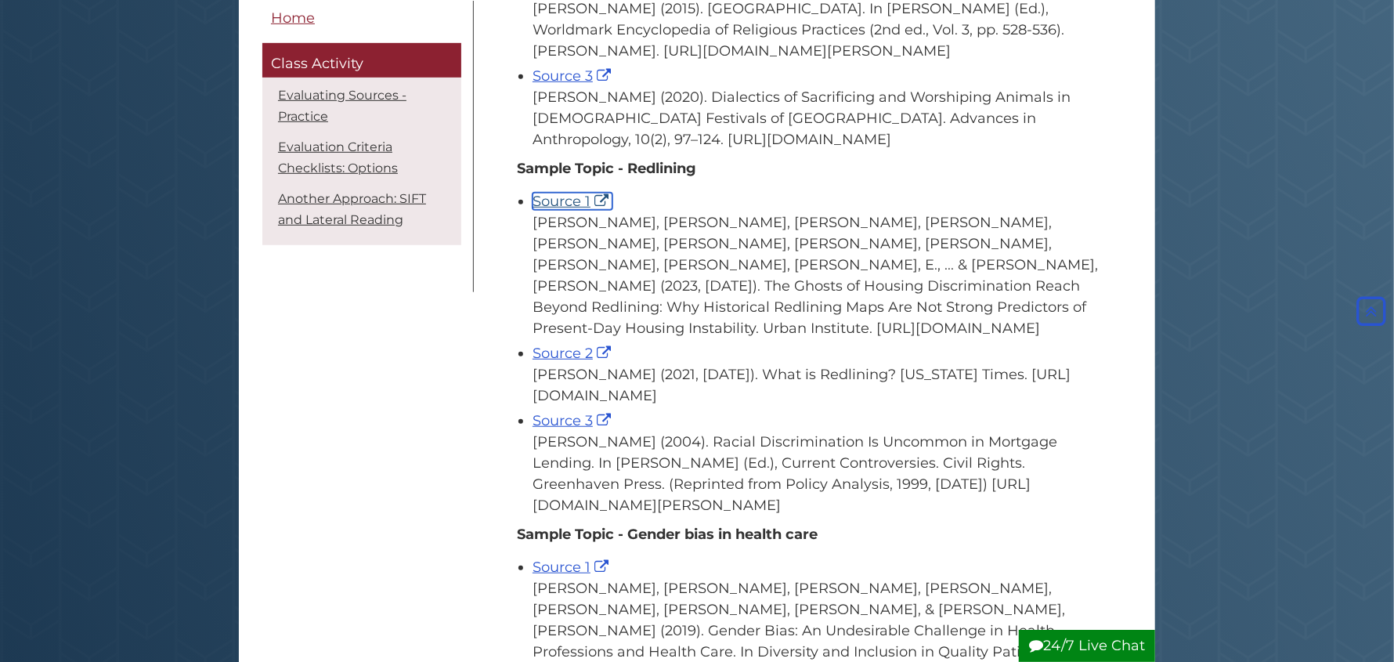
click at [570, 210] on link "Source 1" at bounding box center [572, 201] width 80 height 17
click at [583, 429] on link "Source 3" at bounding box center [573, 420] width 82 height 17
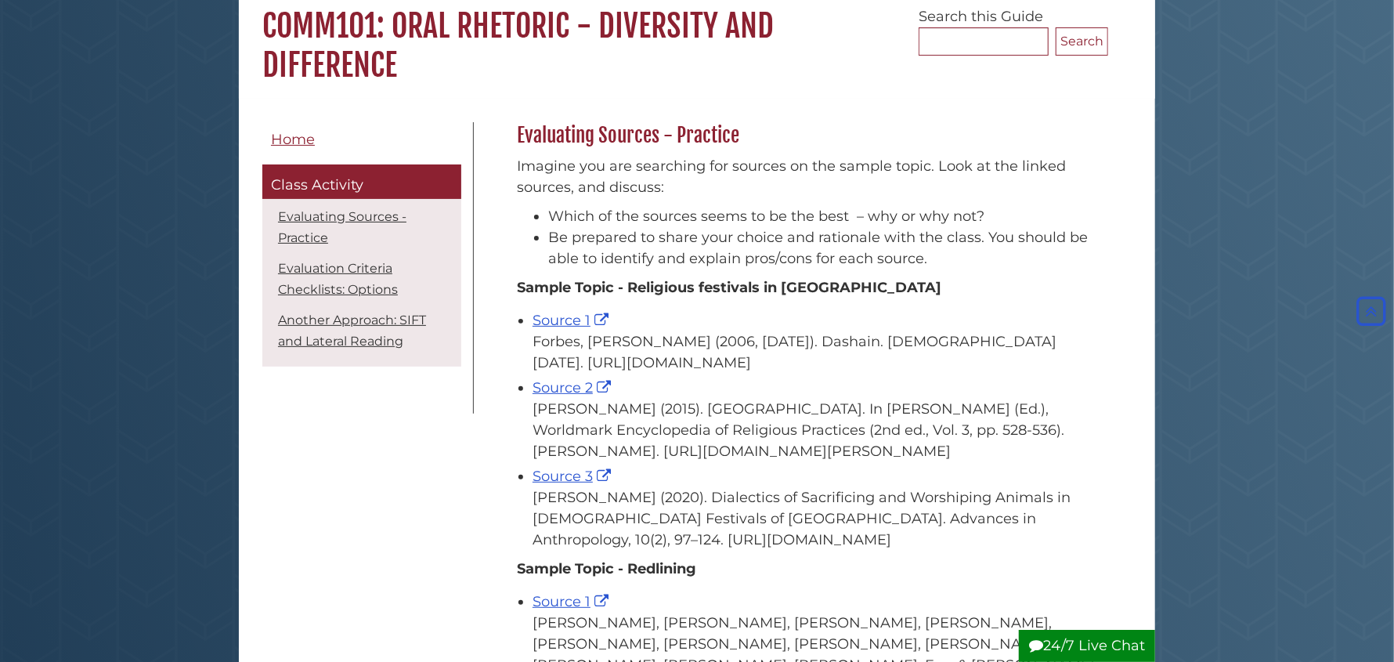
scroll to position [0, 0]
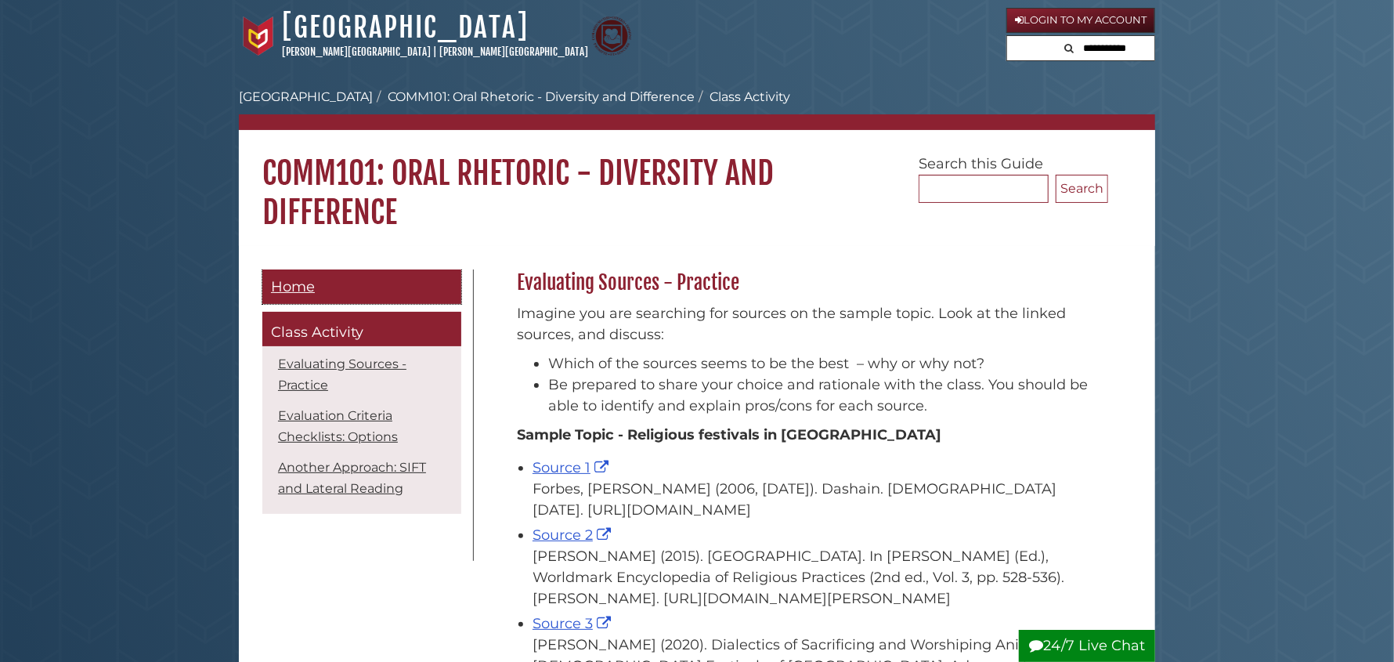
click at [304, 290] on span "Home" at bounding box center [293, 286] width 44 height 17
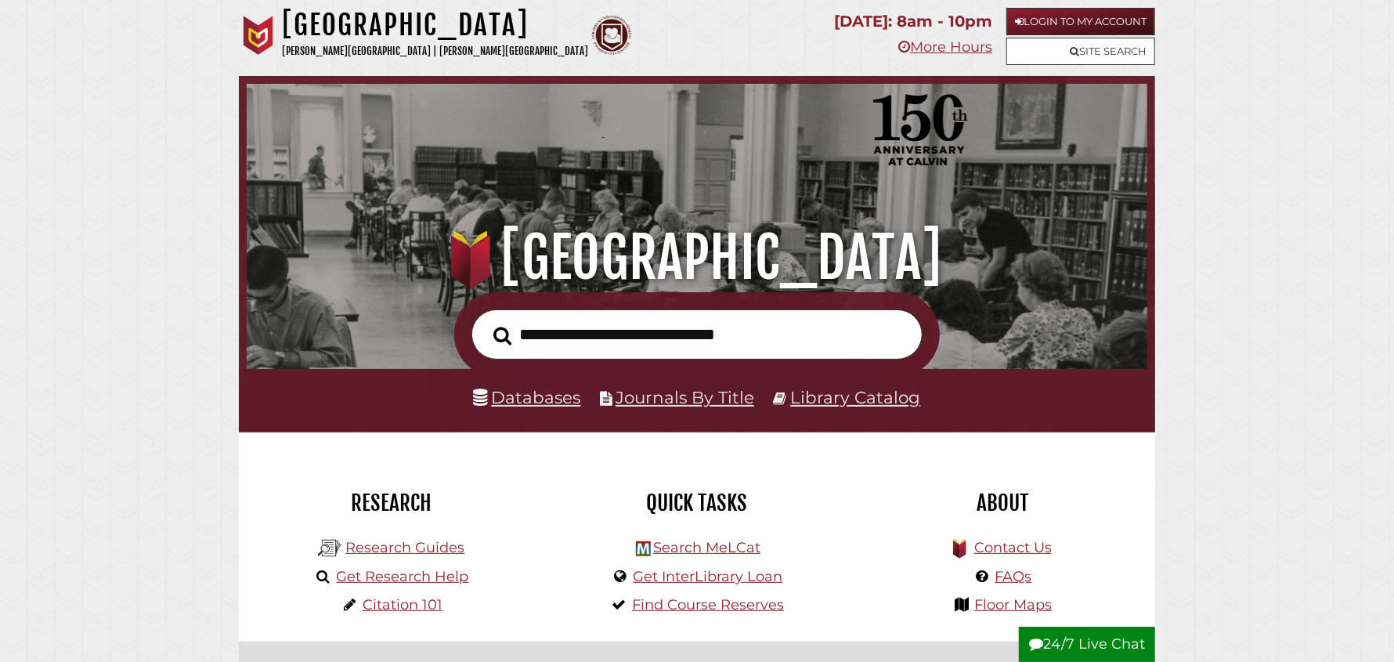
scroll to position [297, 893]
click at [585, 339] on input "text" at bounding box center [696, 334] width 451 height 51
type input "*********"
click at [485, 322] on button "Search" at bounding box center [502, 336] width 34 height 28
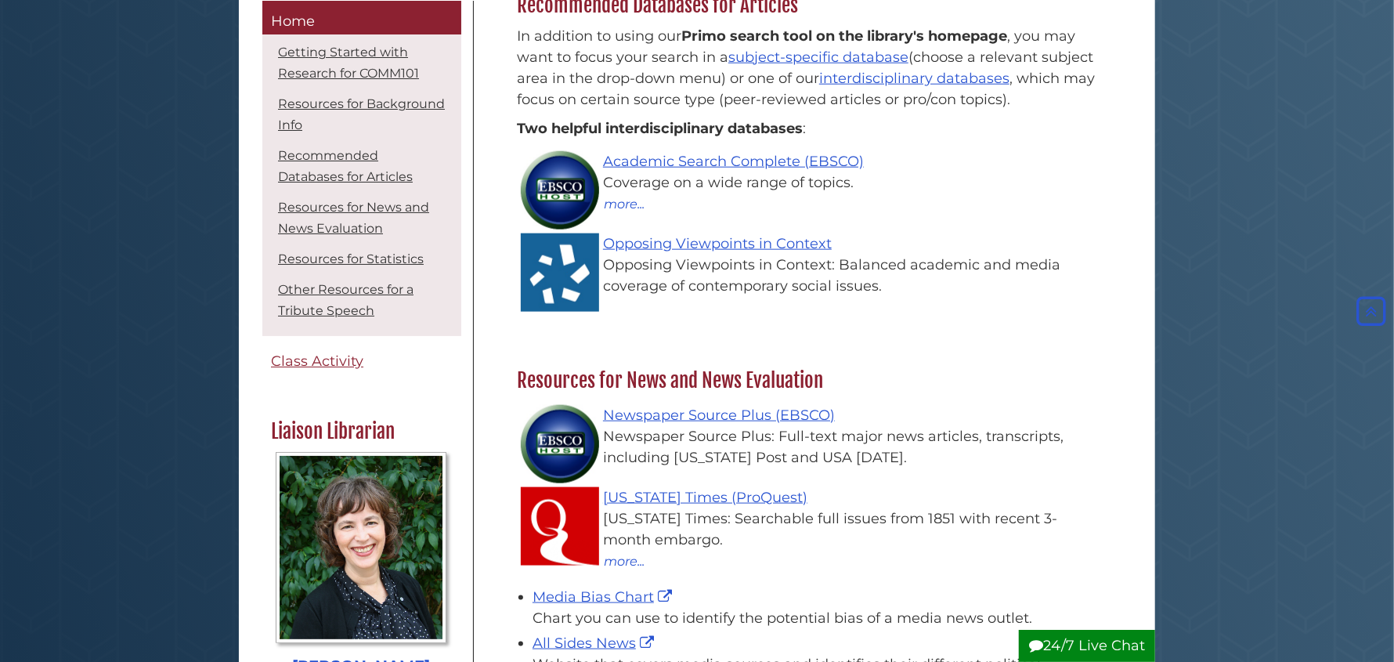
scroll to position [1062, 0]
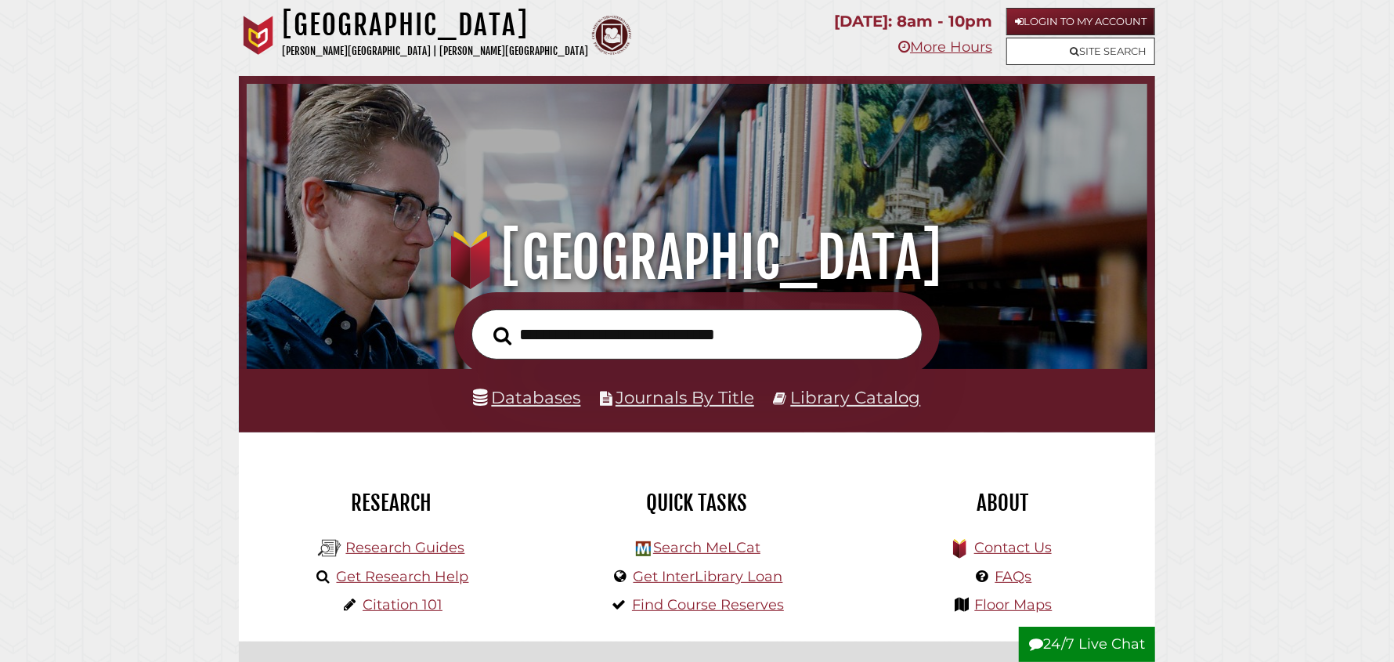
scroll to position [297, 893]
click at [1080, 60] on link "Site Search" at bounding box center [1080, 51] width 149 height 27
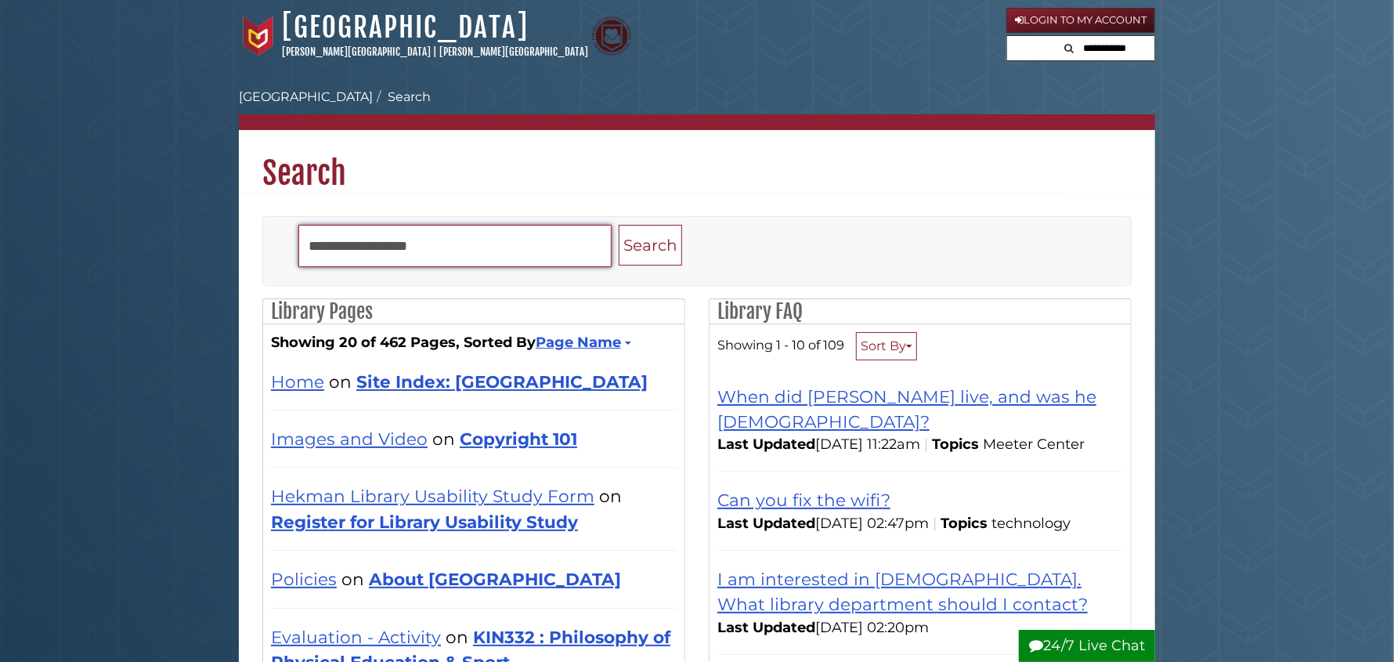
click at [368, 240] on input "Search" at bounding box center [454, 246] width 313 height 42
type input "**********"
click at [619, 225] on button "Search" at bounding box center [650, 245] width 63 height 41
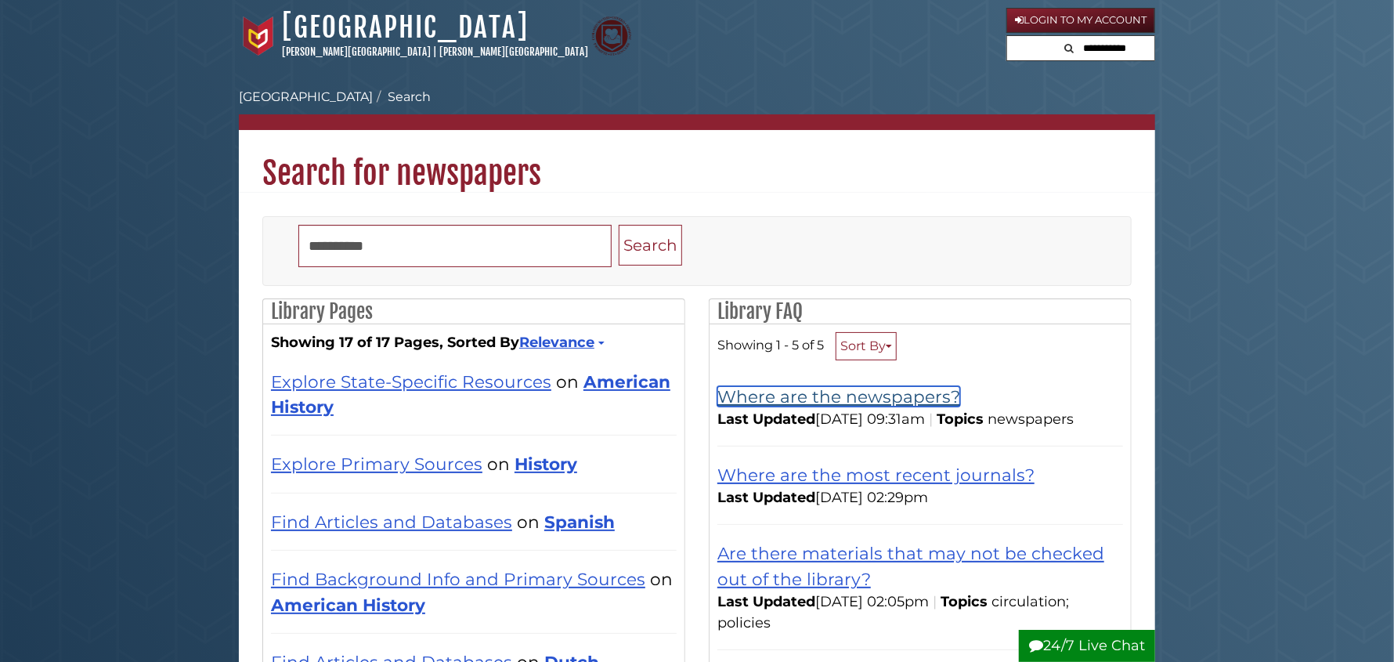
click at [865, 393] on link "Where are the newspapers?" at bounding box center [838, 396] width 243 height 20
